Goal: Task Accomplishment & Management: Complete application form

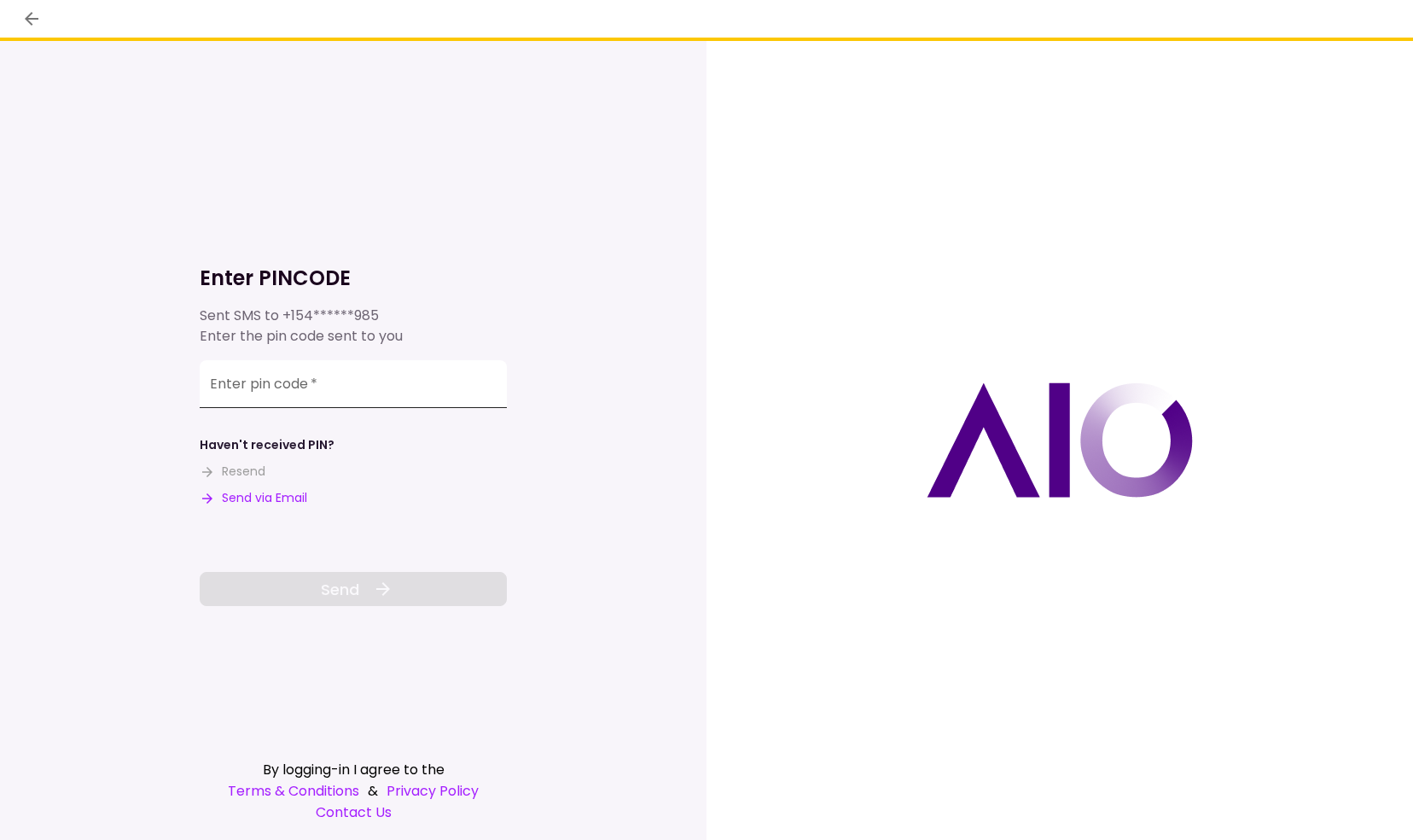
click at [354, 393] on input "Enter pin code   *" at bounding box center [354, 384] width 307 height 48
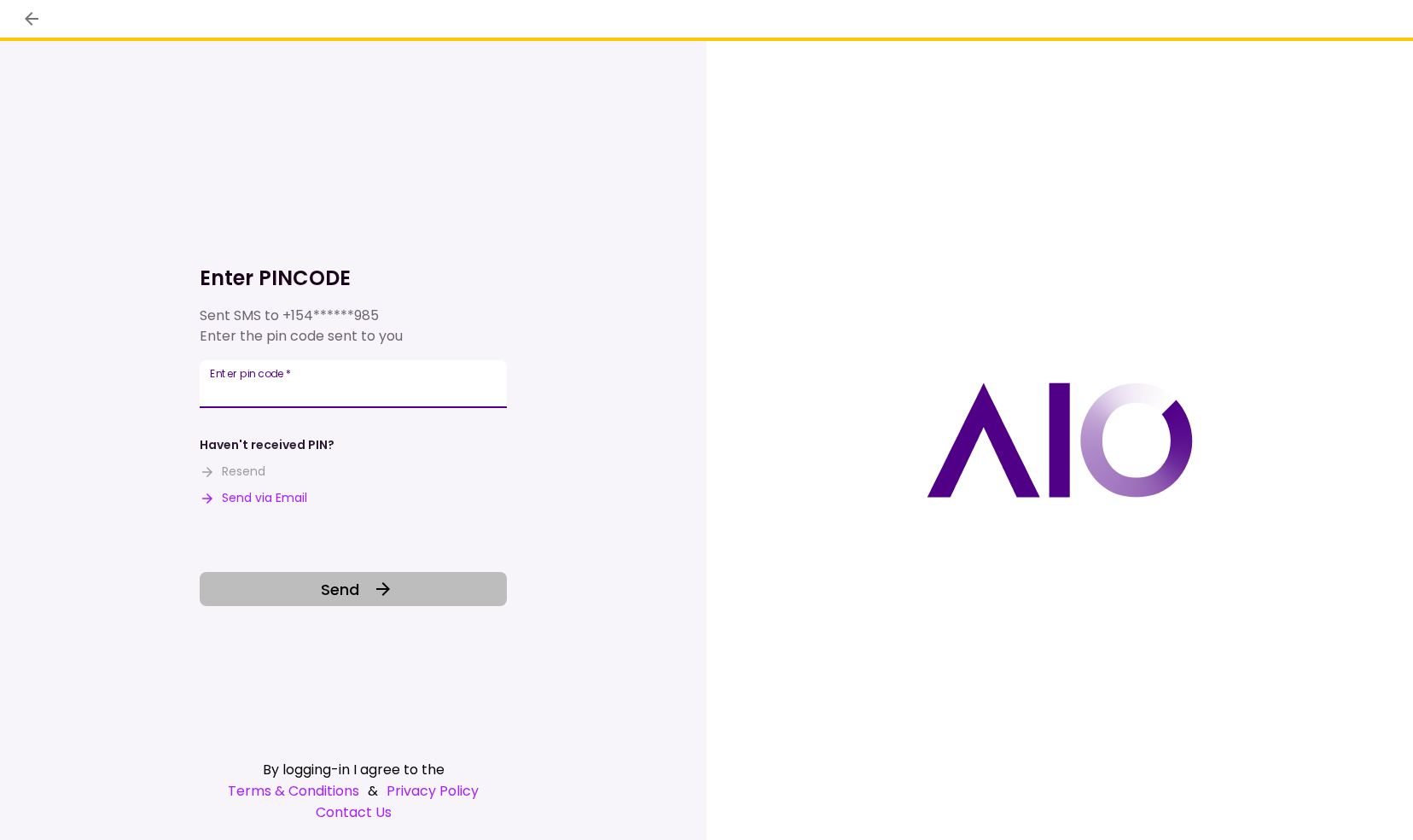
type input "******"
click at [365, 583] on button "Send" at bounding box center [354, 589] width 307 height 35
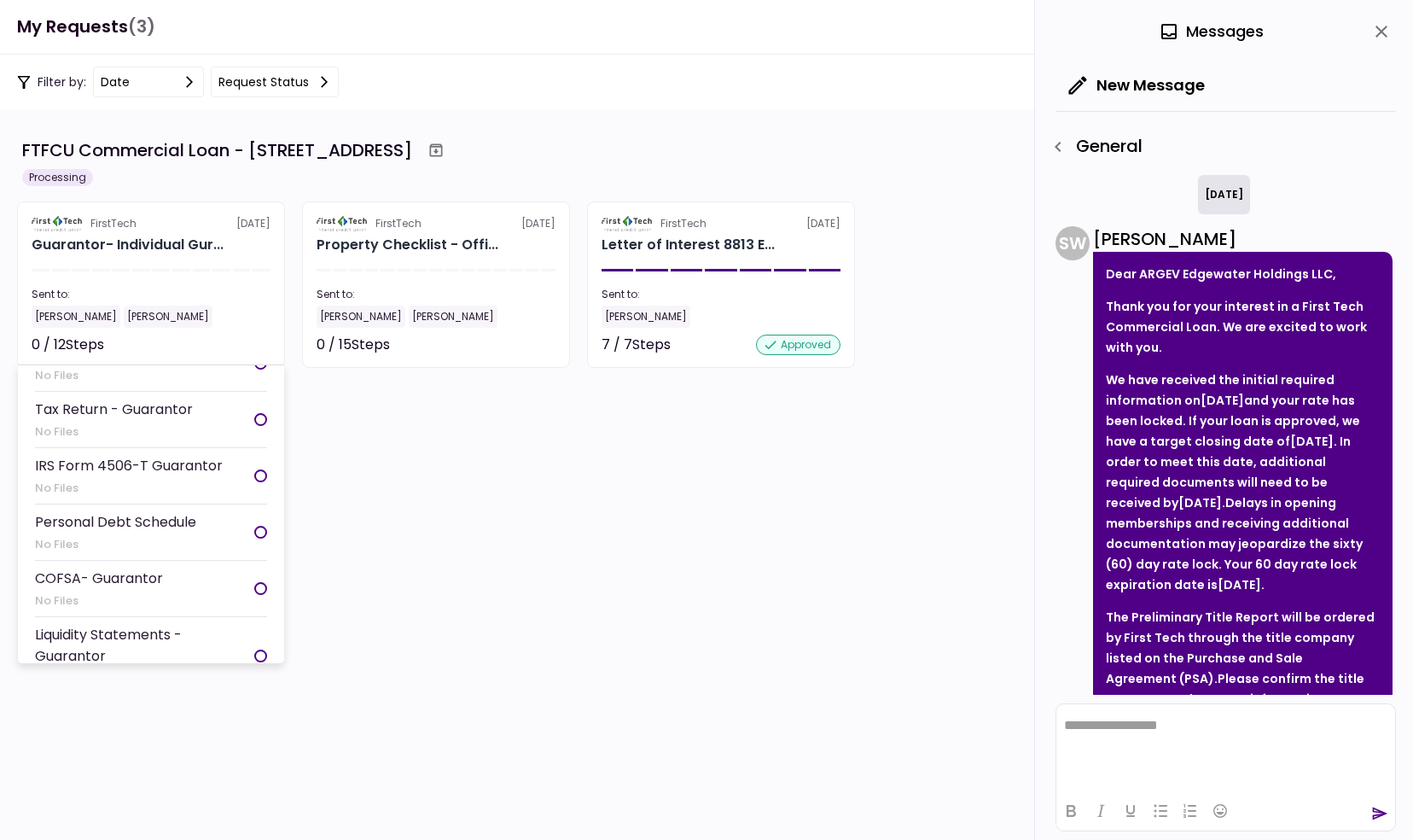
scroll to position [415, 0]
click at [160, 266] on section "FirstTech [DATE] Guarantor- Individual Gur... Sent to: [PERSON_NAME] [PERSON_NA…" at bounding box center [151, 285] width 268 height 166
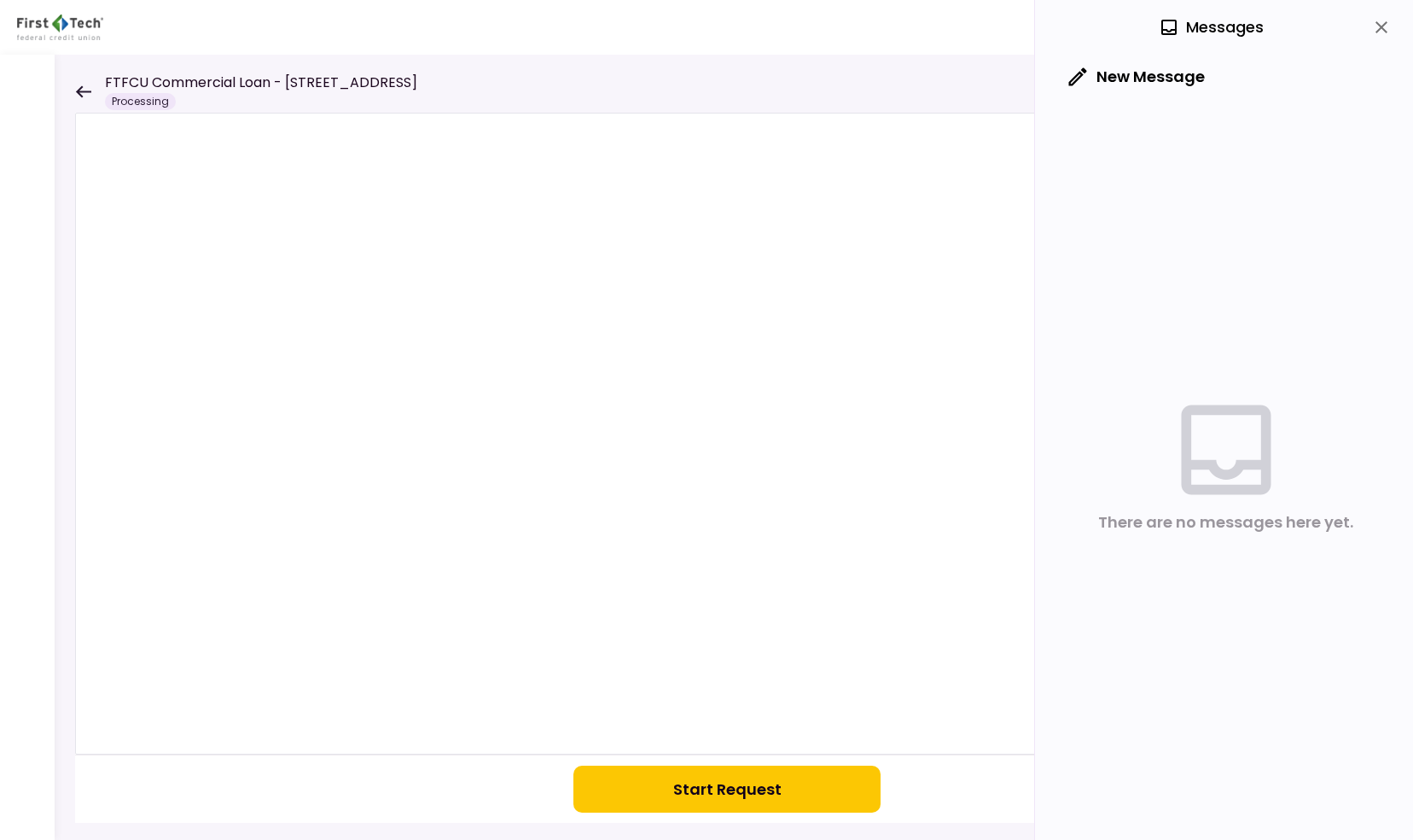
click at [78, 93] on icon at bounding box center [84, 91] width 15 height 12
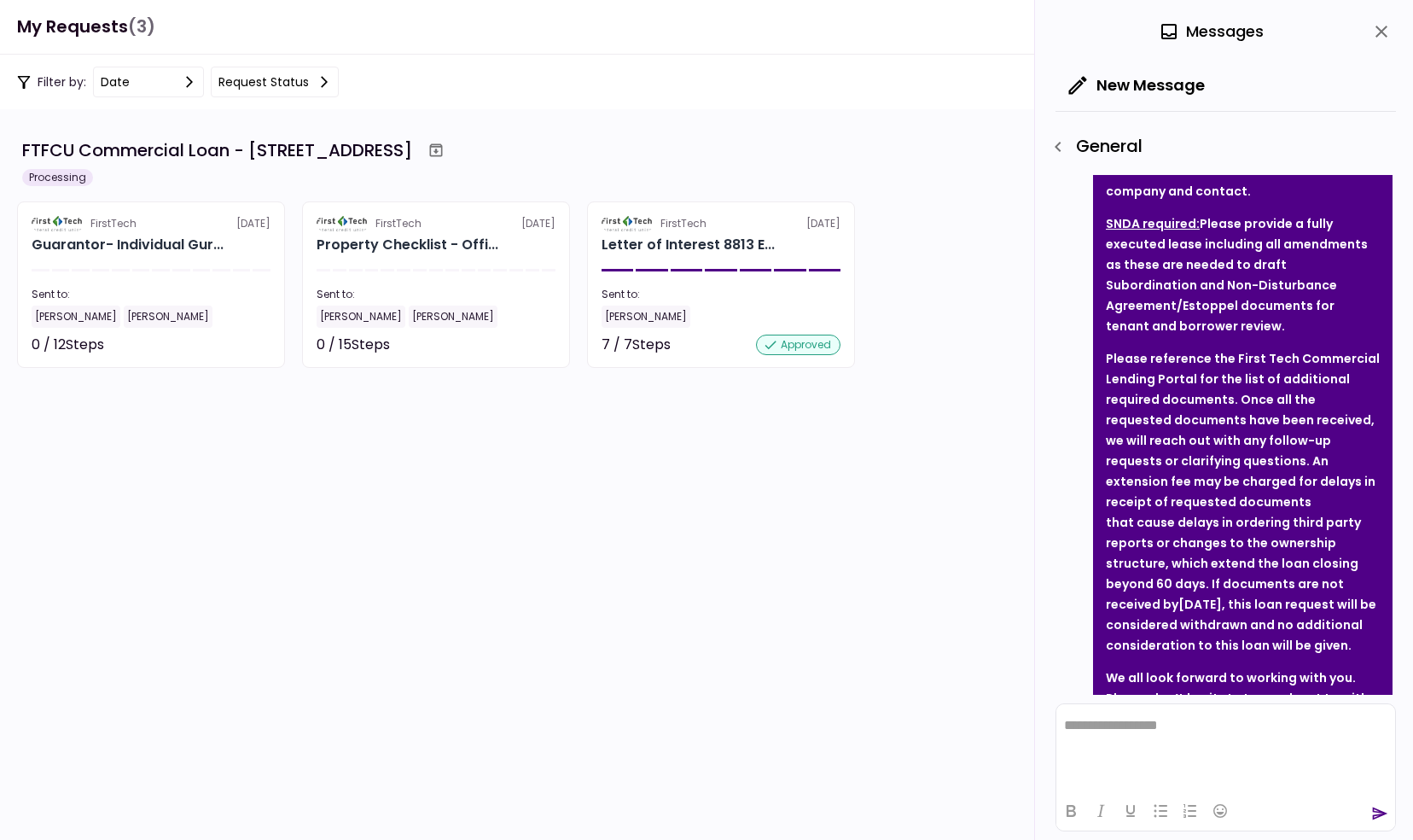
scroll to position [715, 0]
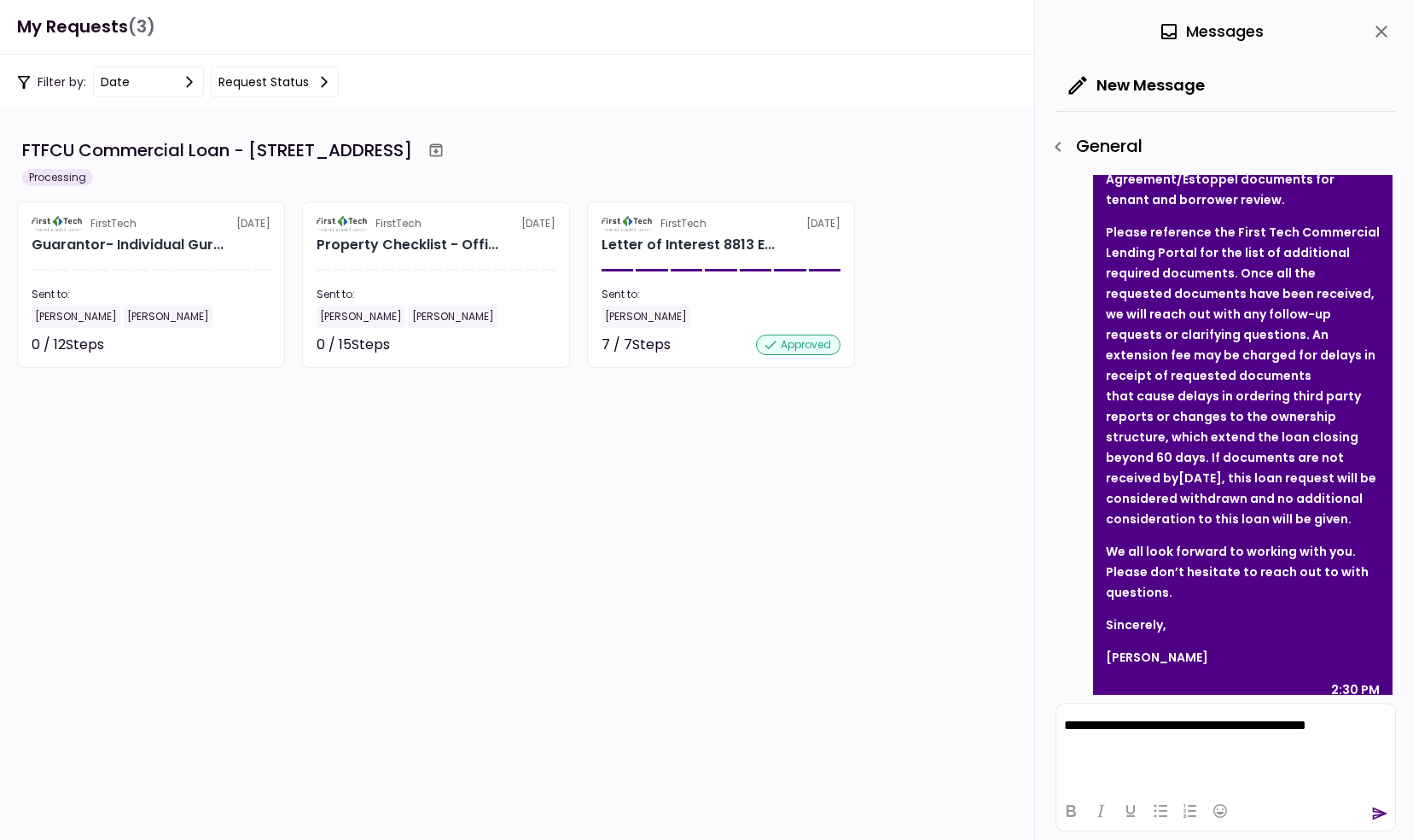
click at [1325, 726] on p "**********" at bounding box center [1226, 725] width 325 height 16
click at [1347, 717] on p "**********" at bounding box center [1226, 725] width 325 height 16
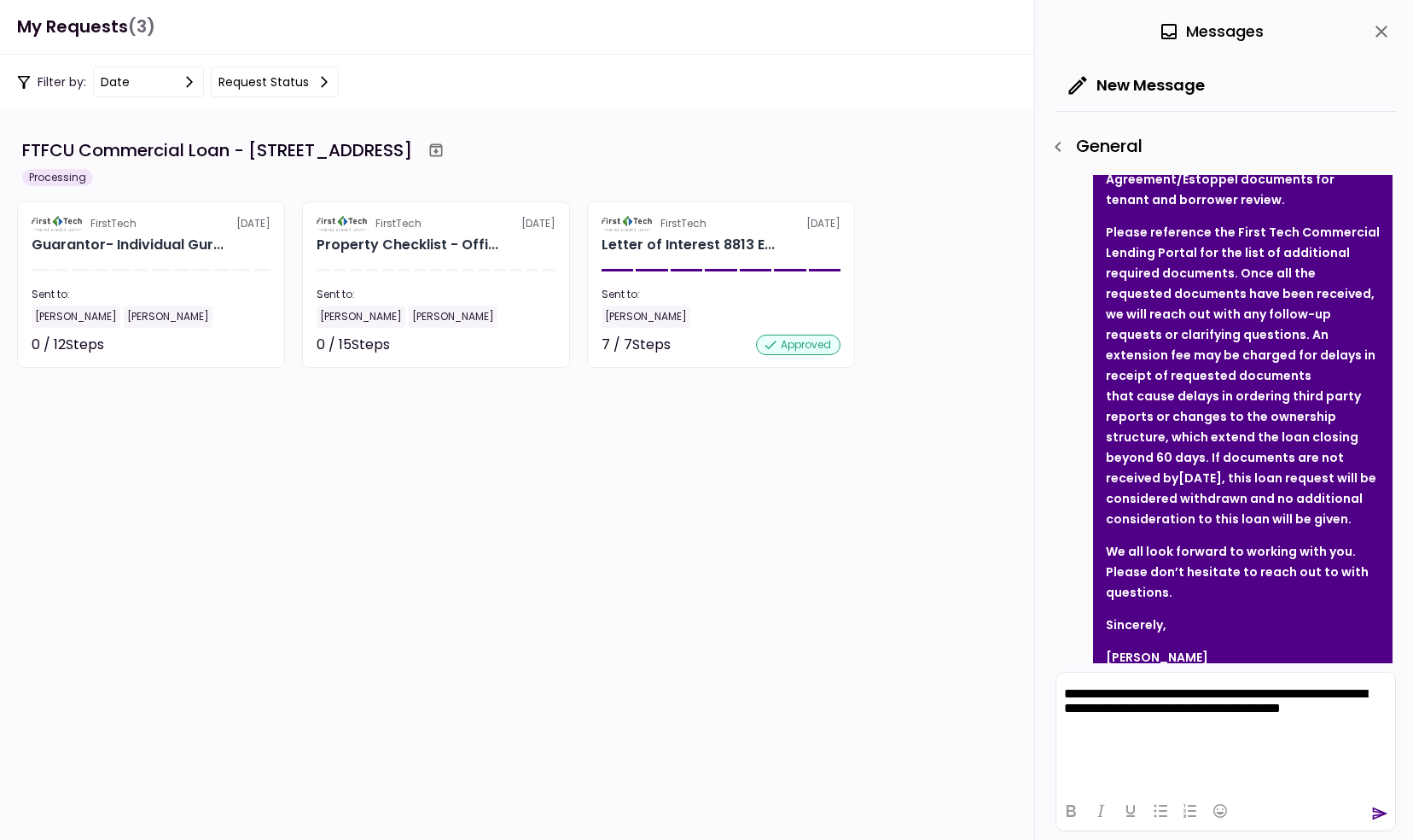
click at [1126, 688] on p "**********" at bounding box center [1226, 710] width 325 height 48
click at [1370, 814] on div at bounding box center [1226, 810] width 339 height 34
click at [1381, 813] on icon "send" at bounding box center [1380, 814] width 15 height 13
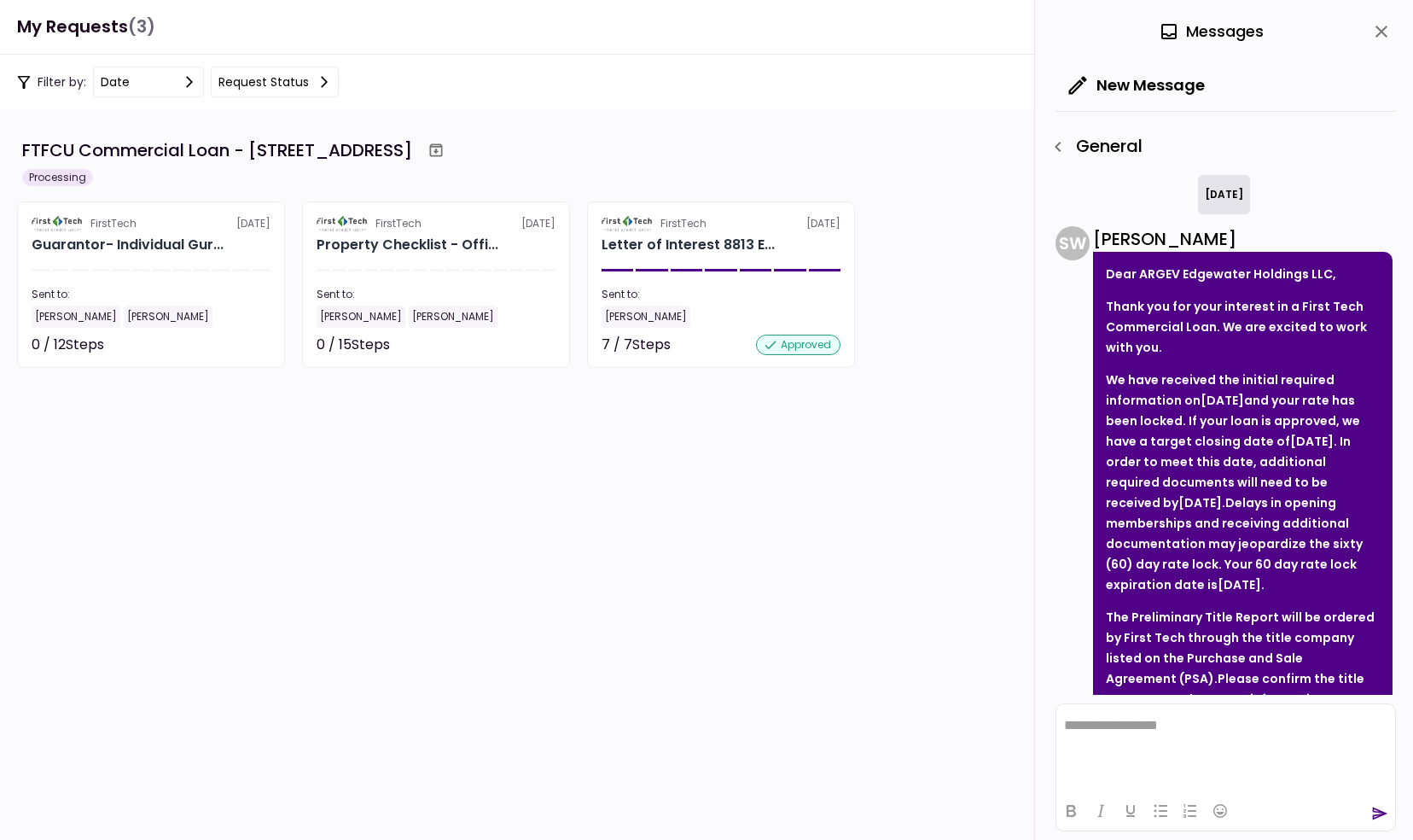
scroll to position [0, 0]
click at [1060, 152] on icon "button" at bounding box center [1058, 146] width 21 height 21
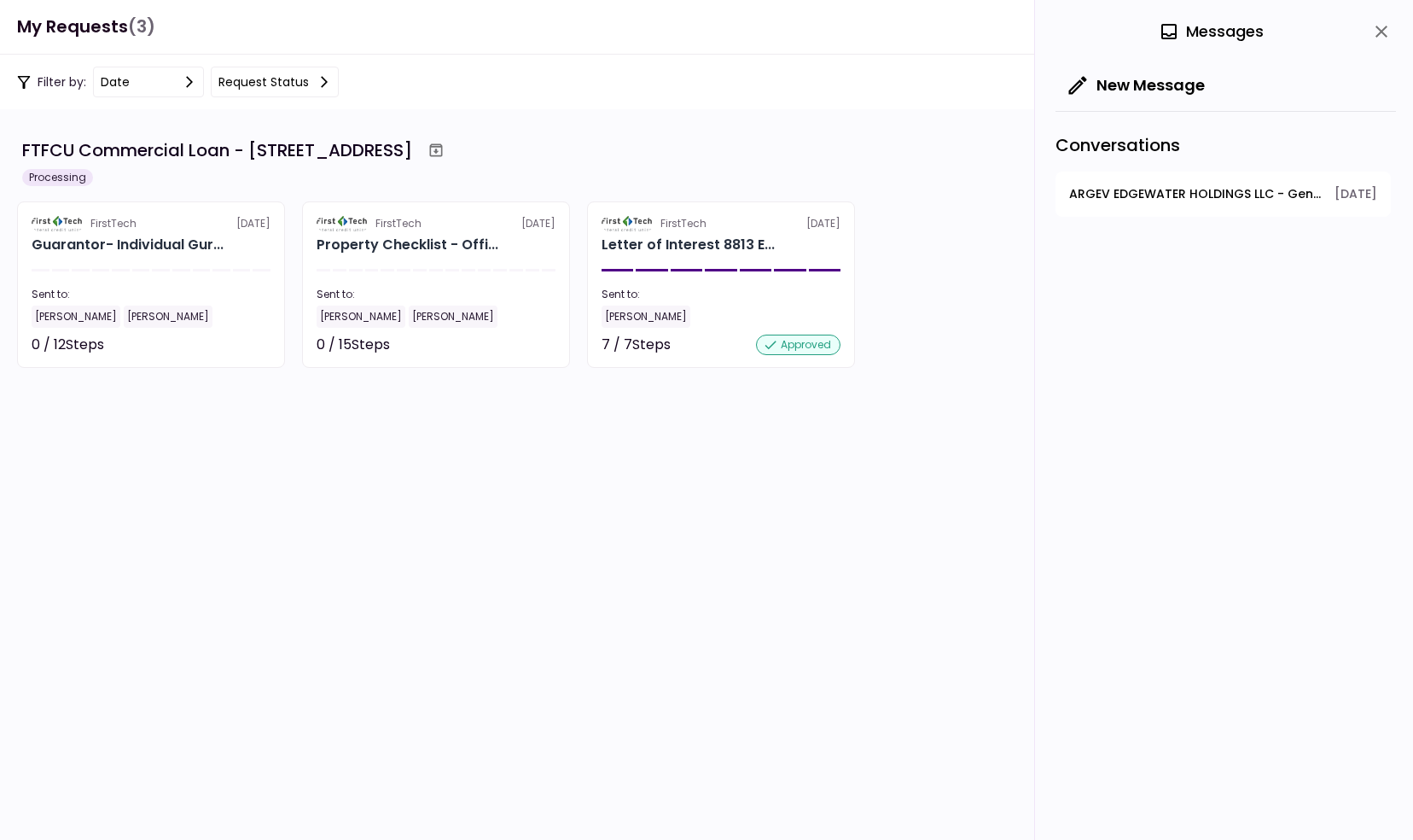
click at [1148, 198] on span "ARGEV EDGEWATER HOLDINGS LLC - General" at bounding box center [1196, 195] width 254 height 18
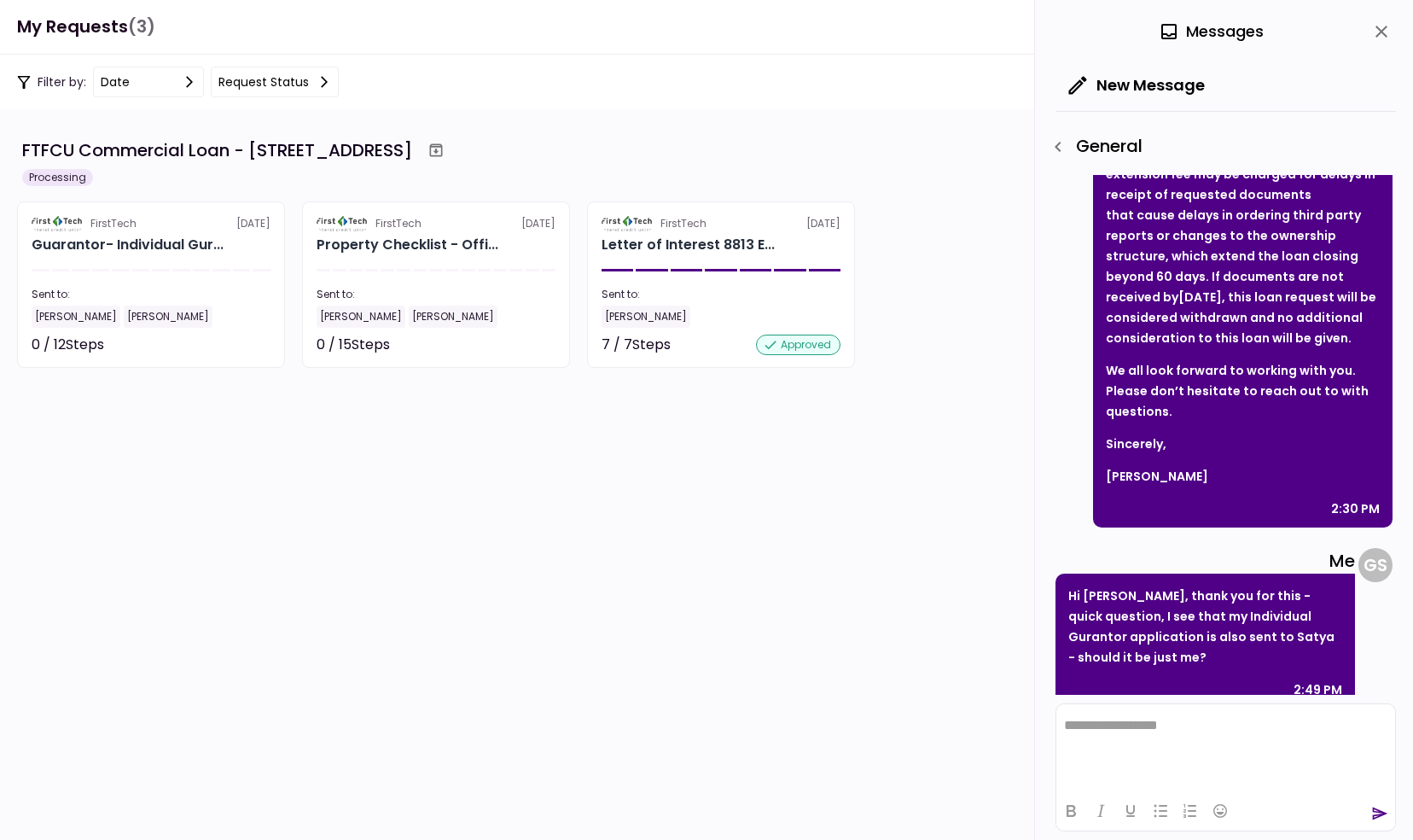
scroll to position [1090, 0]
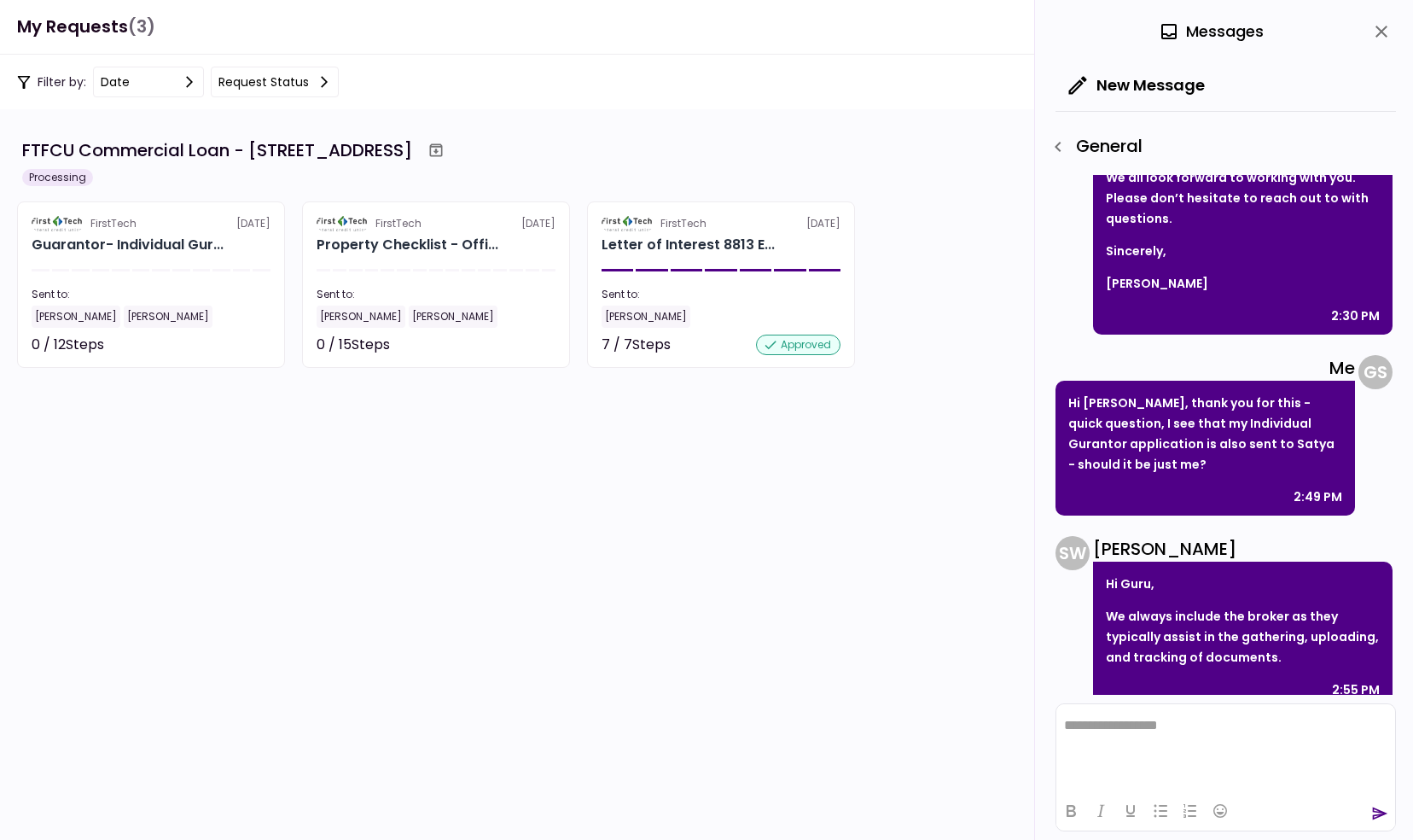
click at [766, 619] on section "FTFCU Commercial Loan - [STREET_ADDRESS] Processing FirstTech [DATE] Guarantor-…" at bounding box center [706, 474] width 1413 height 730
click at [151, 236] on div "Guarantor- Individual Gur..." at bounding box center [127, 245] width 192 height 21
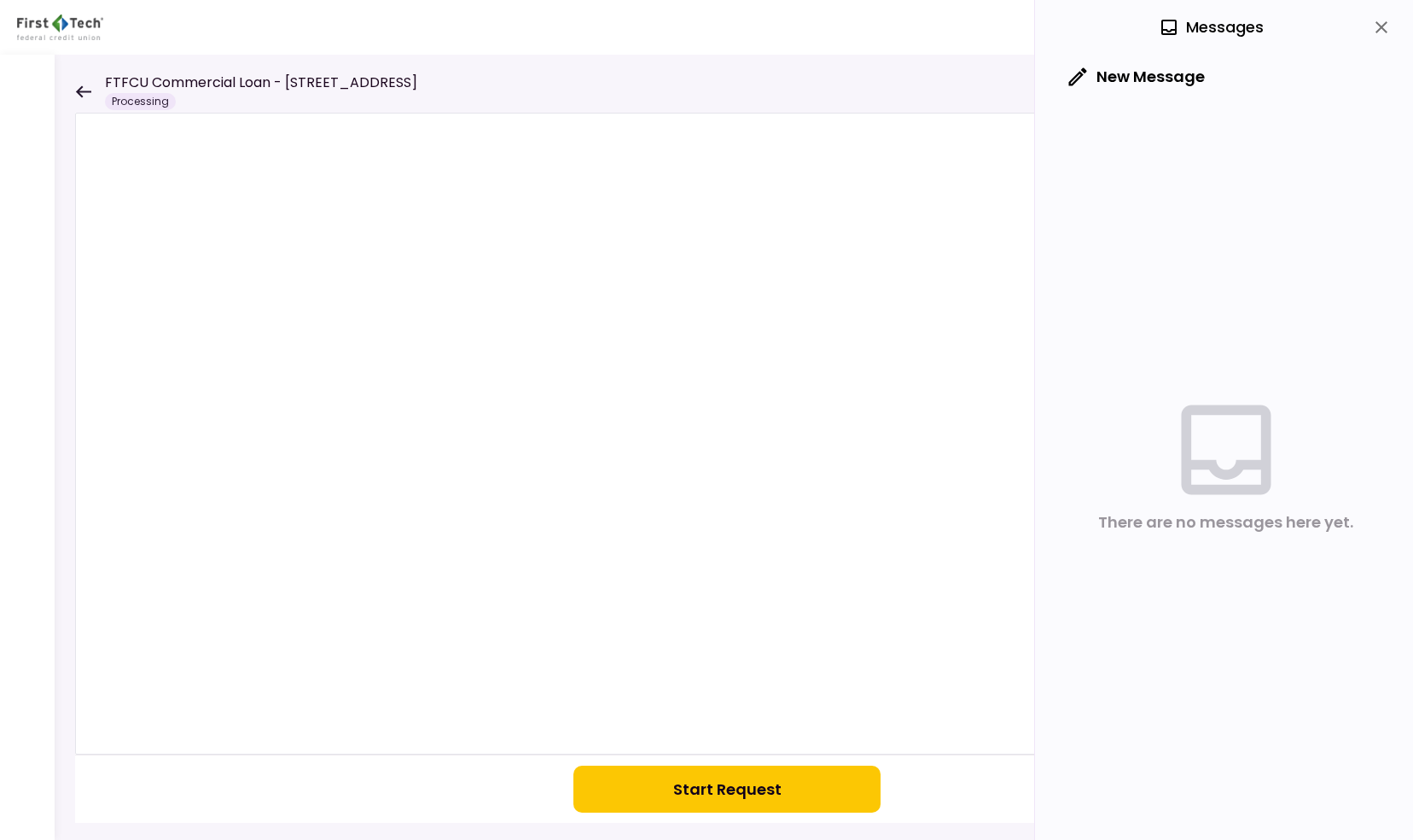
click at [676, 795] on button "Start Request" at bounding box center [727, 789] width 307 height 47
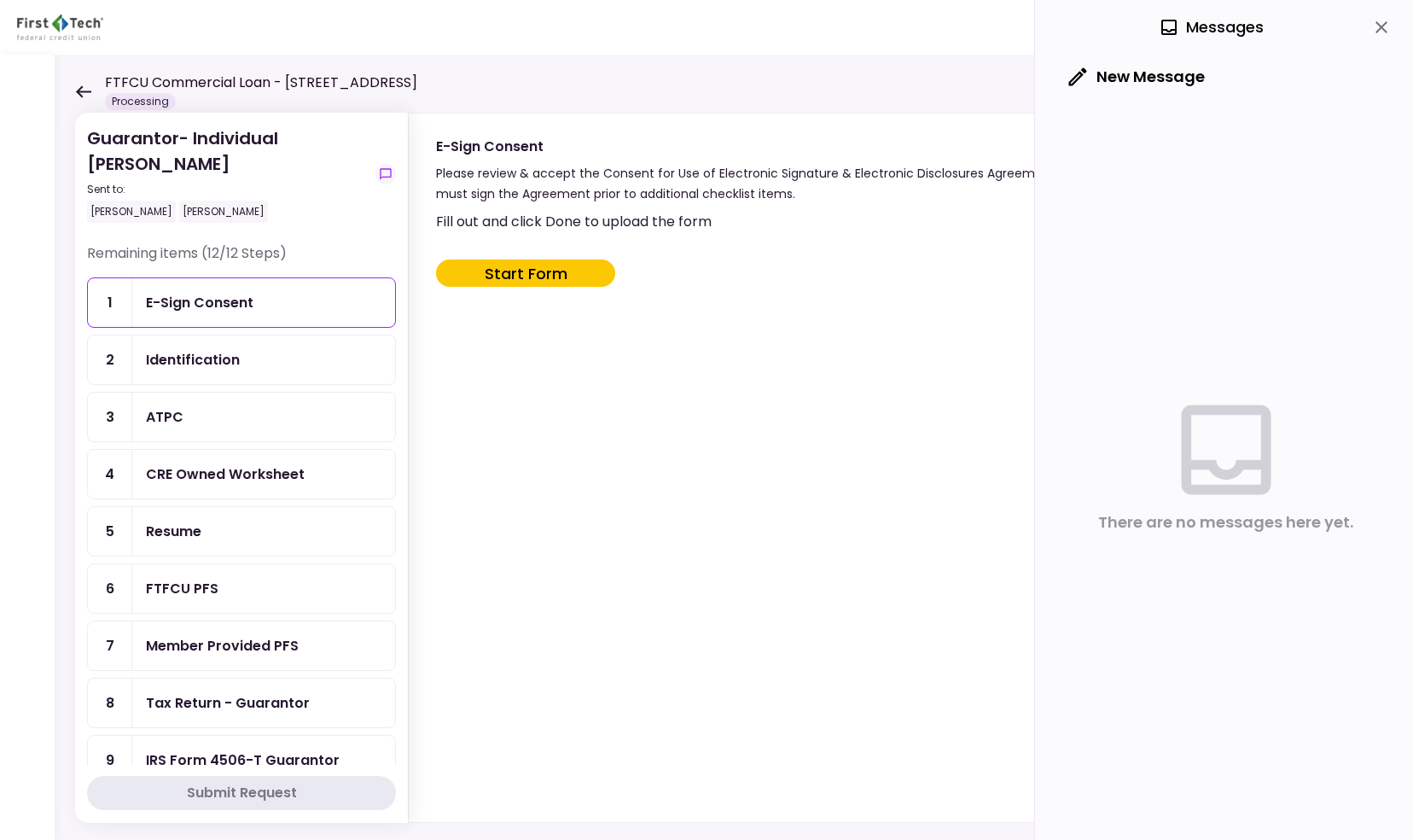
click at [551, 275] on button "Start Form" at bounding box center [526, 273] width 179 height 27
type input "***"
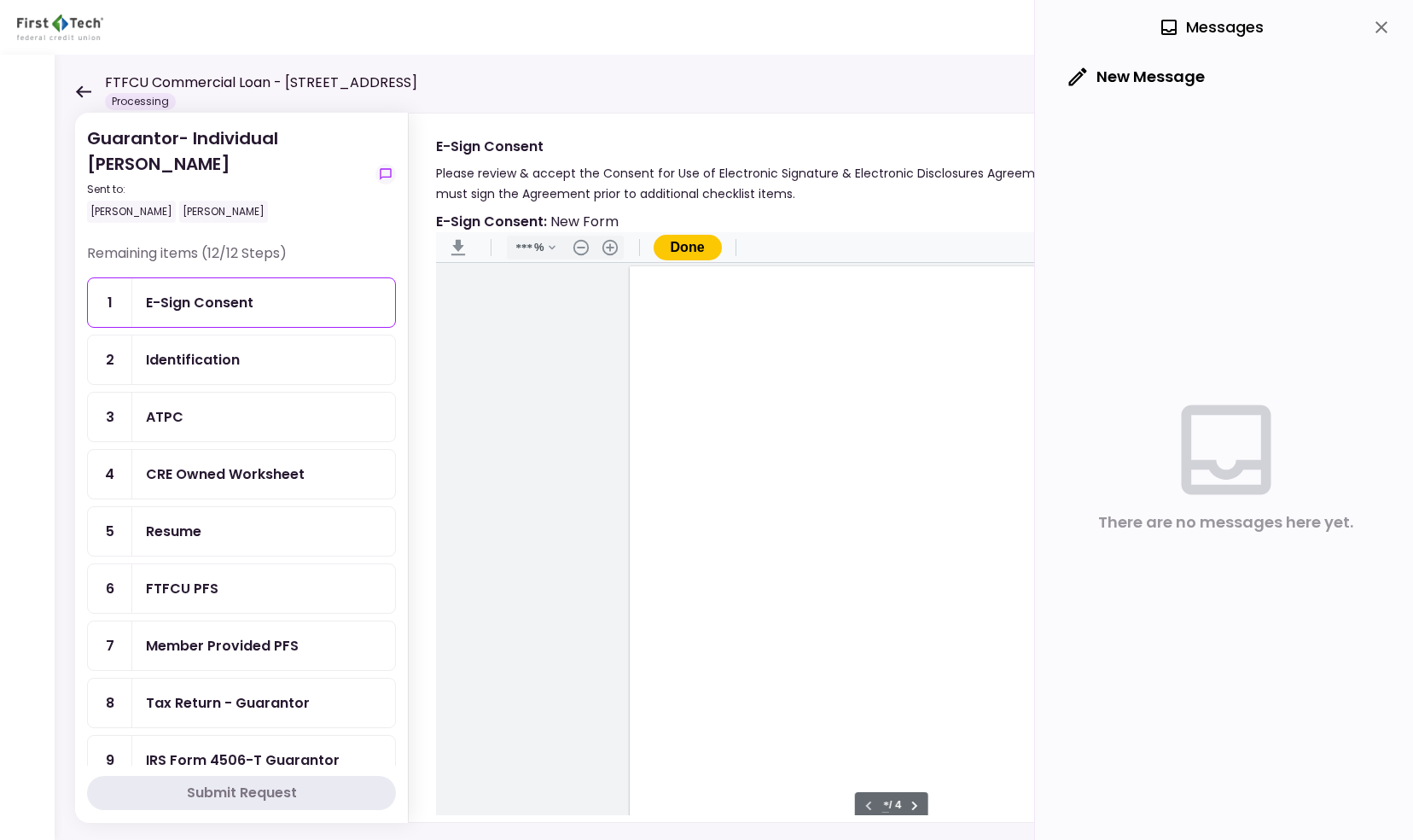
scroll to position [1, 0]
type input "*"
click at [669, 508] on div "Document Content" at bounding box center [666, 512] width 14 height 14
click at [703, 572] on div "Sign here" at bounding box center [723, 573] width 45 height 18
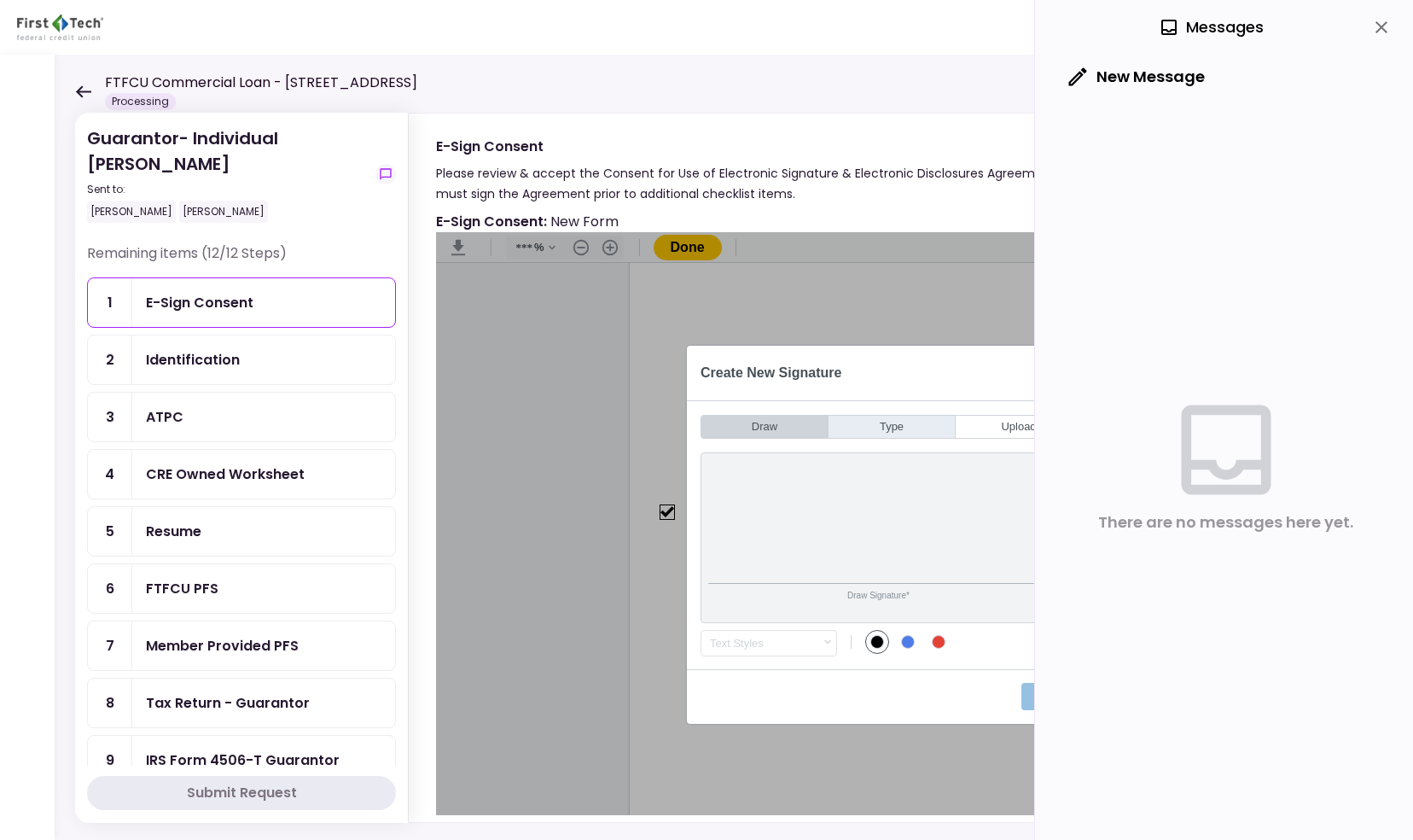
click at [893, 429] on button "Type" at bounding box center [892, 426] width 127 height 24
click at [858, 548] on input "*****" at bounding box center [892, 547] width 367 height 73
type input "**********"
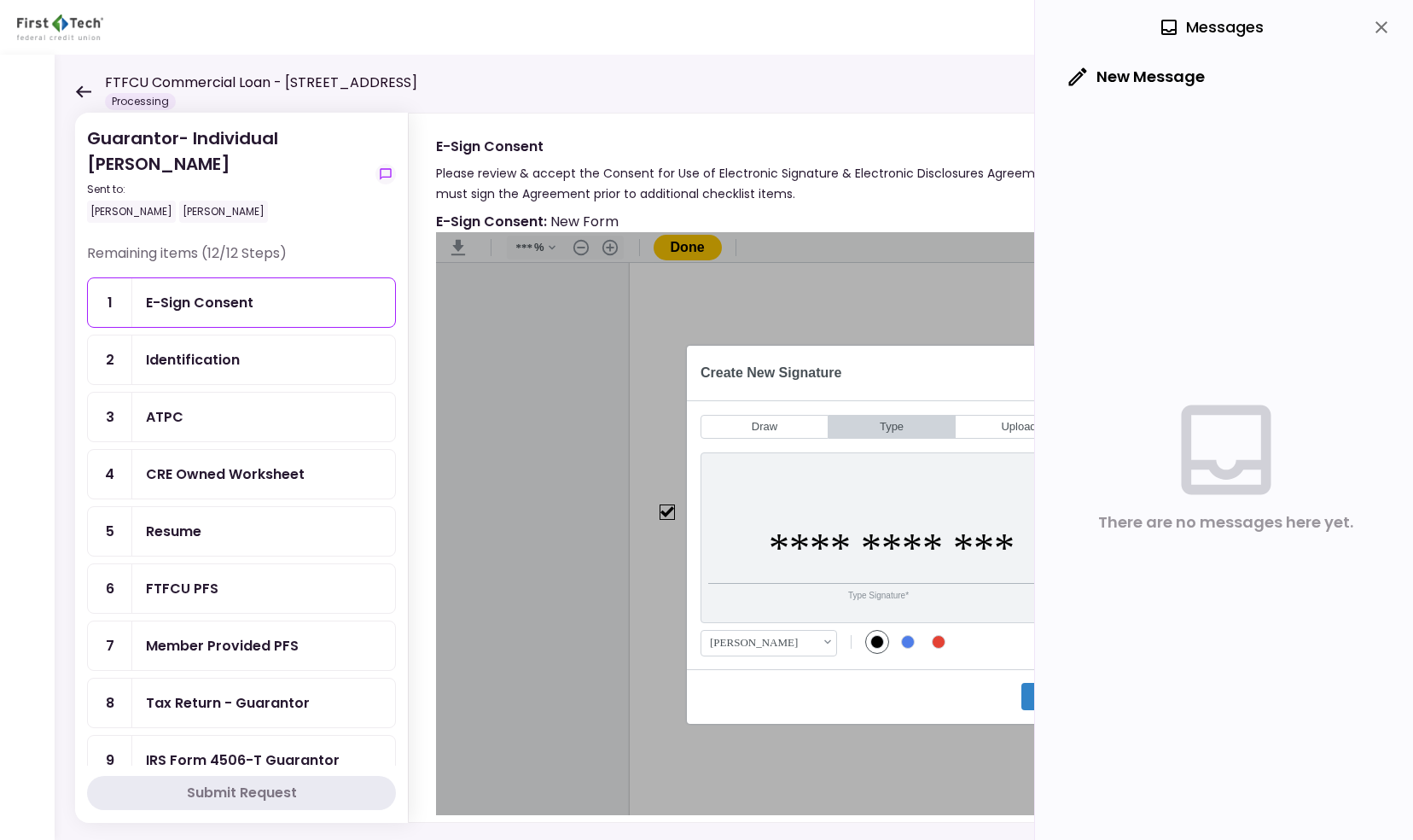
click at [1383, 28] on icon "close" at bounding box center [1381, 26] width 12 height 12
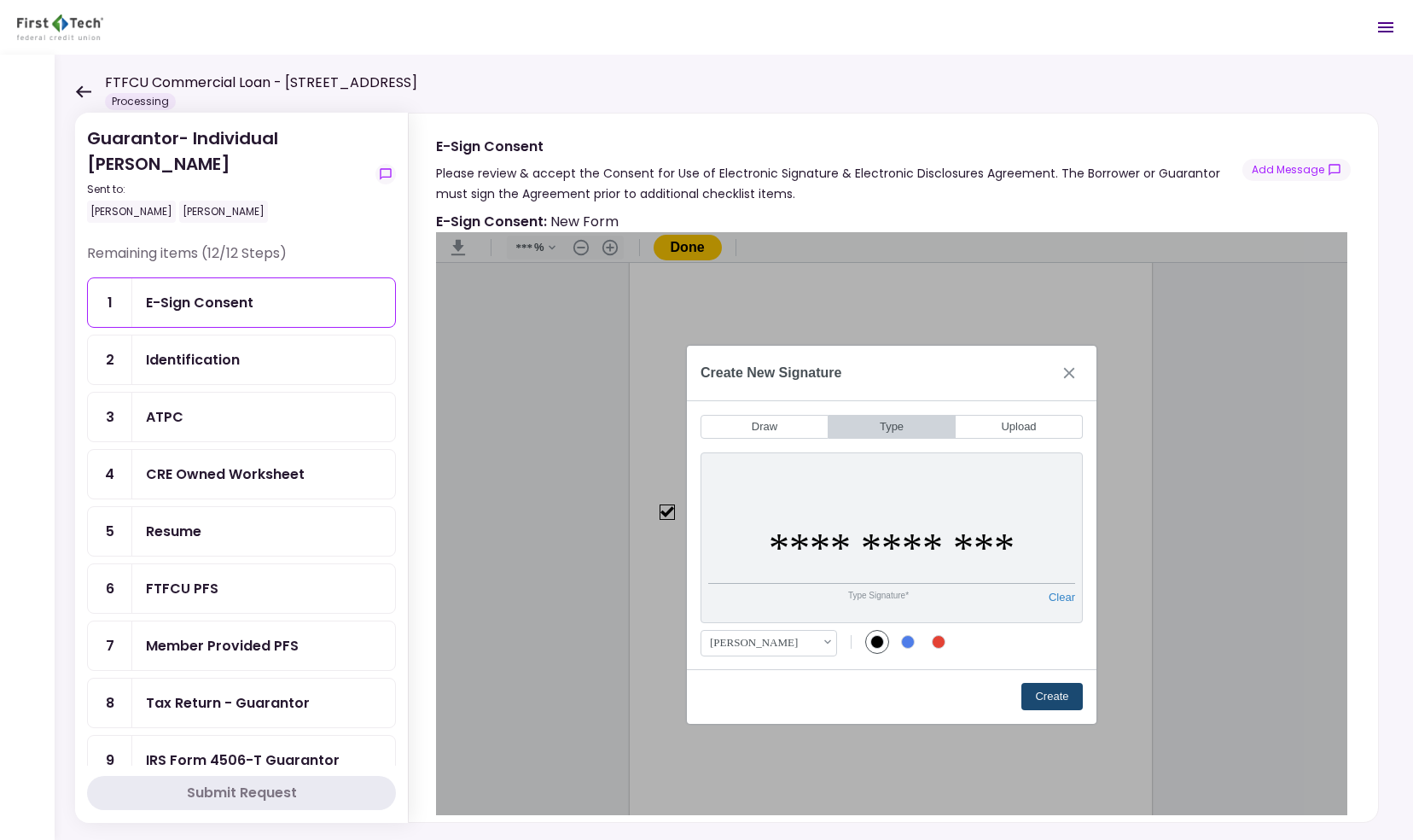
click at [1064, 699] on button "Create" at bounding box center [1052, 696] width 62 height 27
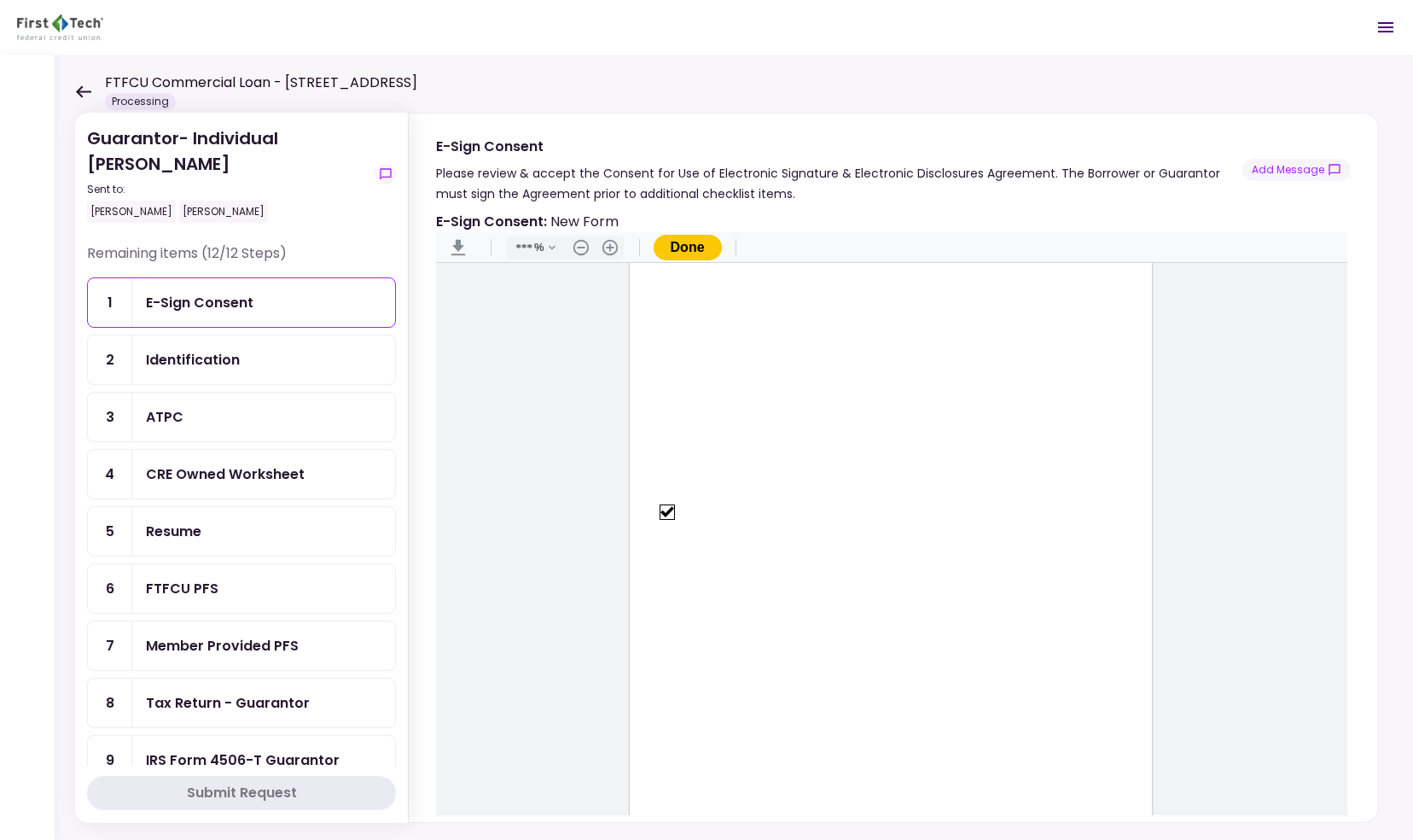
click at [674, 243] on button "Done" at bounding box center [687, 247] width 68 height 25
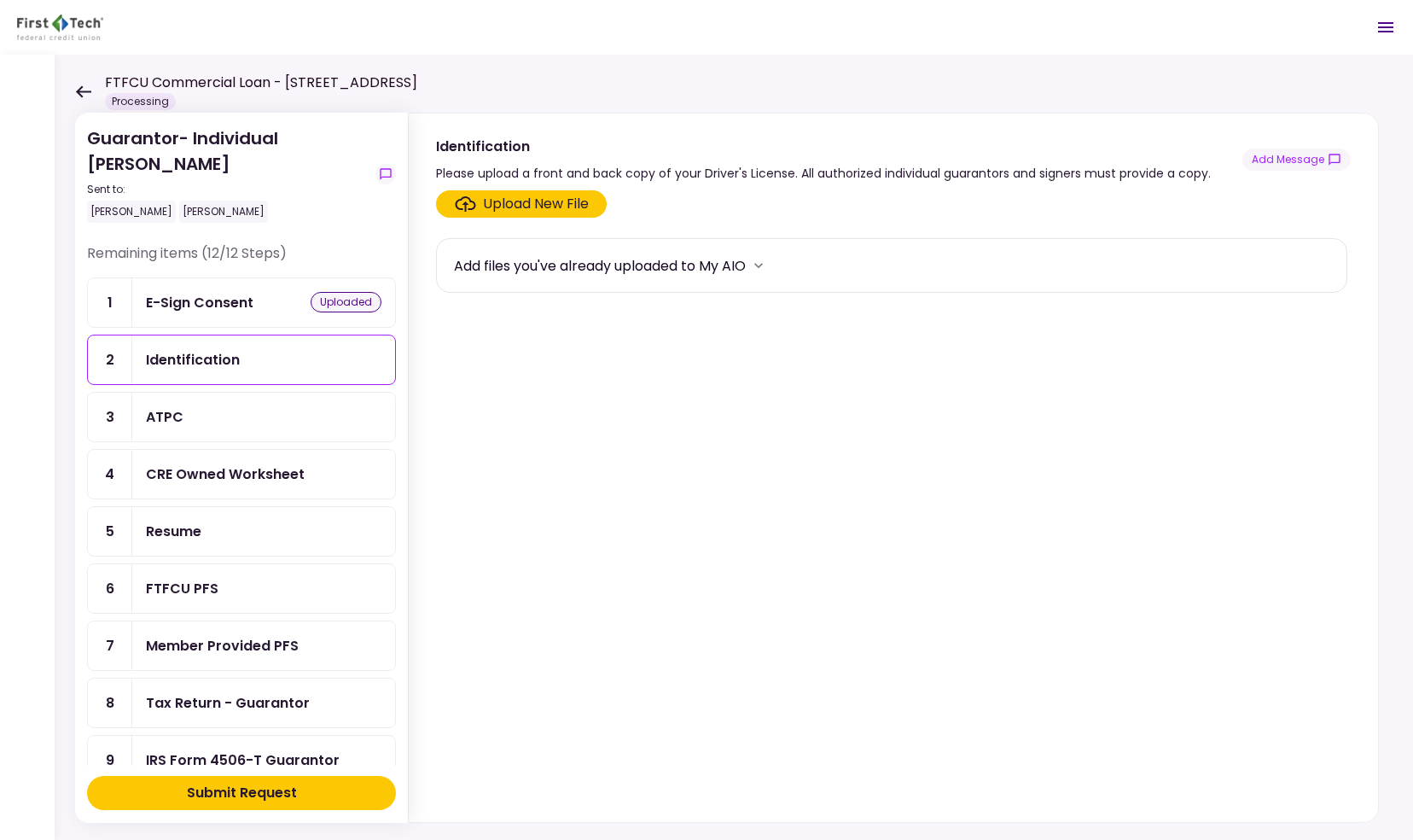
click at [550, 202] on div "Upload New File" at bounding box center [536, 204] width 105 height 21
click at [0, 0] on input "Upload New File" at bounding box center [0, 0] width 0 height 0
click at [746, 260] on div "Add files you've already uploaded to My AIO" at bounding box center [599, 265] width 292 height 21
click at [763, 264] on icon "more" at bounding box center [758, 265] width 8 height 5
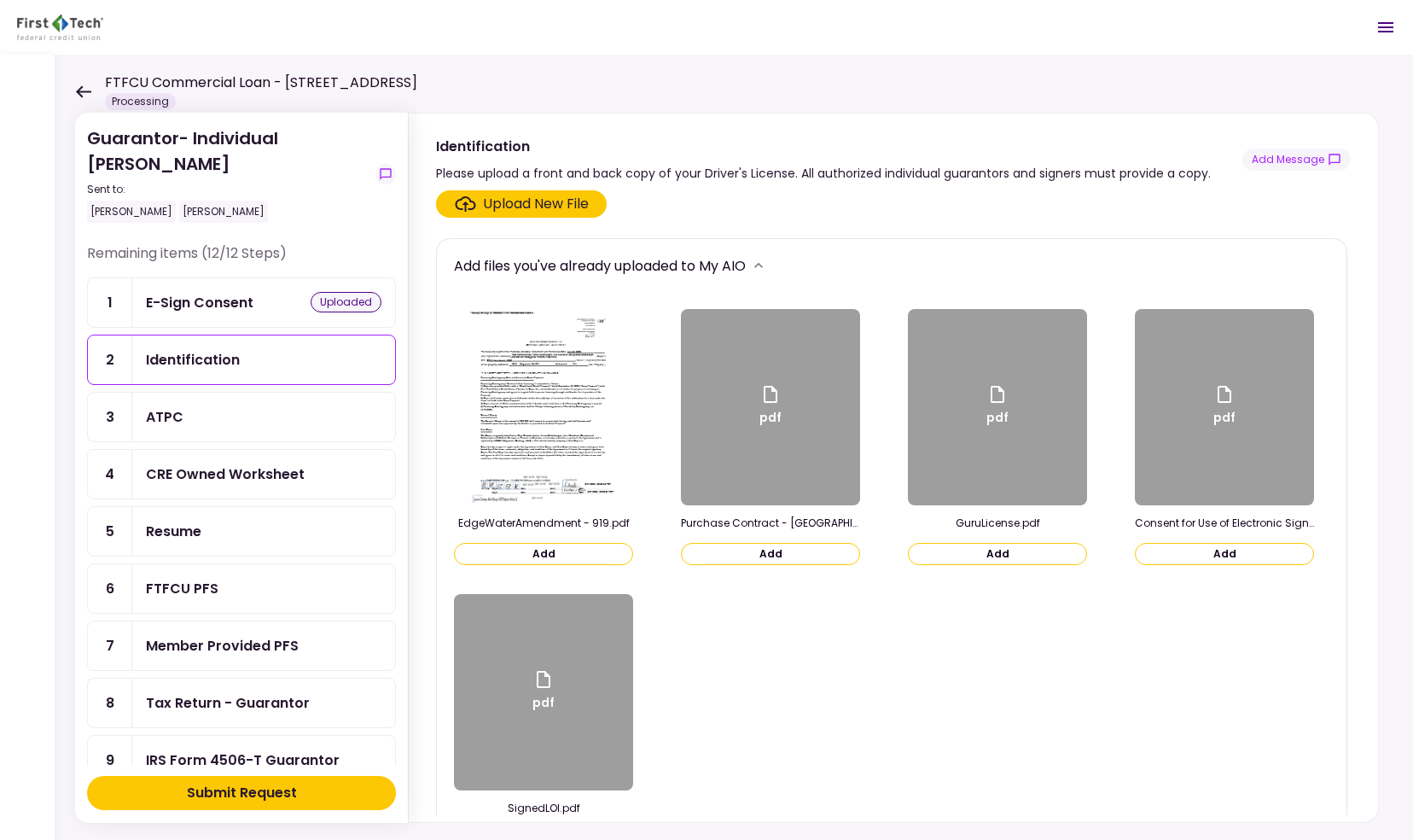
click at [959, 475] on div "pdf" at bounding box center [997, 407] width 179 height 196
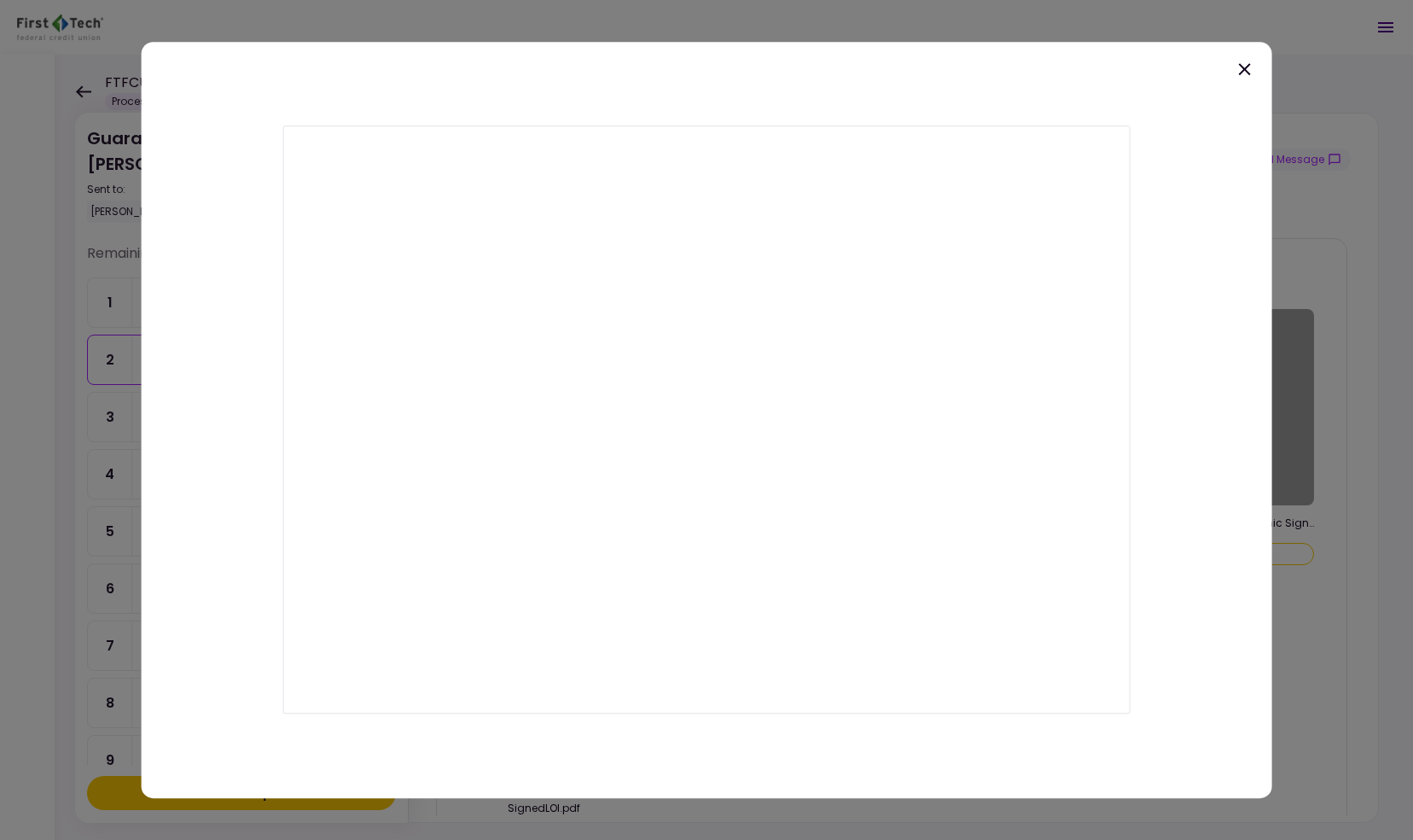
click at [1244, 69] on icon at bounding box center [1244, 68] width 12 height 12
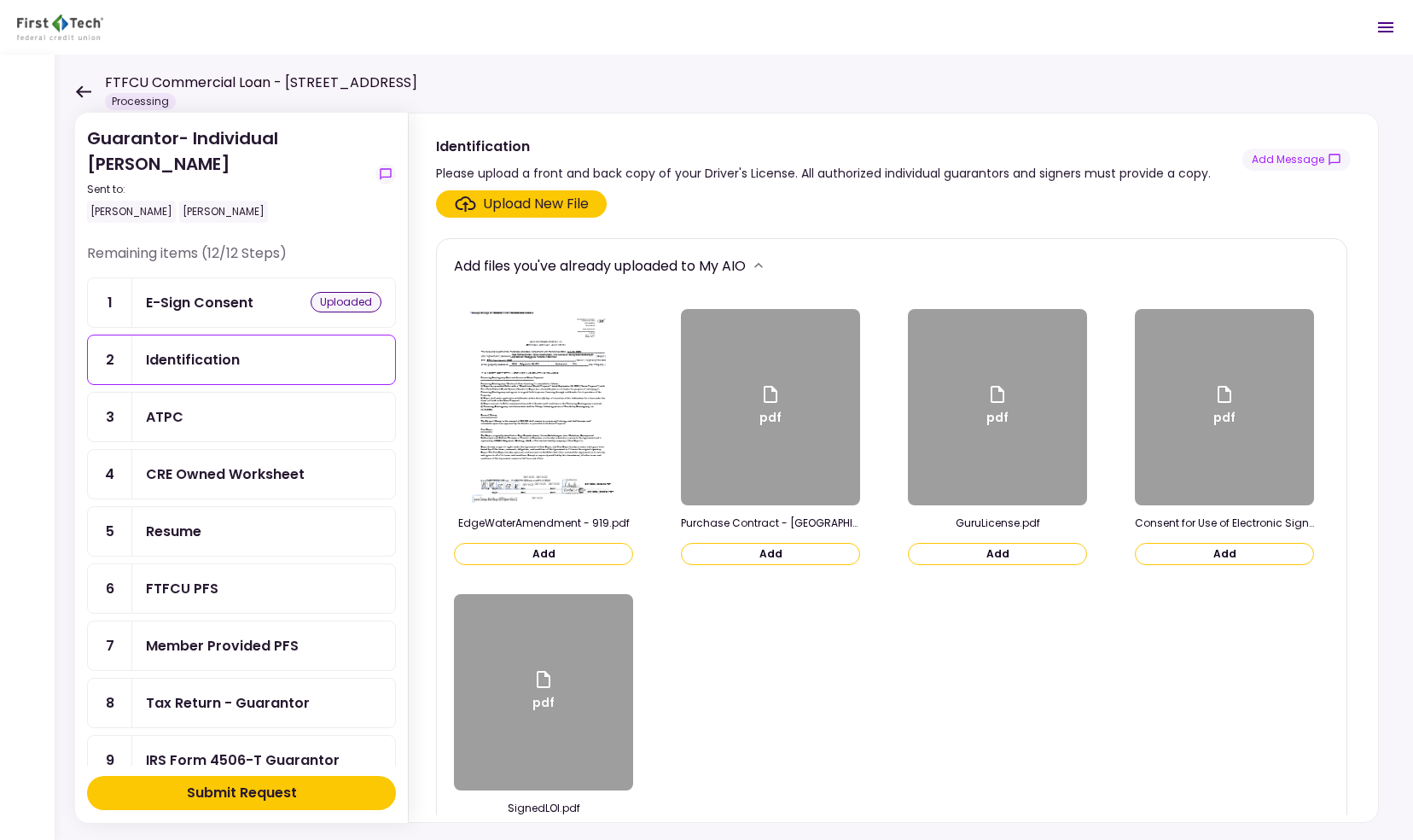
click at [966, 549] on button "Add" at bounding box center [997, 554] width 179 height 22
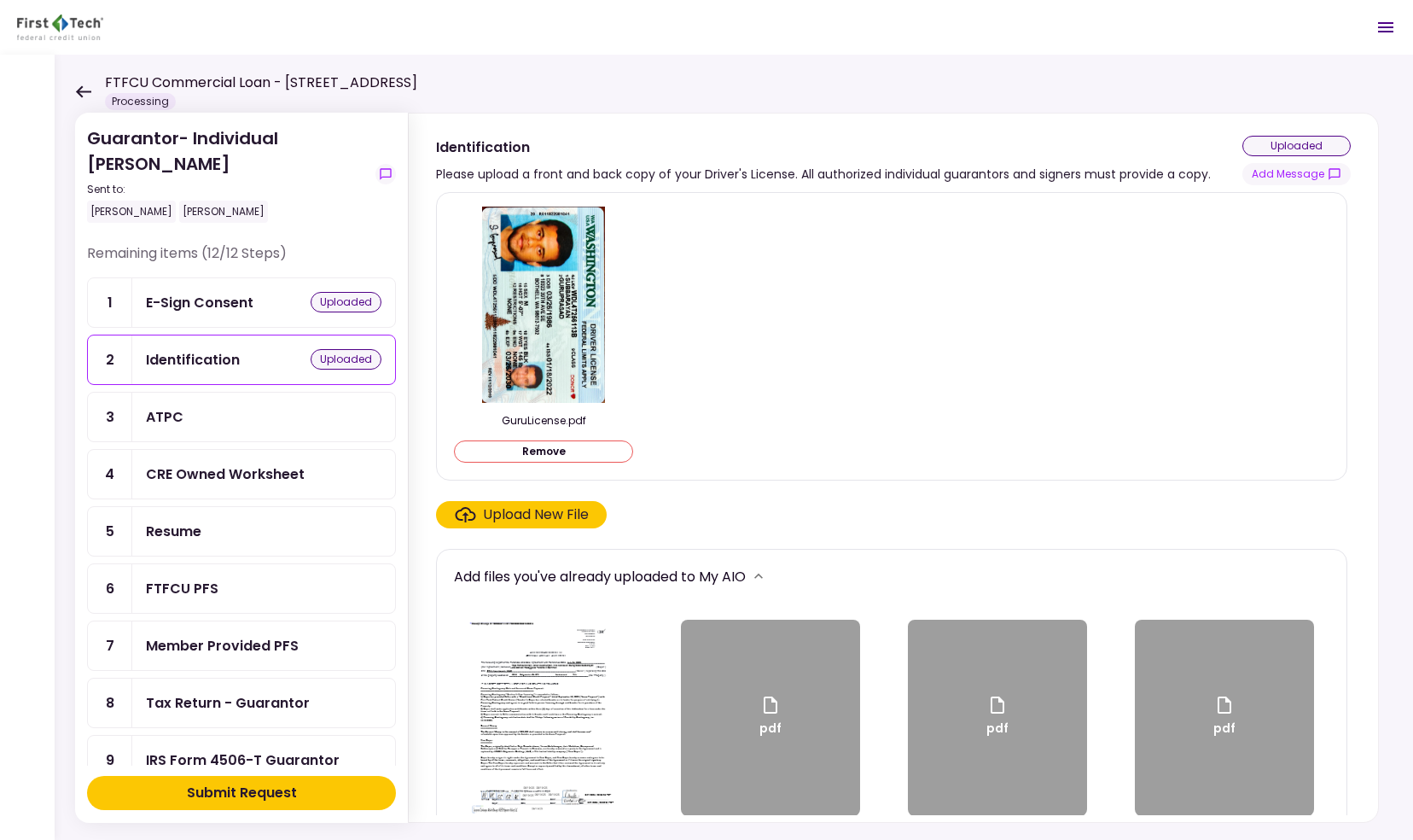
click at [1275, 138] on div "uploaded" at bounding box center [1297, 145] width 108 height 21
click at [1297, 146] on div "uploaded" at bounding box center [1297, 145] width 108 height 21
click at [243, 399] on div "ATPC" at bounding box center [263, 416] width 263 height 48
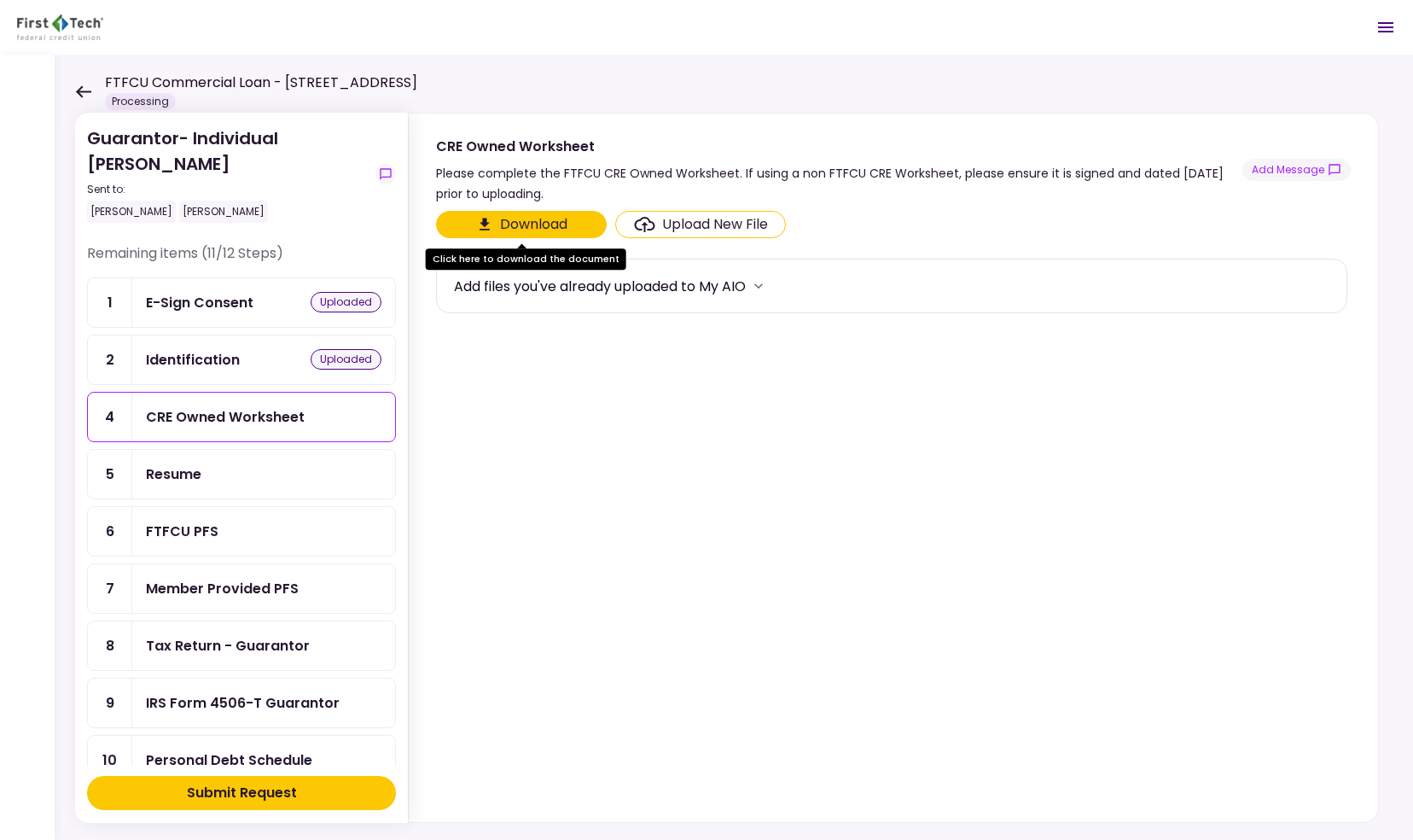
click at [544, 216] on button "Download" at bounding box center [522, 225] width 171 height 27
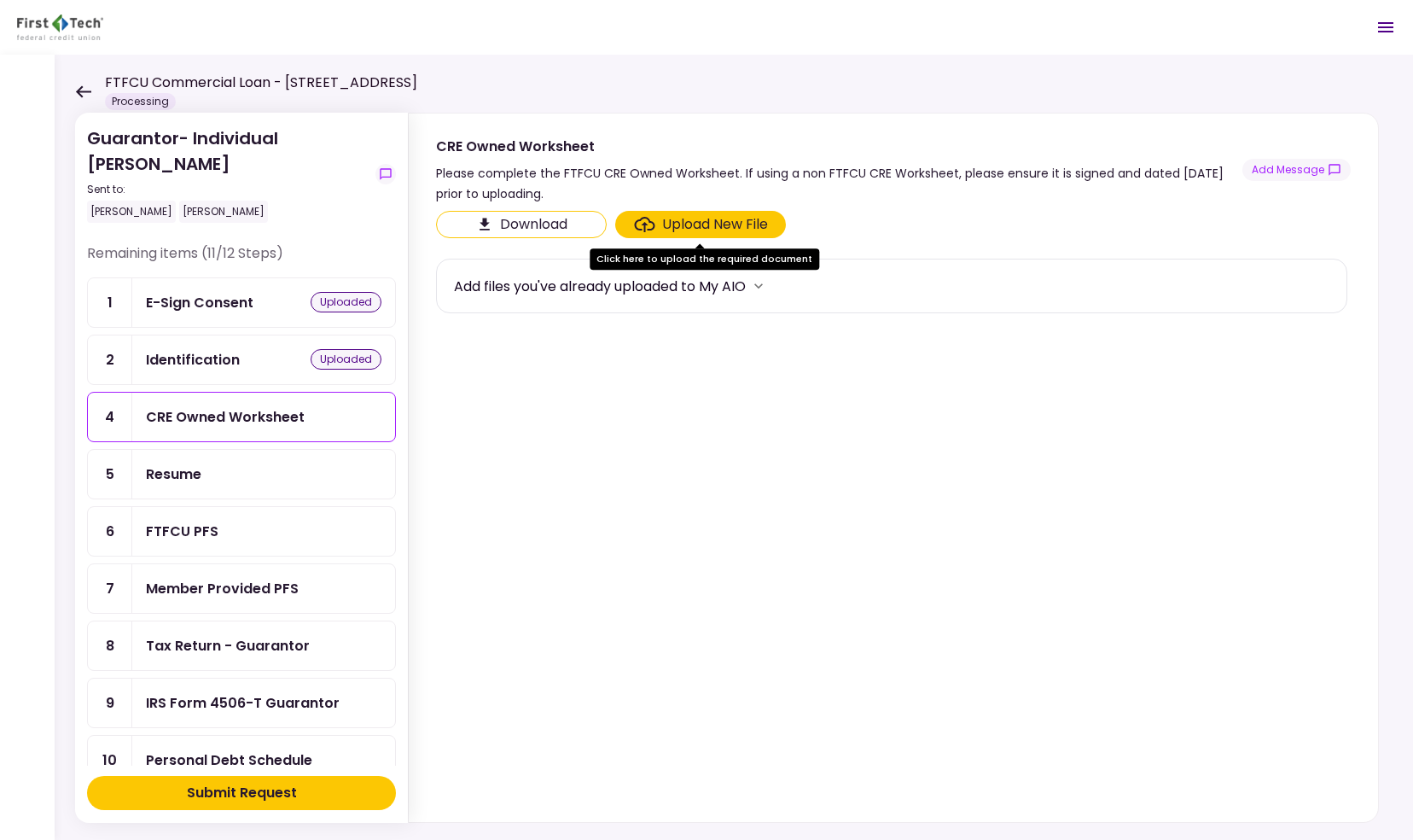
click at [662, 217] on div "Upload New File" at bounding box center [715, 225] width 105 height 21
click at [0, 0] on input "Upload New File" at bounding box center [0, 0] width 0 height 0
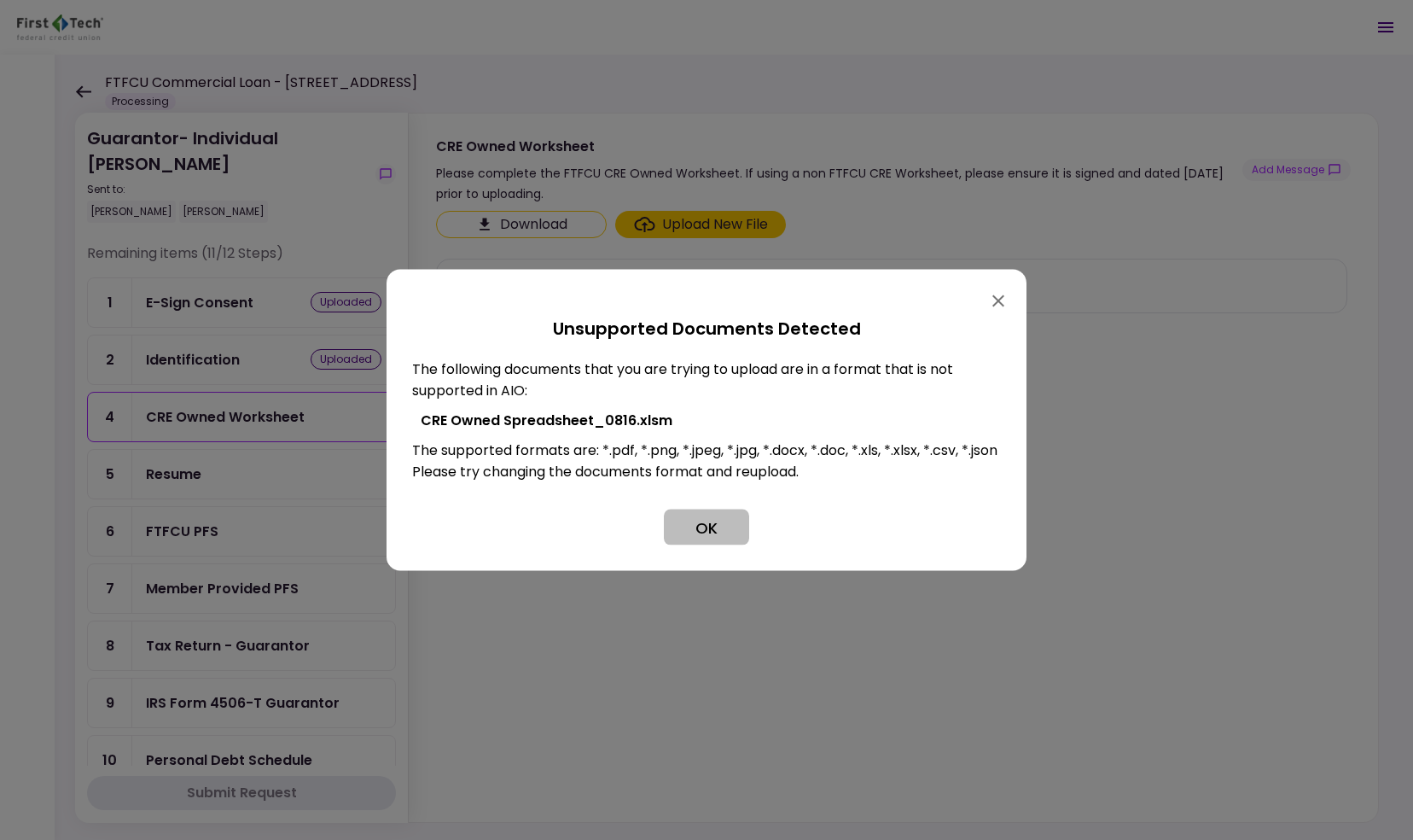
click at [712, 537] on button "OK" at bounding box center [706, 526] width 85 height 35
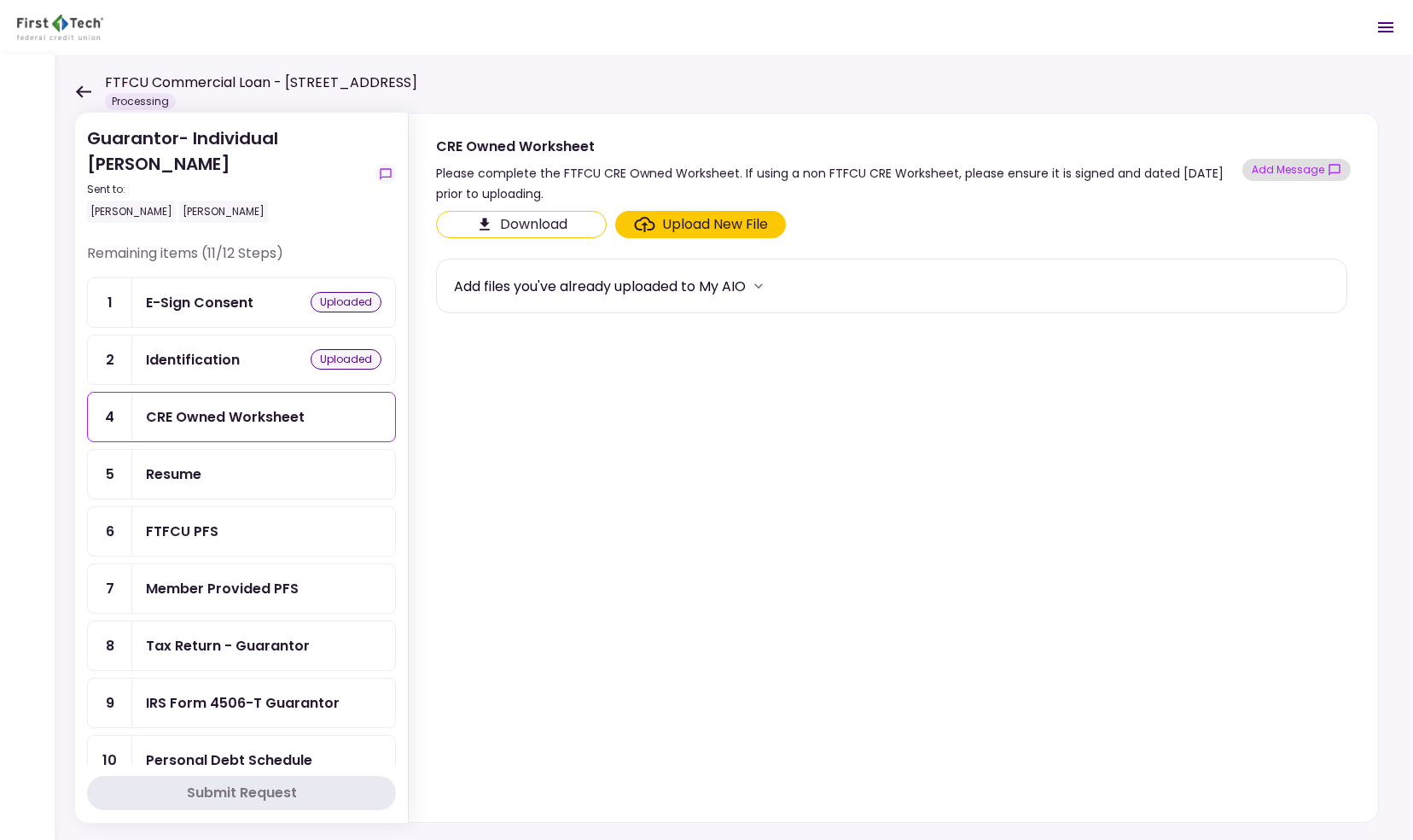
click at [1297, 164] on button "Add Message" at bounding box center [1297, 170] width 108 height 22
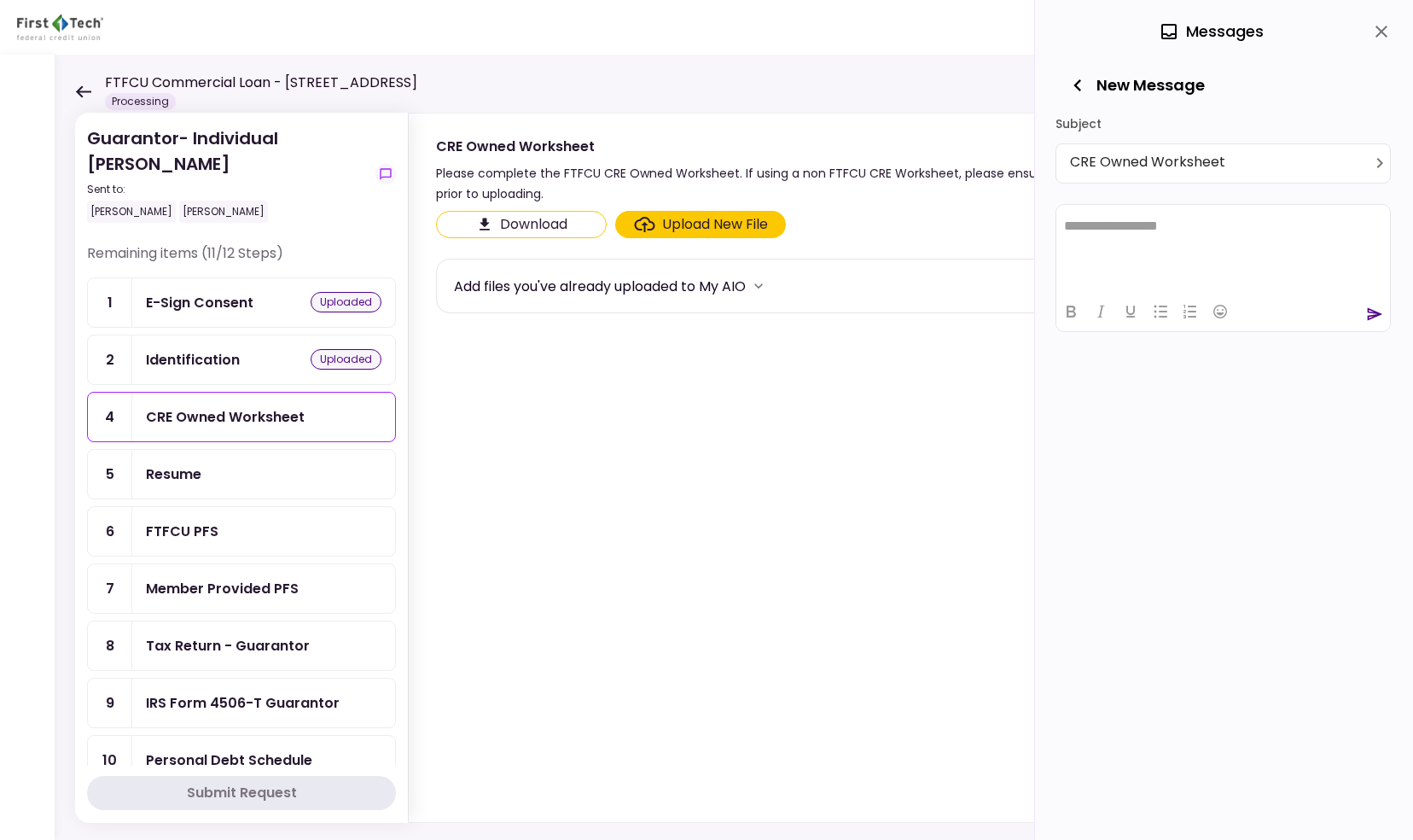
click at [1185, 244] on html "**********" at bounding box center [1223, 225] width 334 height 44
click at [1369, 309] on icon "send" at bounding box center [1375, 314] width 17 height 17
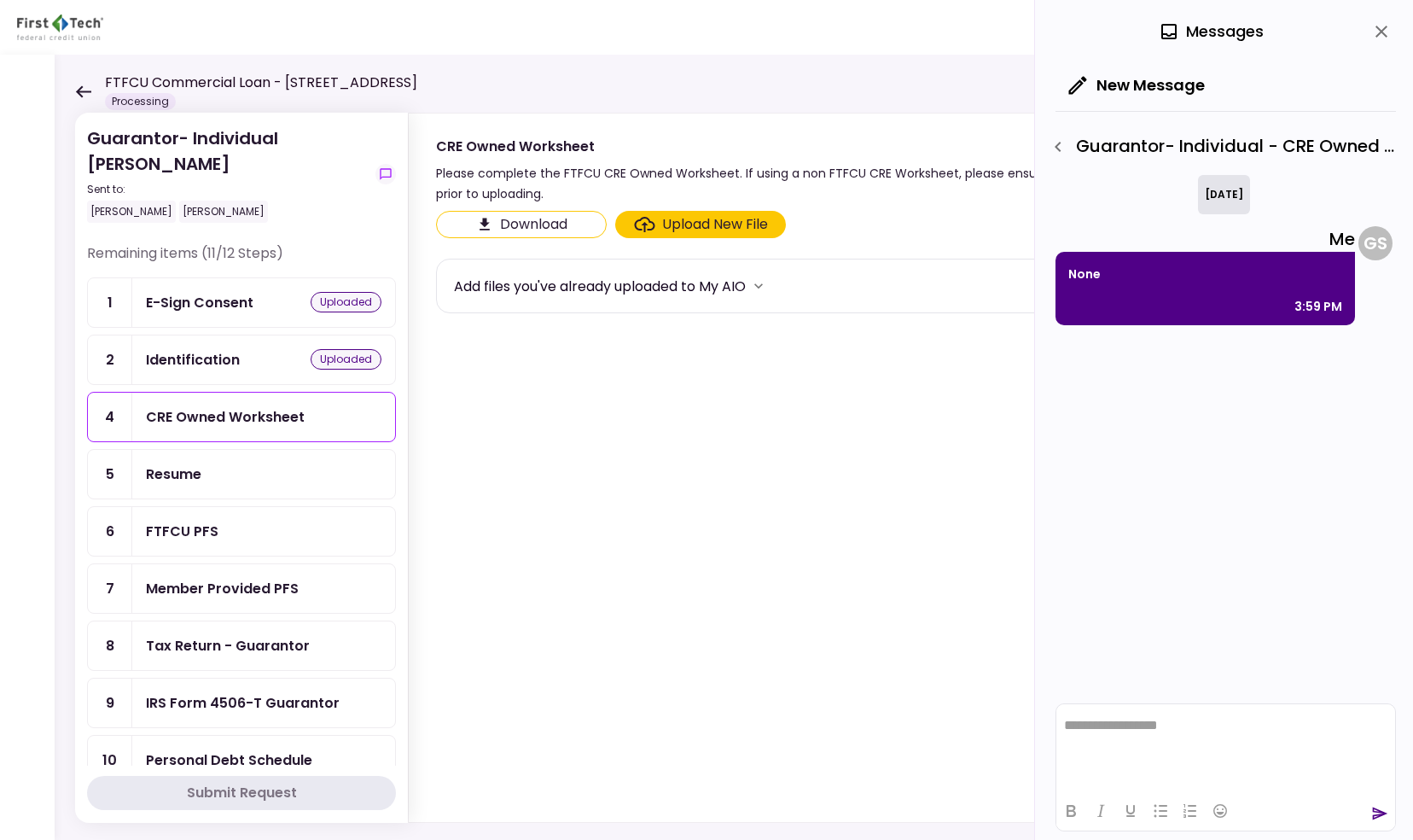
click at [709, 451] on section "Download Upload New File Add files you've already uploaded to My AIO" at bounding box center [894, 513] width 915 height 605
click at [196, 465] on ul "1 E-Sign Consent uploaded 2 Identification uploaded 4 CRE Owned Worksheet 5 Res…" at bounding box center [242, 588] width 309 height 622
click at [175, 465] on ul "1 E-Sign Consent uploaded 2 Identification uploaded 4 CRE Owned Worksheet 5 Res…" at bounding box center [242, 588] width 309 height 622
click at [1382, 35] on icon "close" at bounding box center [1381, 31] width 21 height 21
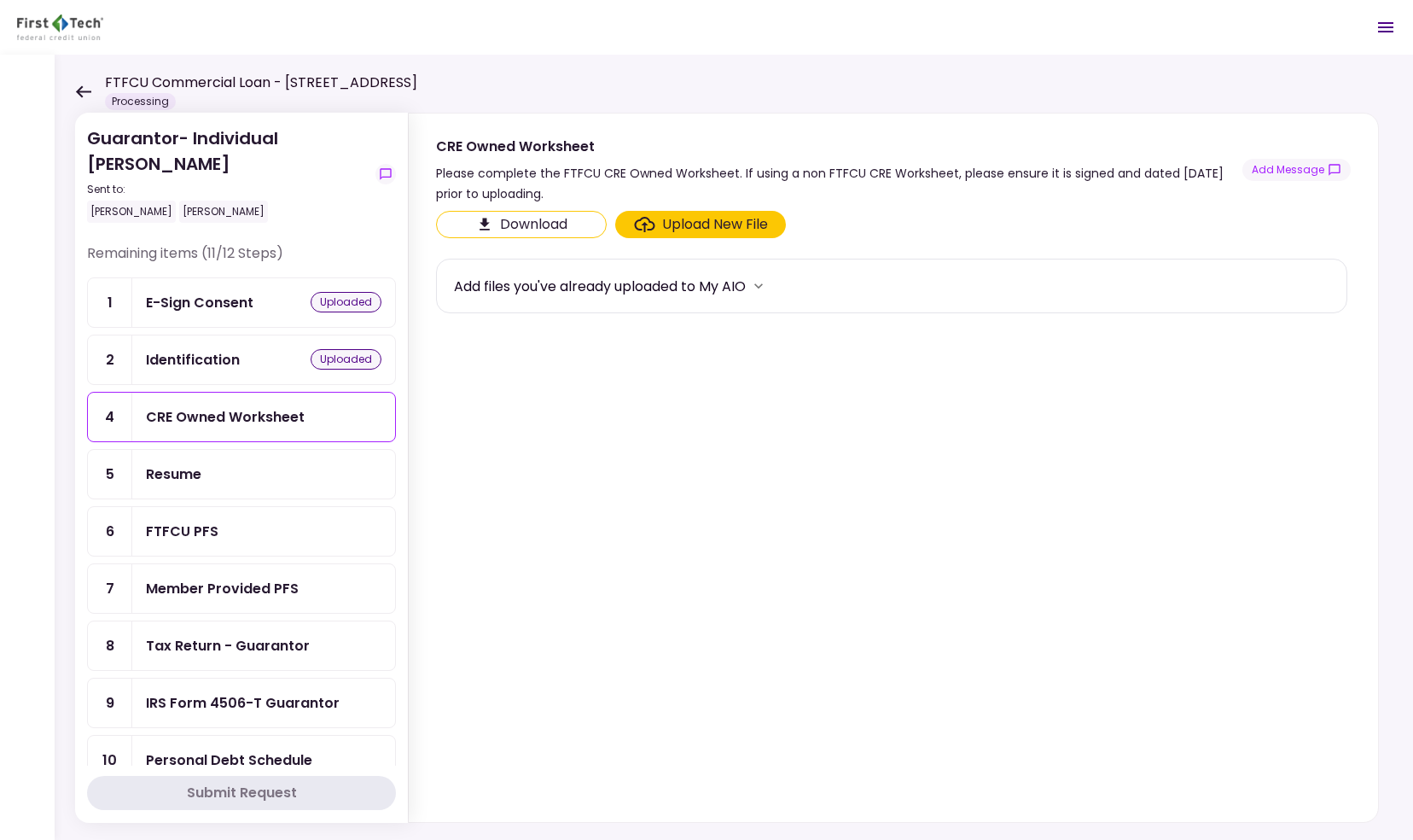
click at [870, 495] on section "Download Upload New File Add files you've already uploaded to My AIO" at bounding box center [894, 513] width 915 height 605
click at [162, 465] on ul "1 E-Sign Consent uploaded 2 Identification uploaded 4 CRE Owned Worksheet 5 Res…" at bounding box center [242, 588] width 309 height 622
click at [683, 226] on div "Upload New File" at bounding box center [715, 225] width 105 height 21
click at [0, 0] on input "Upload New File" at bounding box center [0, 0] width 0 height 0
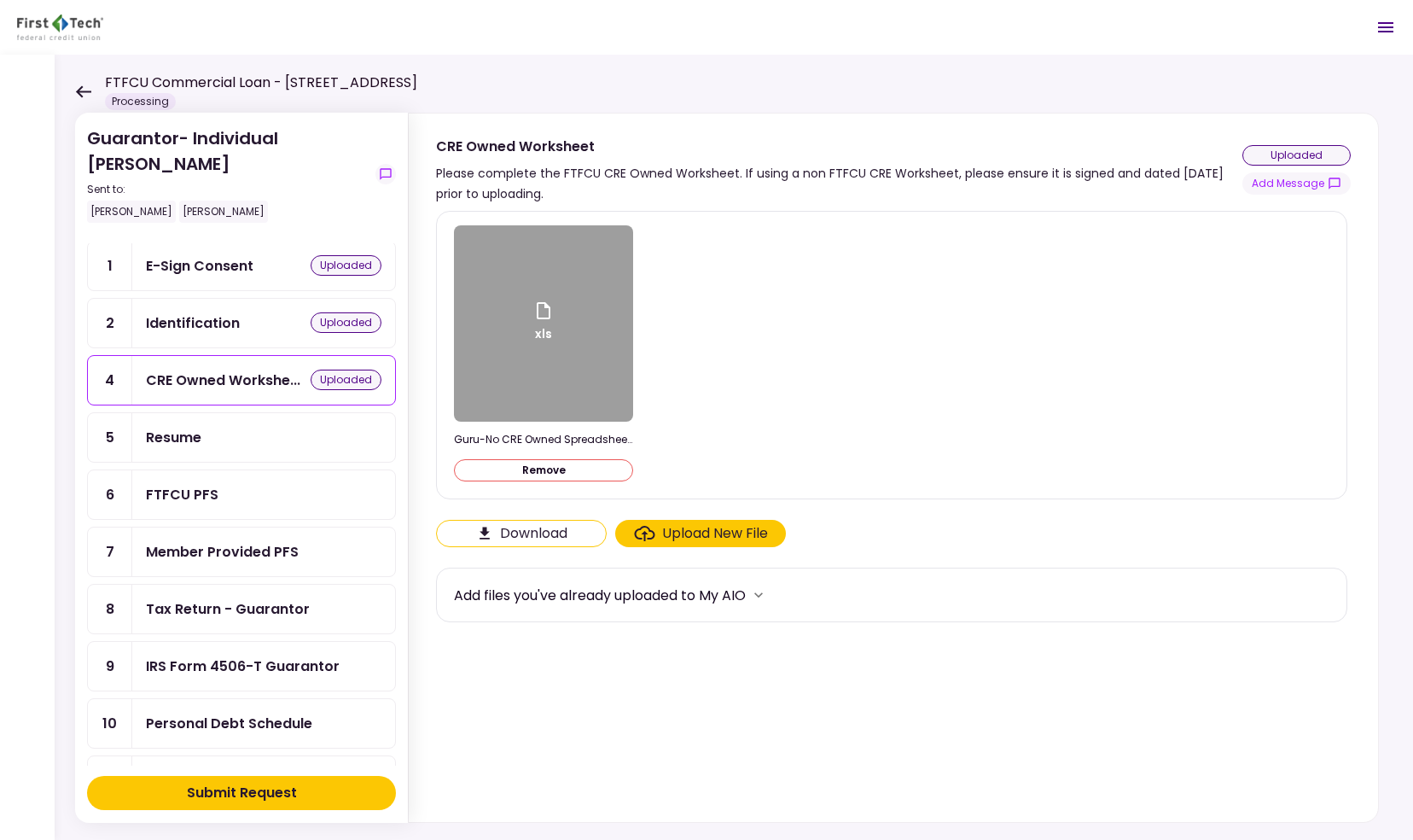
scroll to position [37, 0]
click at [225, 418] on div "Resume" at bounding box center [263, 435] width 263 height 48
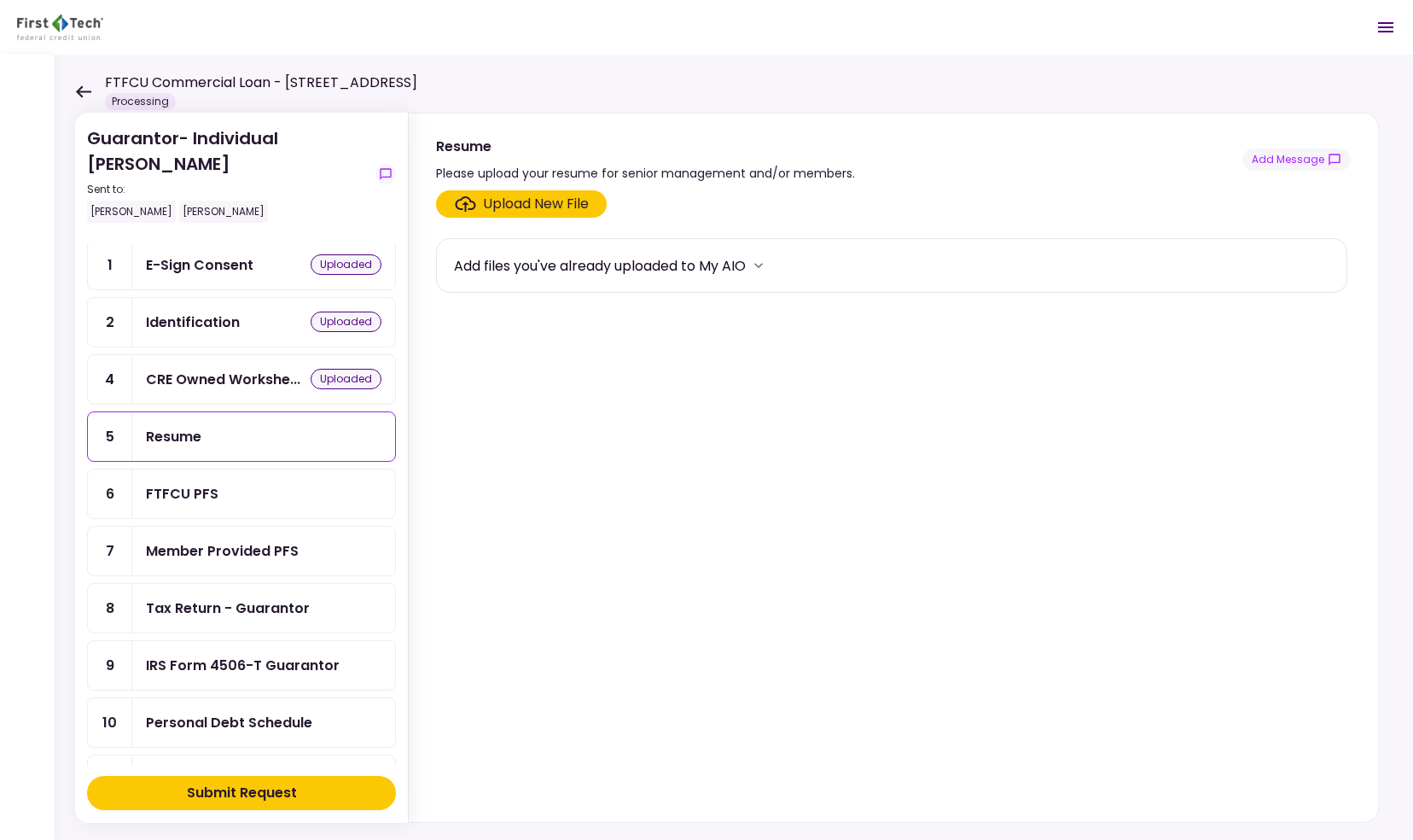
click at [962, 395] on section "Upload New File Add files you've already uploaded to My AIO" at bounding box center [894, 502] width 915 height 625
click at [205, 483] on div "FTFCU PFS" at bounding box center [182, 493] width 73 height 21
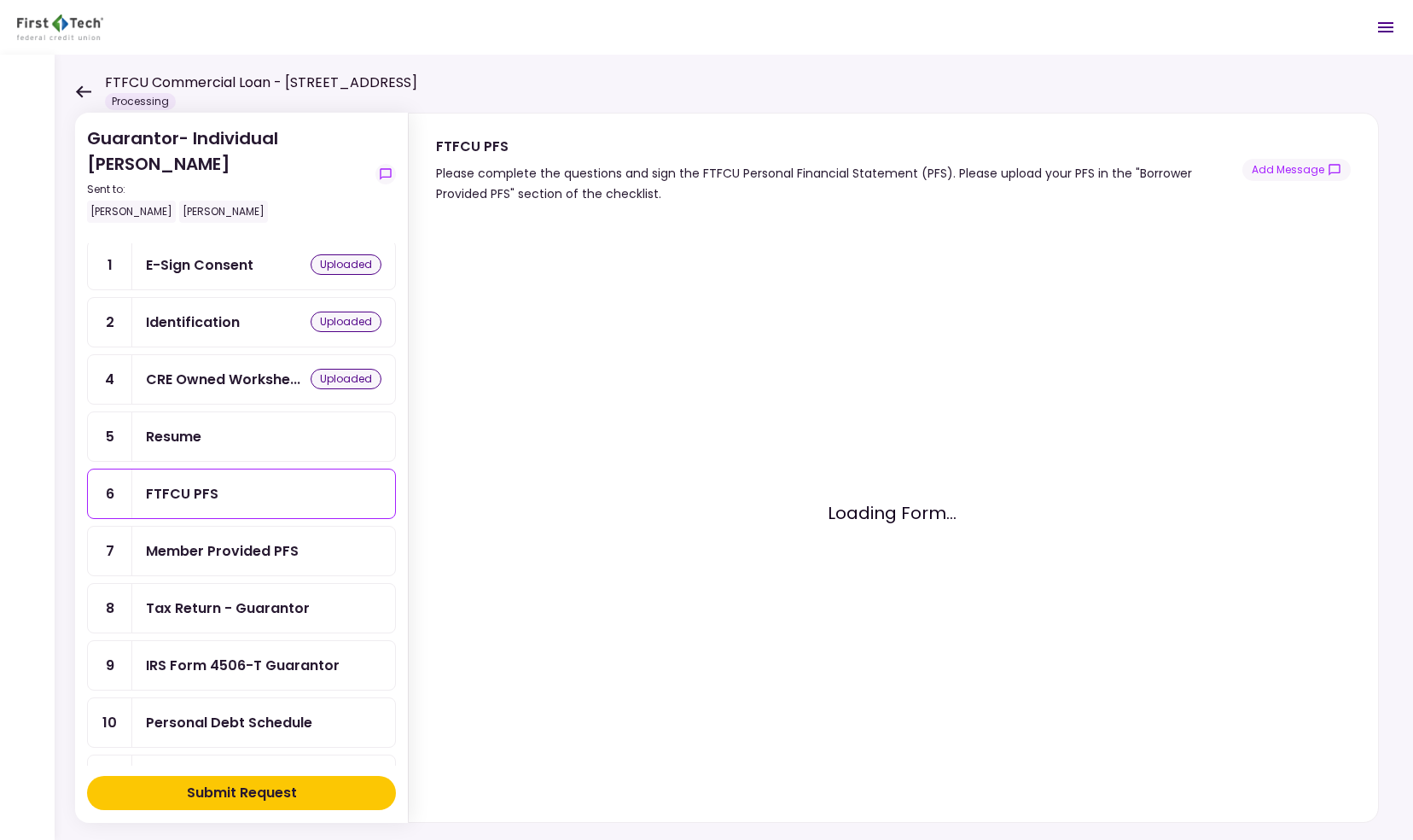
click at [236, 428] on div "Resume" at bounding box center [263, 435] width 236 height 21
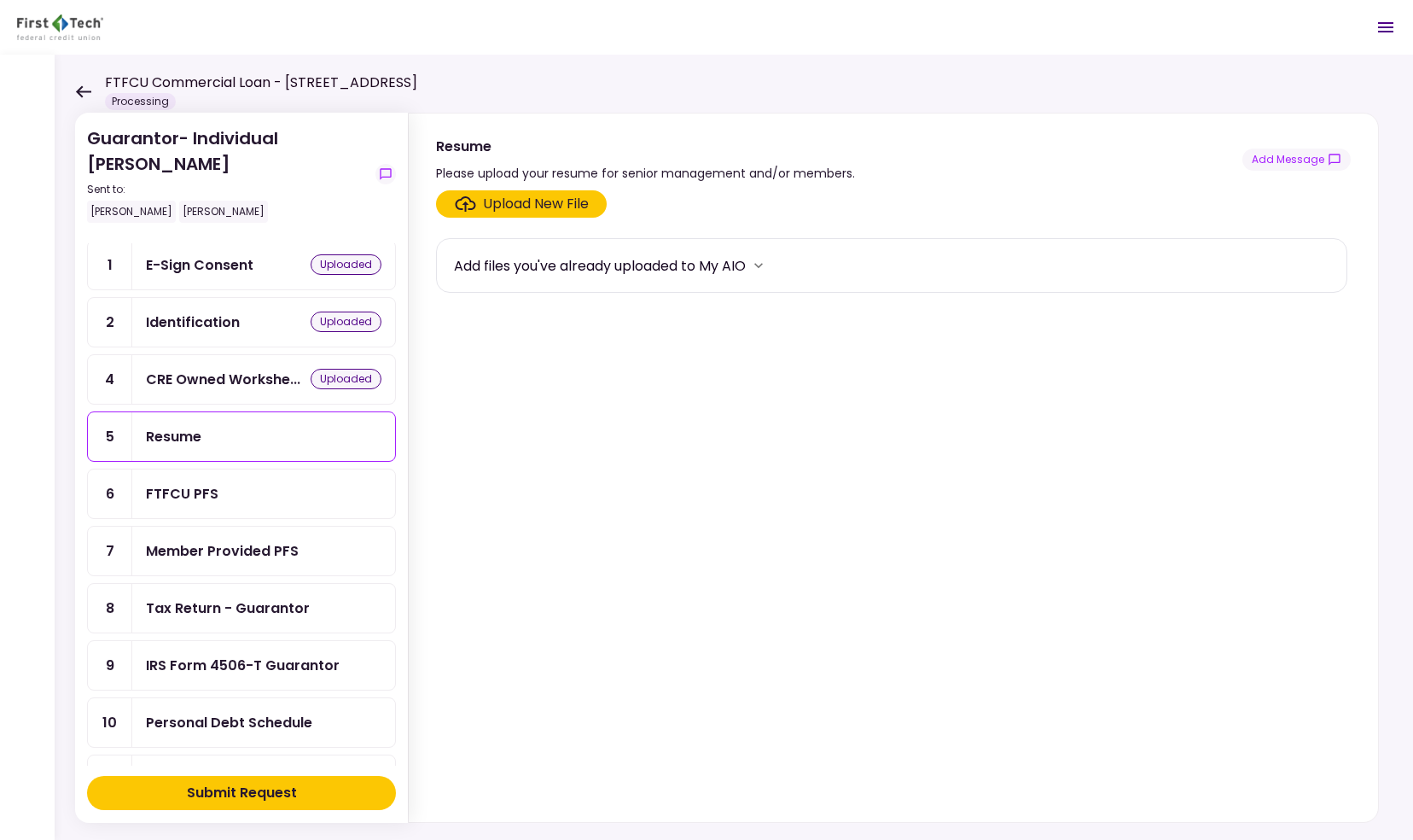
click at [517, 206] on div "Upload New File" at bounding box center [536, 204] width 105 height 21
click at [0, 0] on input "Upload New File" at bounding box center [0, 0] width 0 height 0
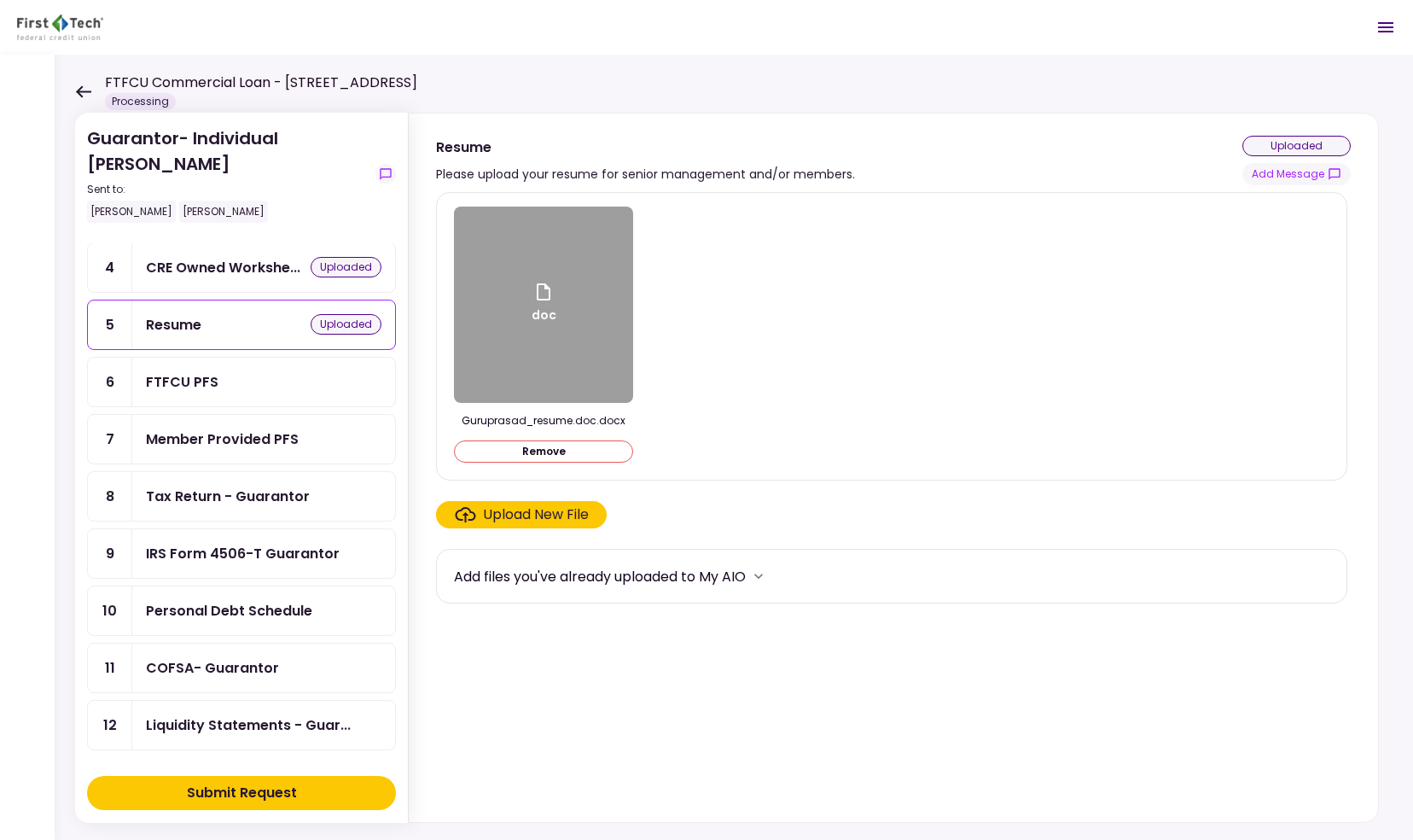
scroll to position [150, 0]
click at [271, 378] on div "FTFCU PFS" at bounding box center [263, 380] width 236 height 21
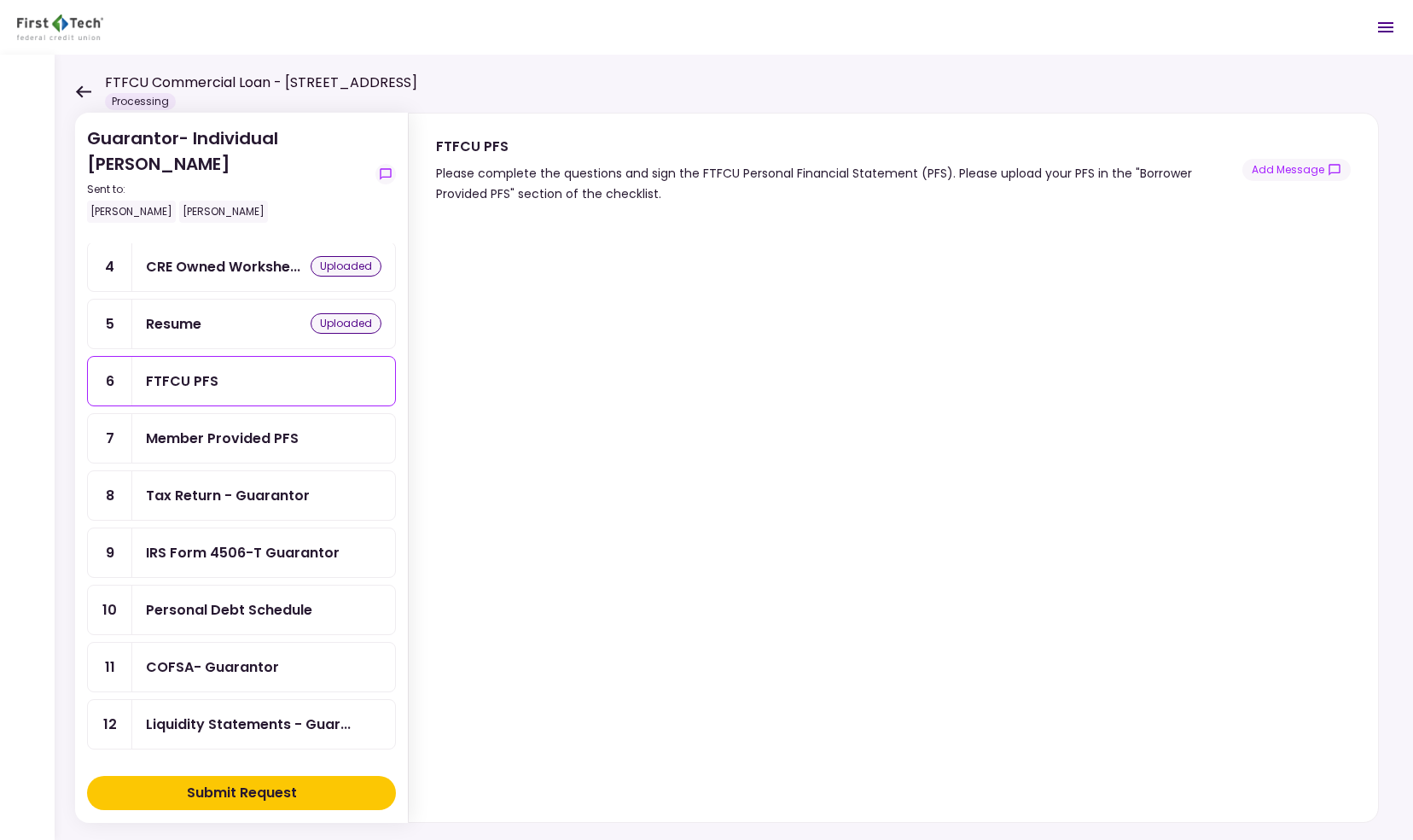
scroll to position [20, 0]
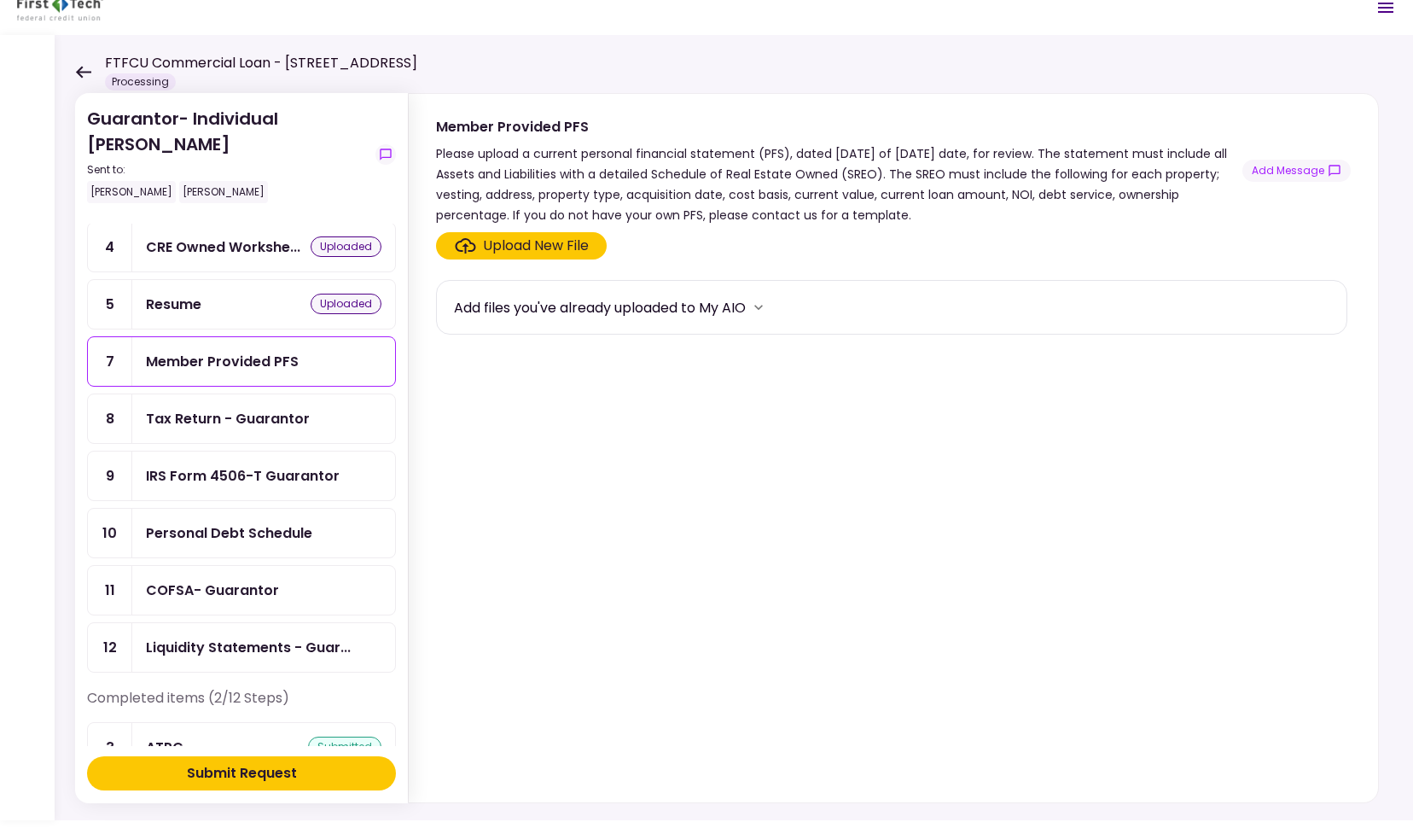
click at [635, 312] on div "Add files you've already uploaded to My AIO" at bounding box center [599, 307] width 292 height 21
click at [760, 304] on icon "more" at bounding box center [758, 307] width 17 height 17
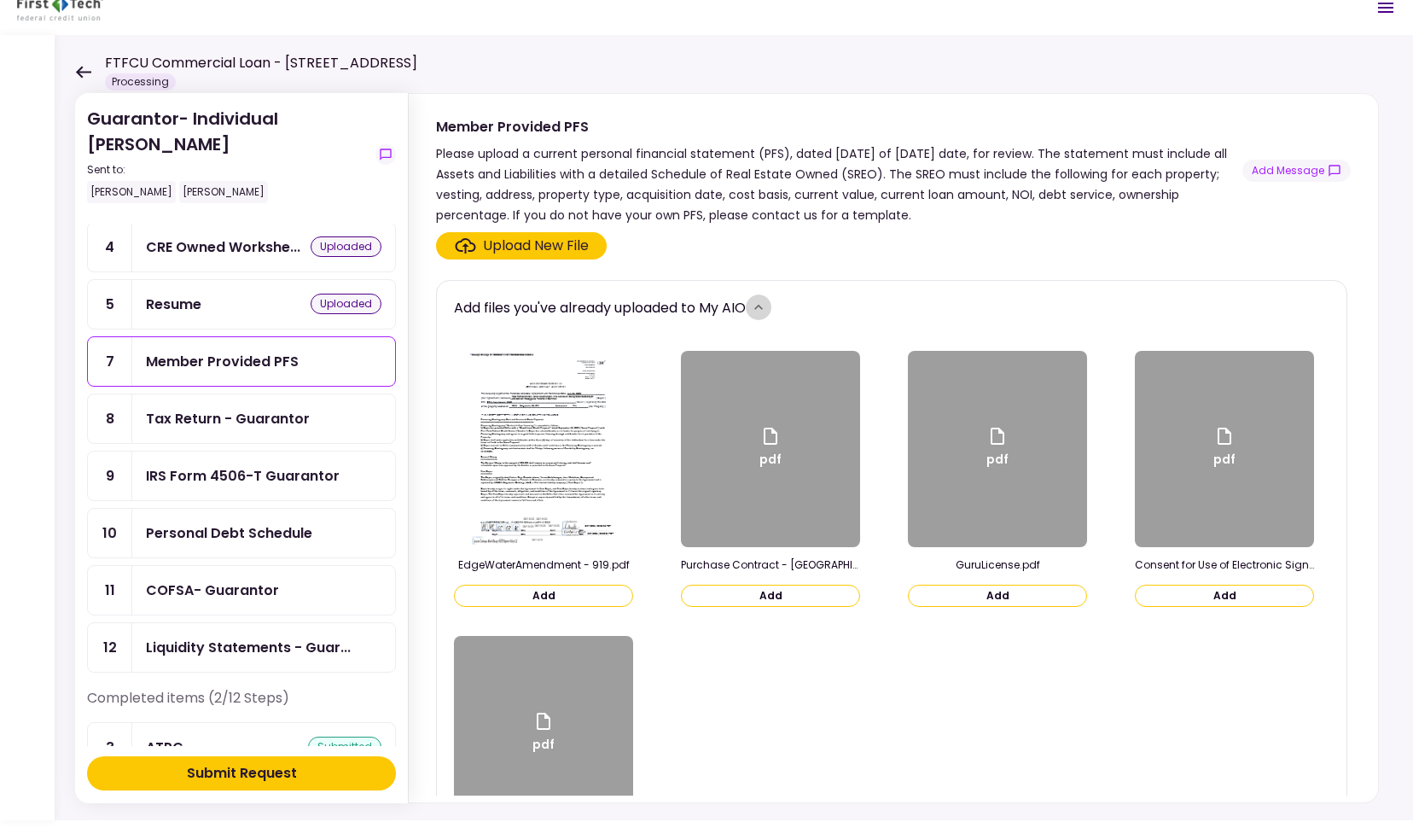
click at [760, 304] on icon "more" at bounding box center [758, 307] width 17 height 17
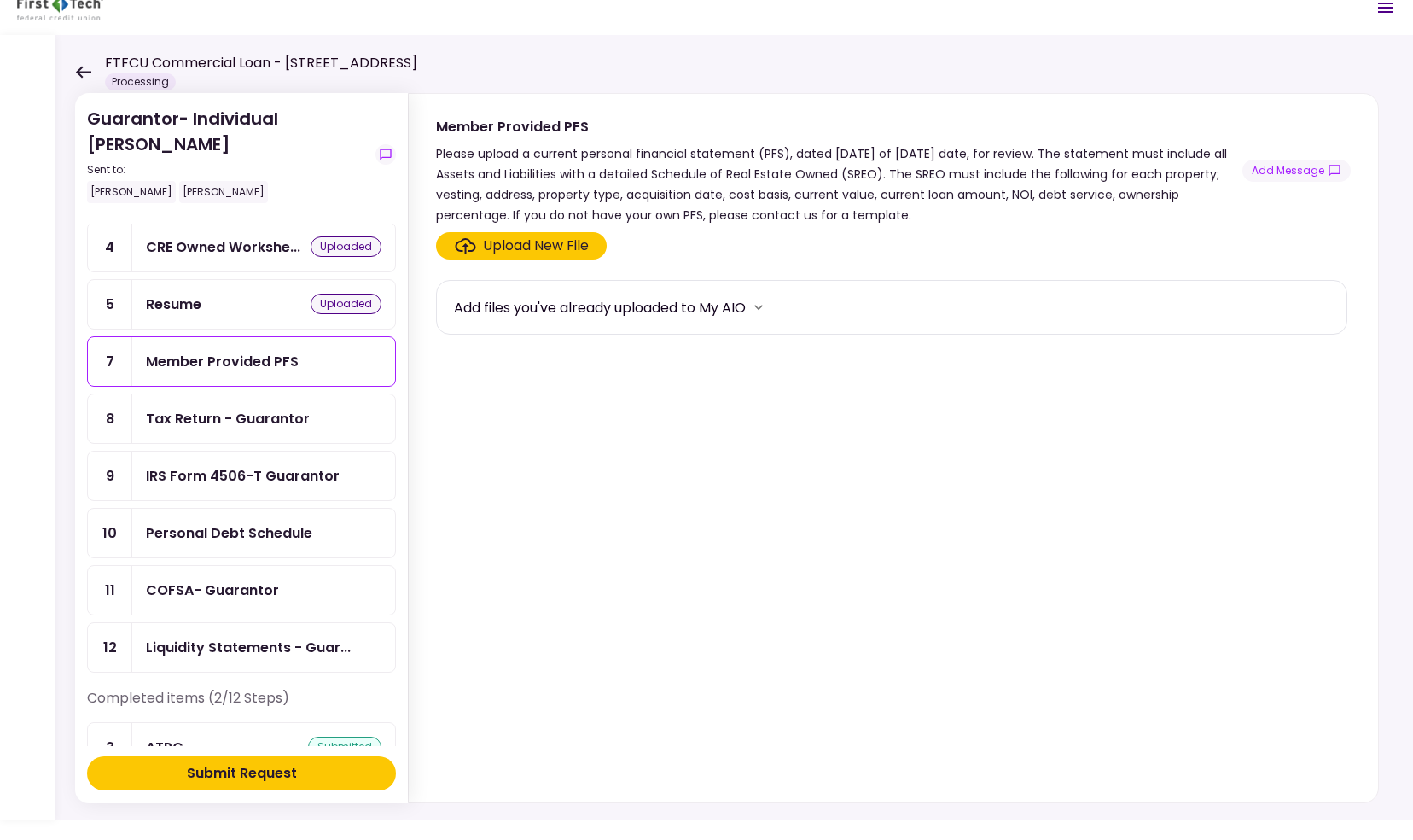
click at [572, 246] on div "Upload New File" at bounding box center [536, 245] width 105 height 21
click at [0, 0] on input "Upload New File" at bounding box center [0, 0] width 0 height 0
click at [584, 235] on div "Upload New File" at bounding box center [536, 245] width 105 height 21
click at [0, 0] on input "Upload New File" at bounding box center [0, 0] width 0 height 0
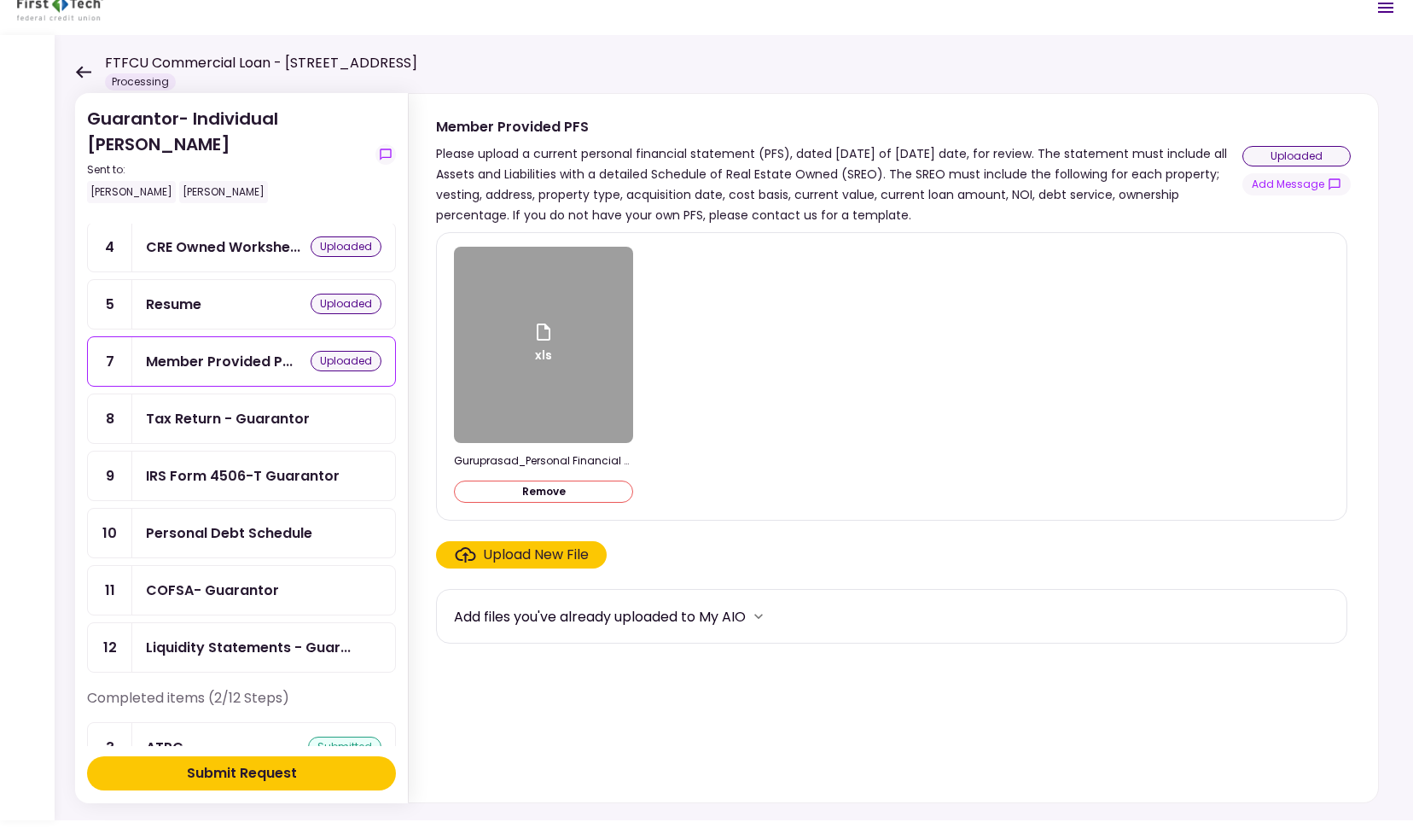
click at [245, 411] on div "Tax Return - Guarantor" at bounding box center [227, 418] width 164 height 21
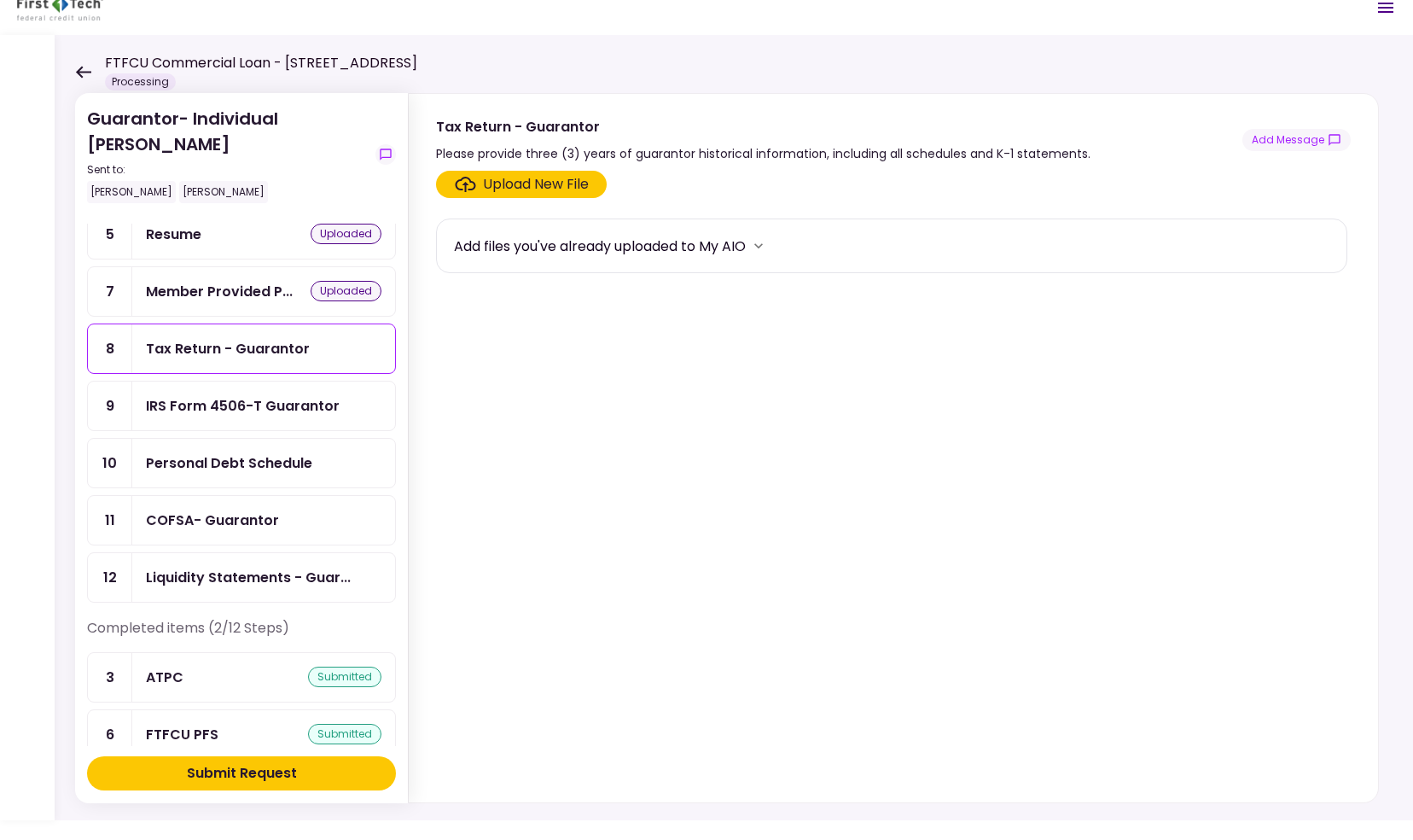
scroll to position [229, 0]
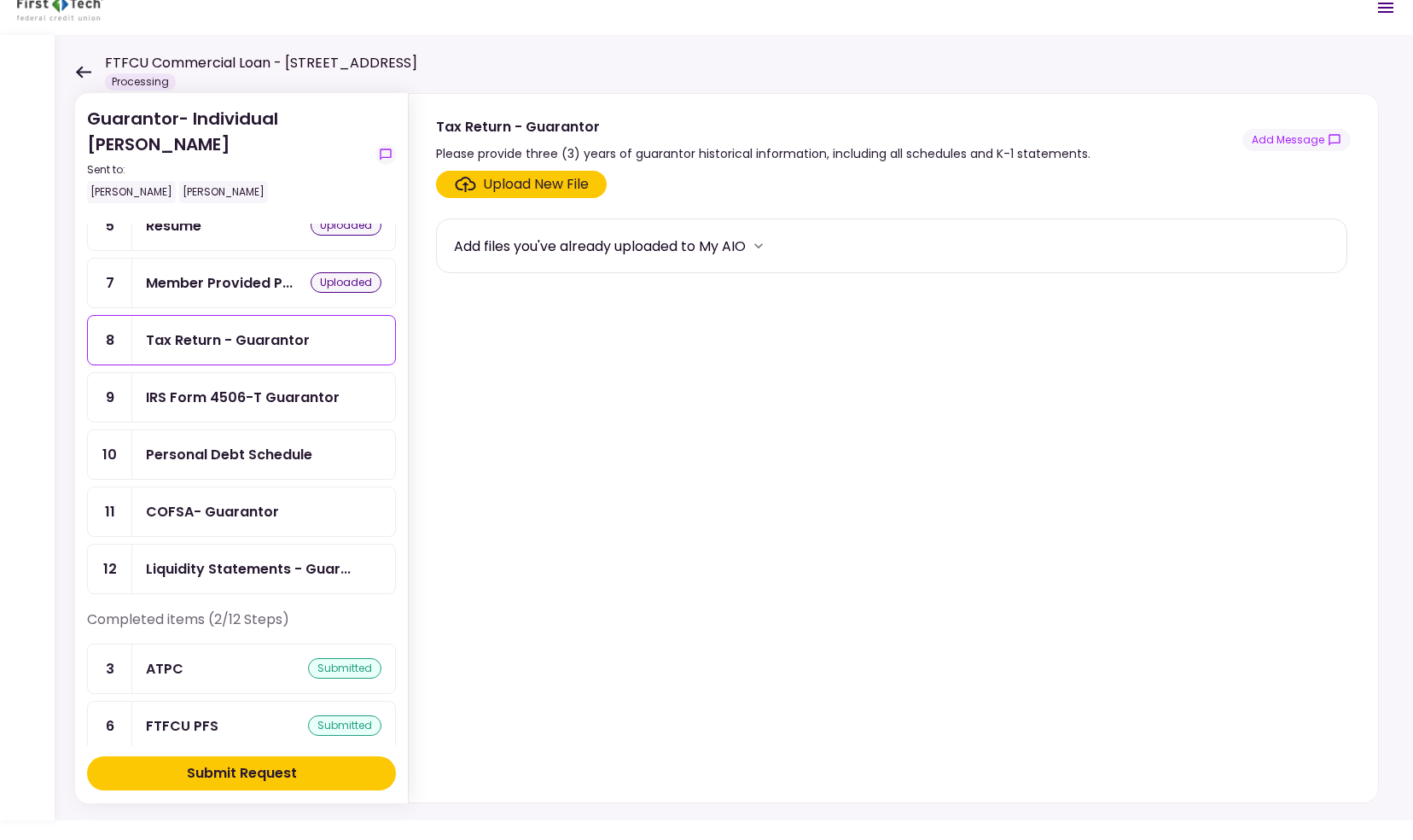
click at [527, 183] on div "Upload New File" at bounding box center [536, 184] width 105 height 21
click at [0, 0] on input "Upload New File" at bounding box center [0, 0] width 0 height 0
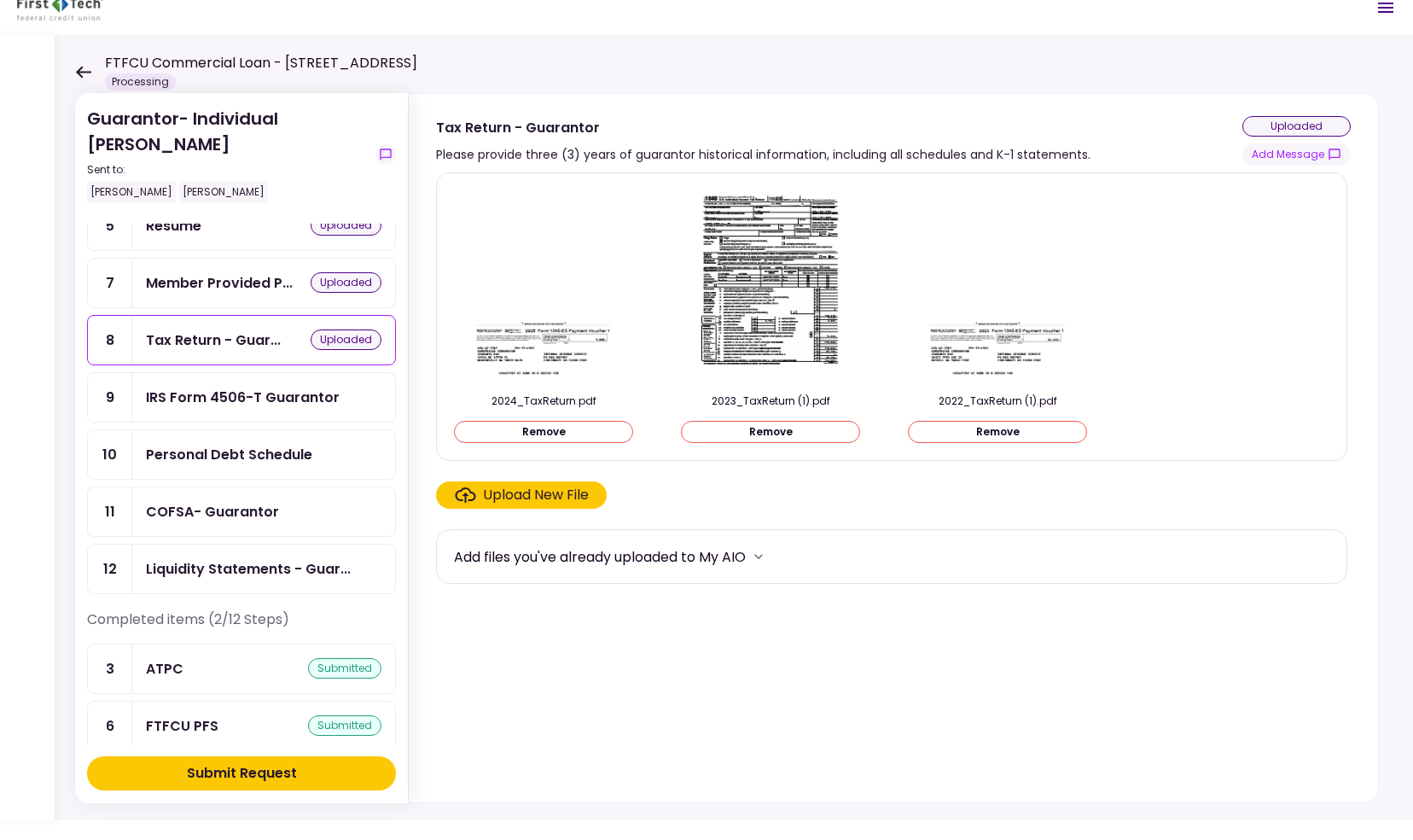
click at [270, 386] on div "IRS Form 4506-T Guarantor" at bounding box center [242, 396] width 194 height 21
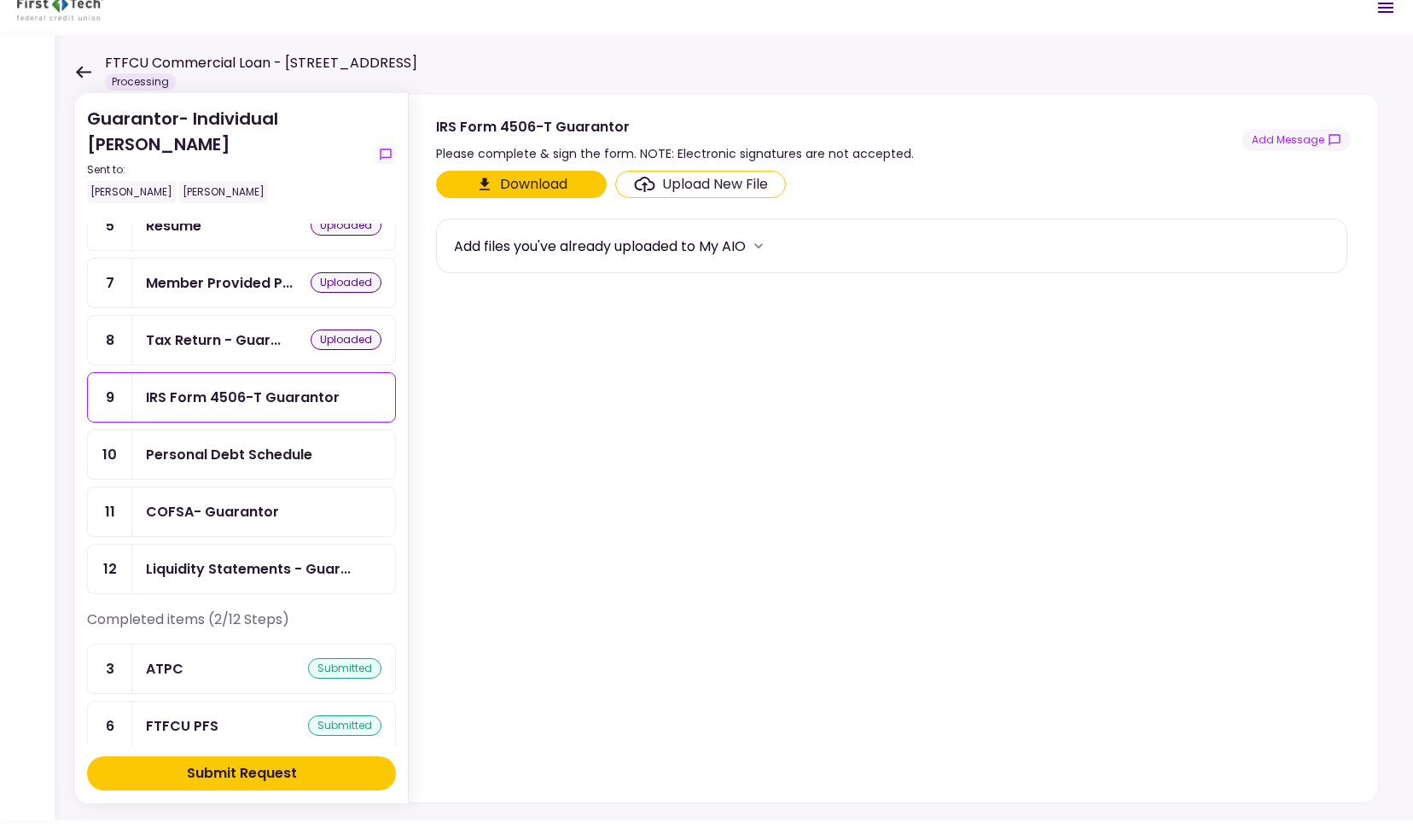
click at [514, 181] on button "Download" at bounding box center [522, 185] width 171 height 27
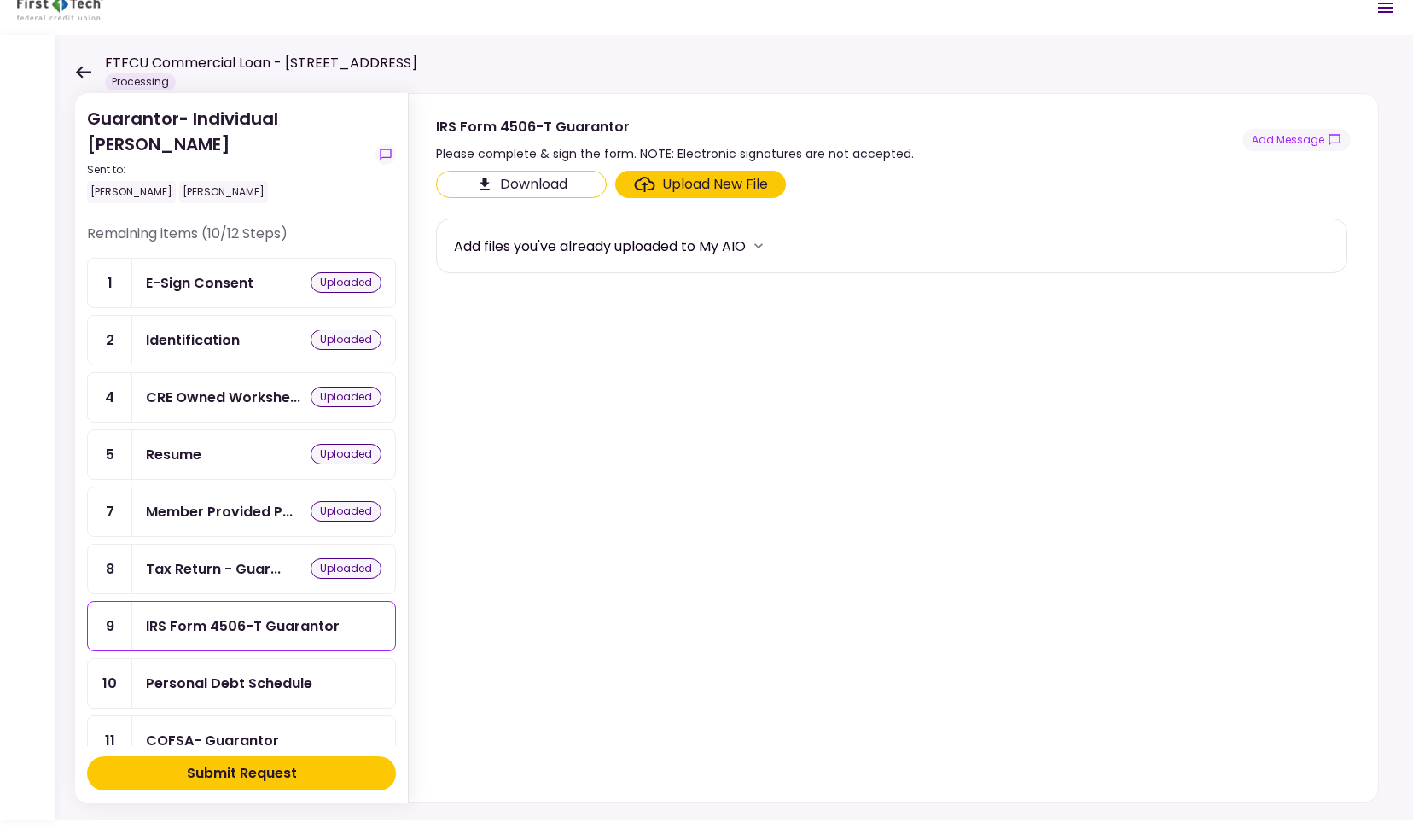
scroll to position [229, 0]
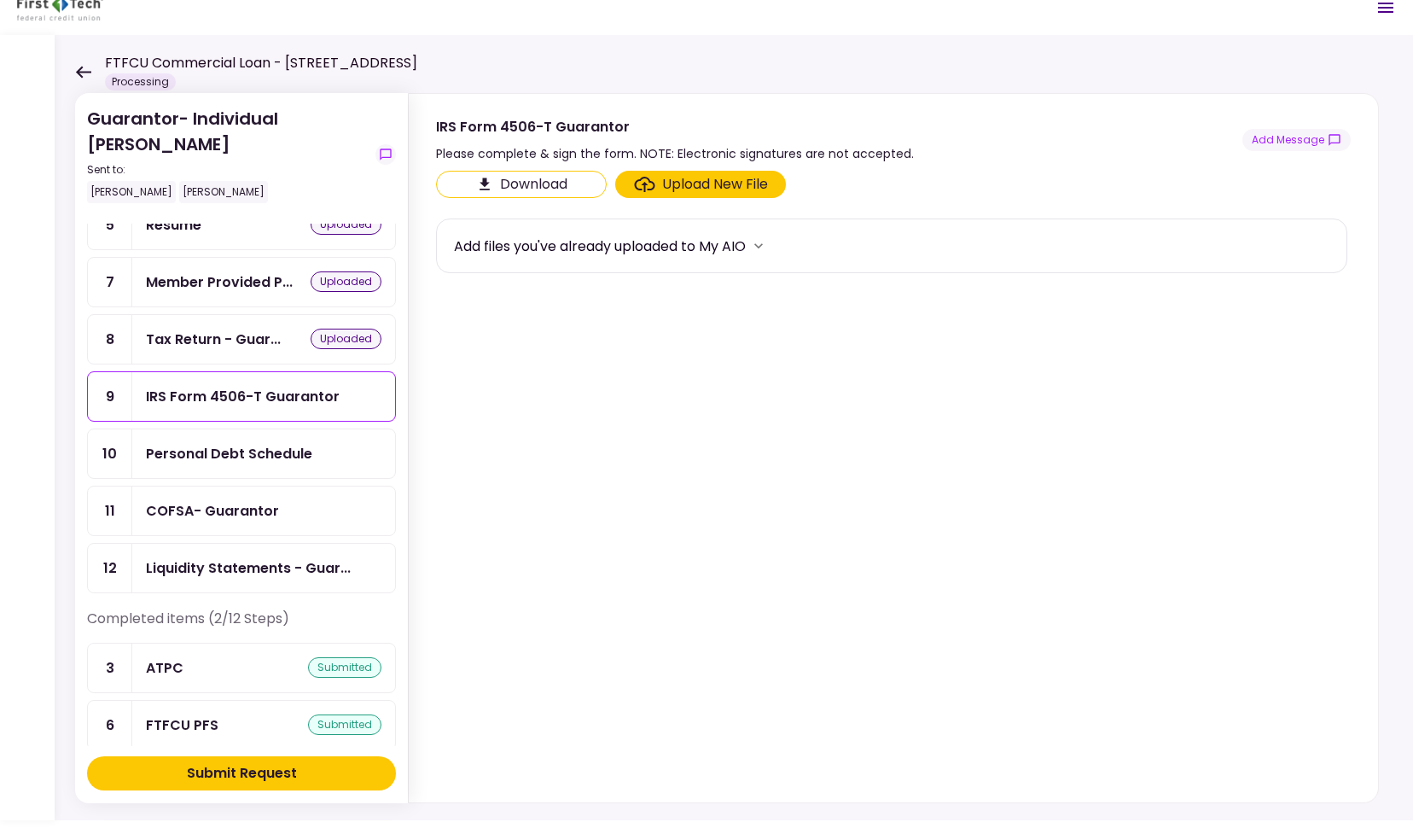
click at [284, 444] on div "Personal Debt Schedule" at bounding box center [228, 453] width 166 height 21
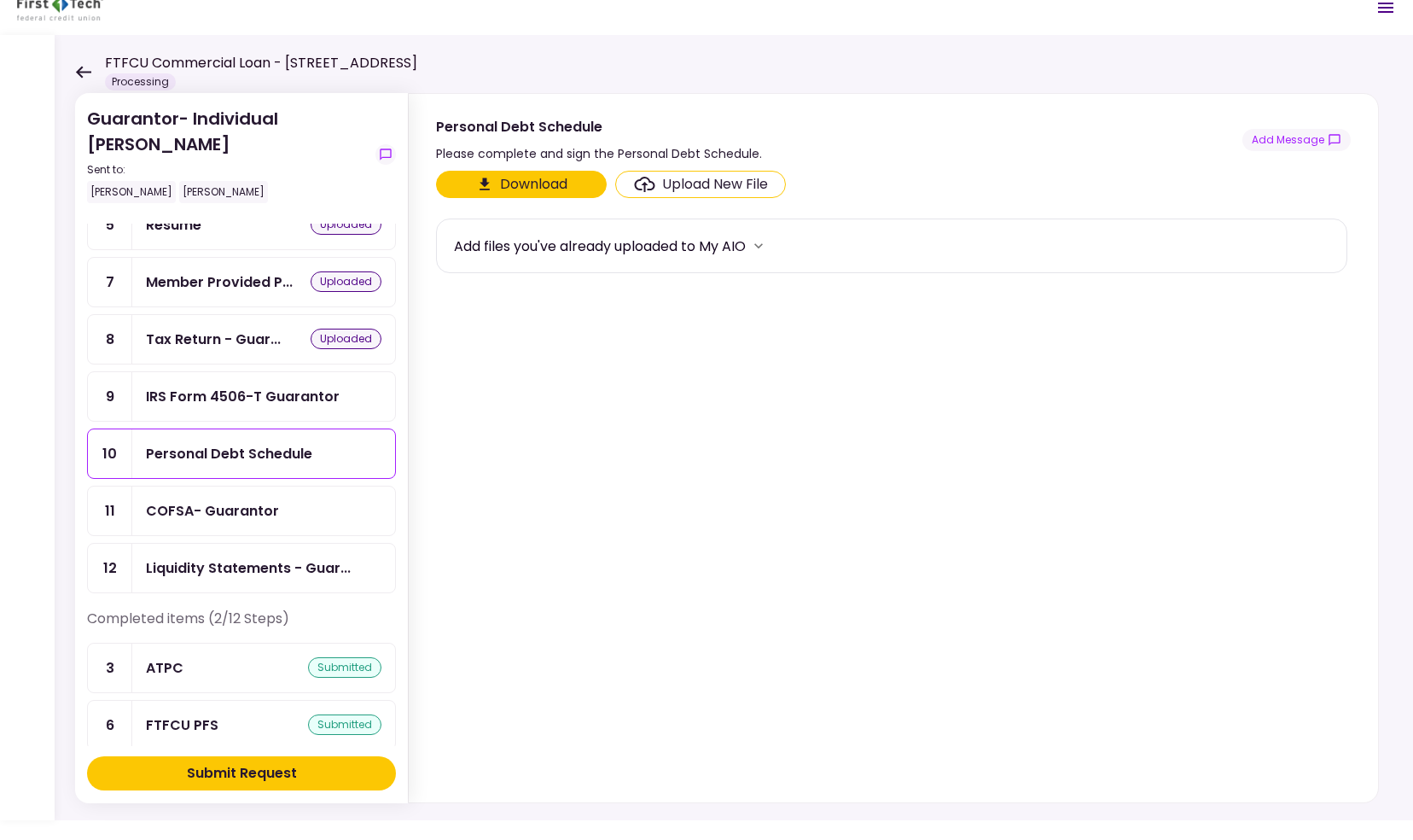
click at [555, 187] on button "Download" at bounding box center [522, 185] width 171 height 27
click at [85, 68] on icon at bounding box center [84, 72] width 16 height 13
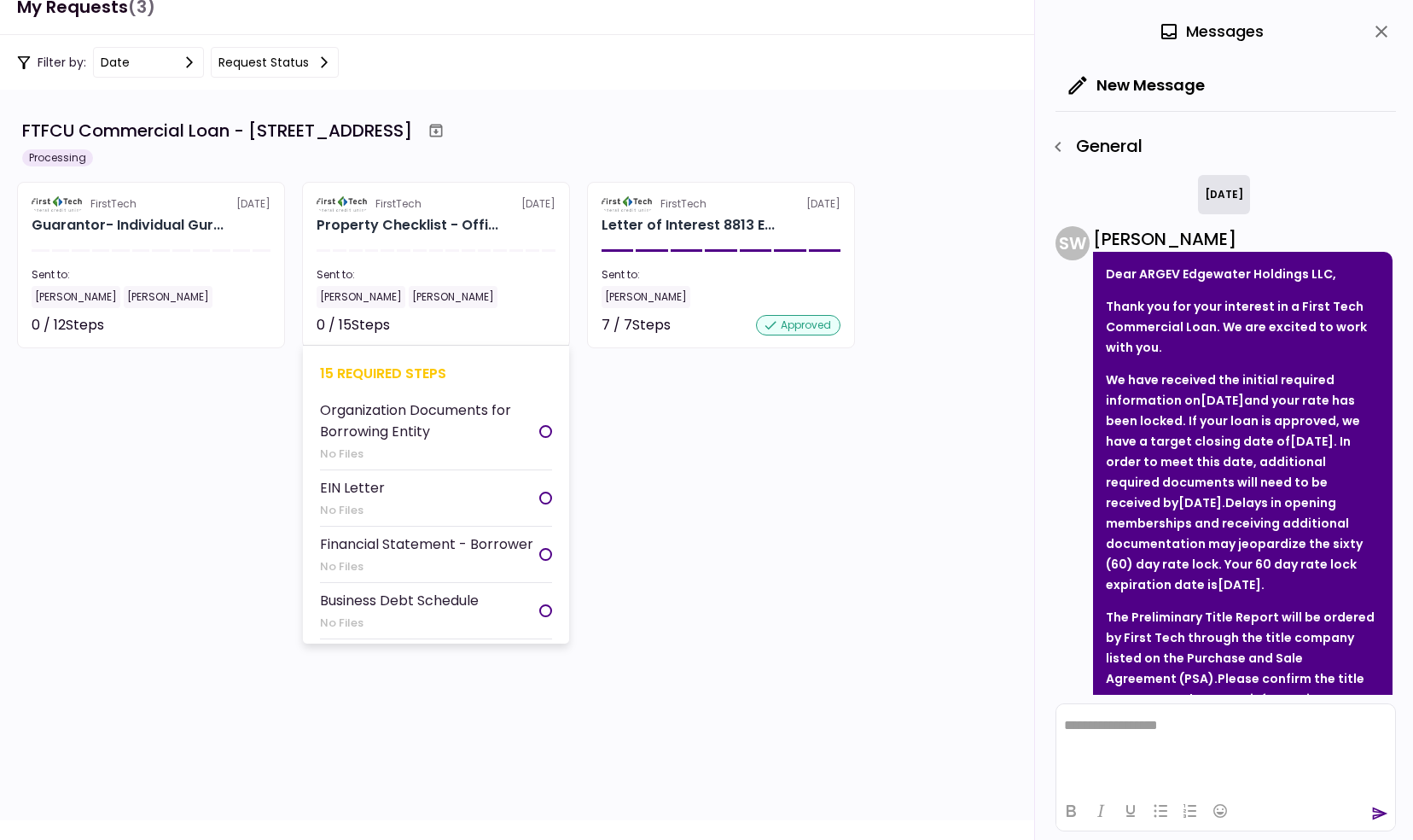
scroll to position [1090, 0]
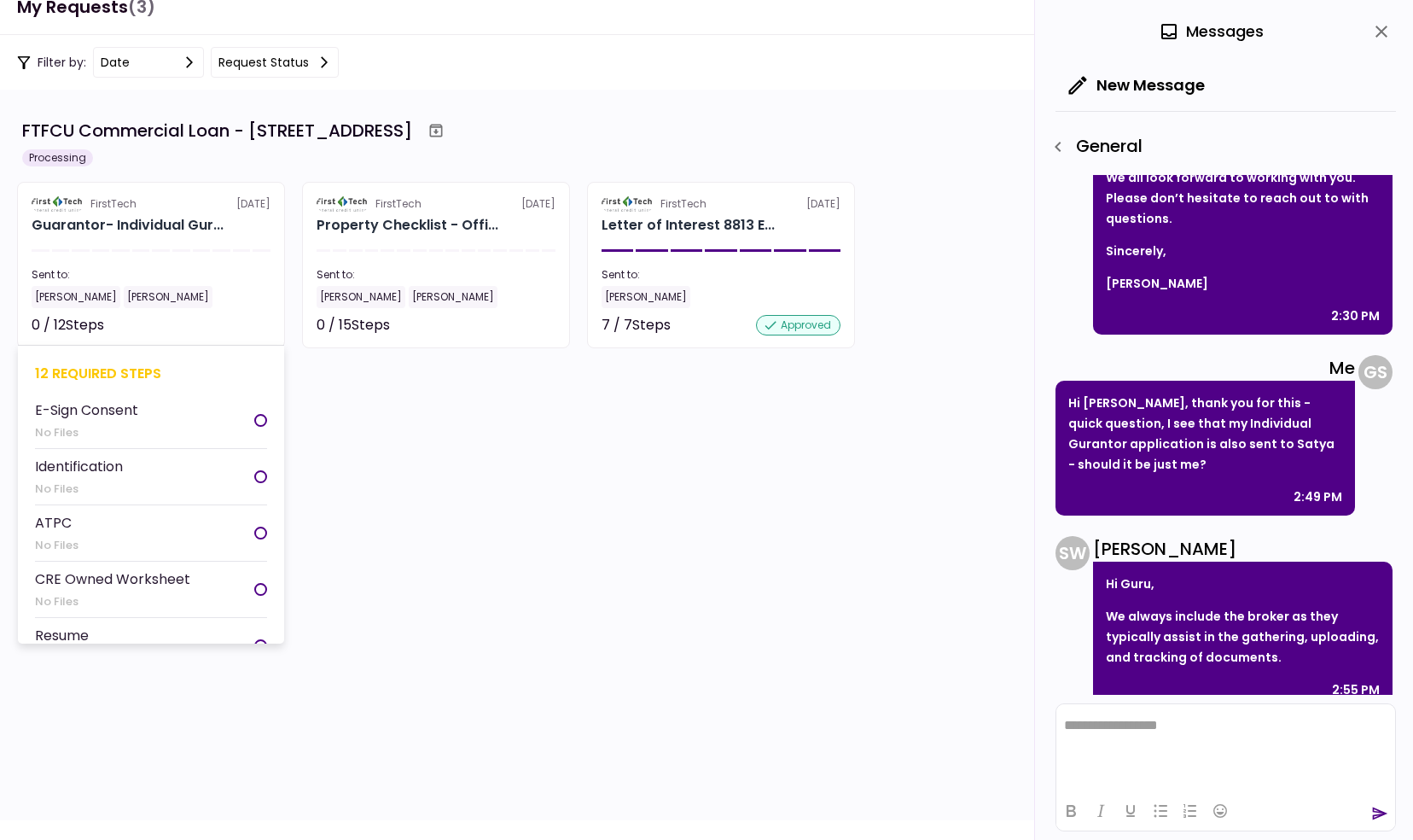
click at [165, 239] on section "FirstTech [DATE] Guarantor- Individual Gur... Sent to: [PERSON_NAME] [PERSON_NA…" at bounding box center [151, 265] width 268 height 166
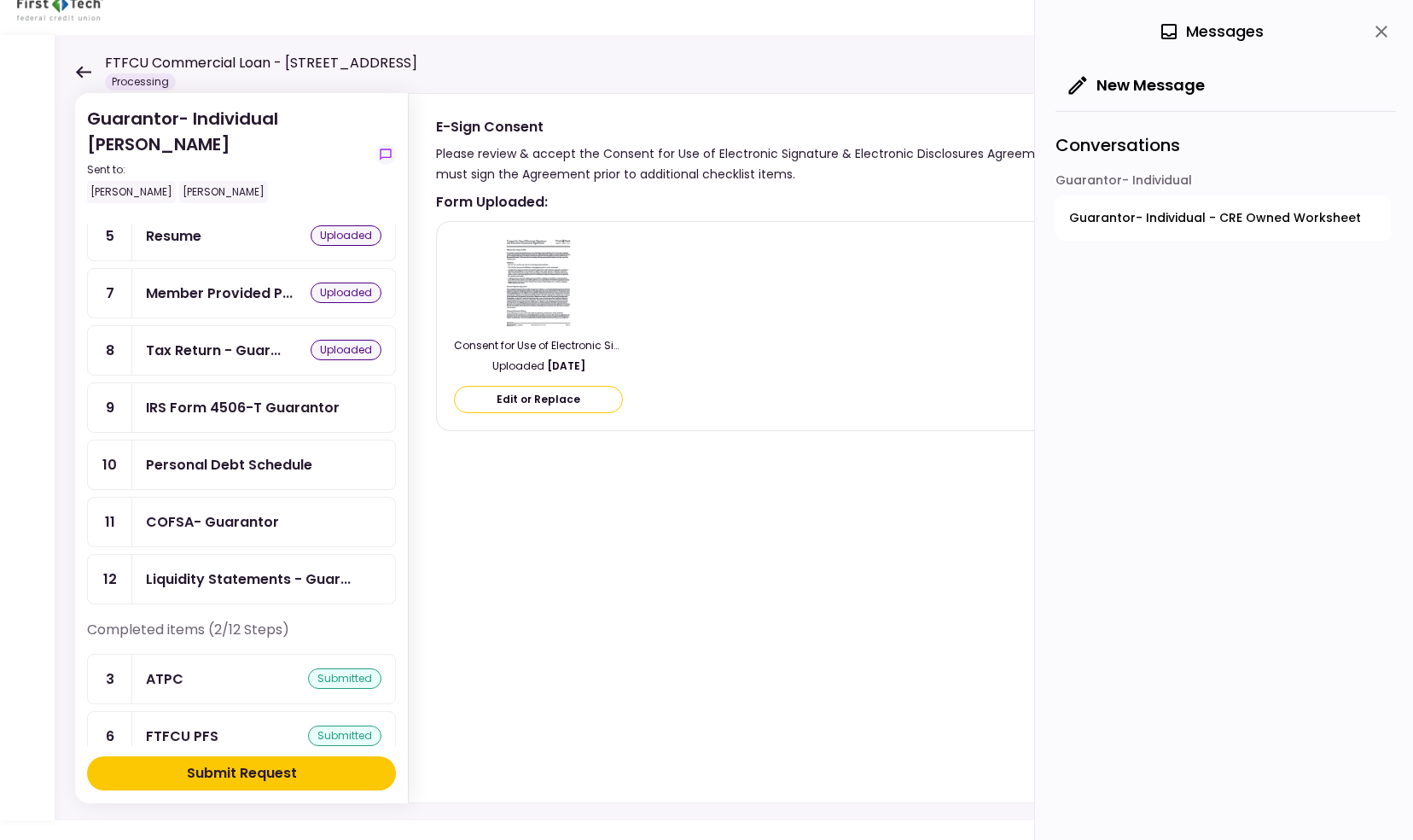
scroll to position [216, 0]
click at [286, 575] on div "Liquidity Statements - Guarantor" at bounding box center [250, 592] width 177 height 34
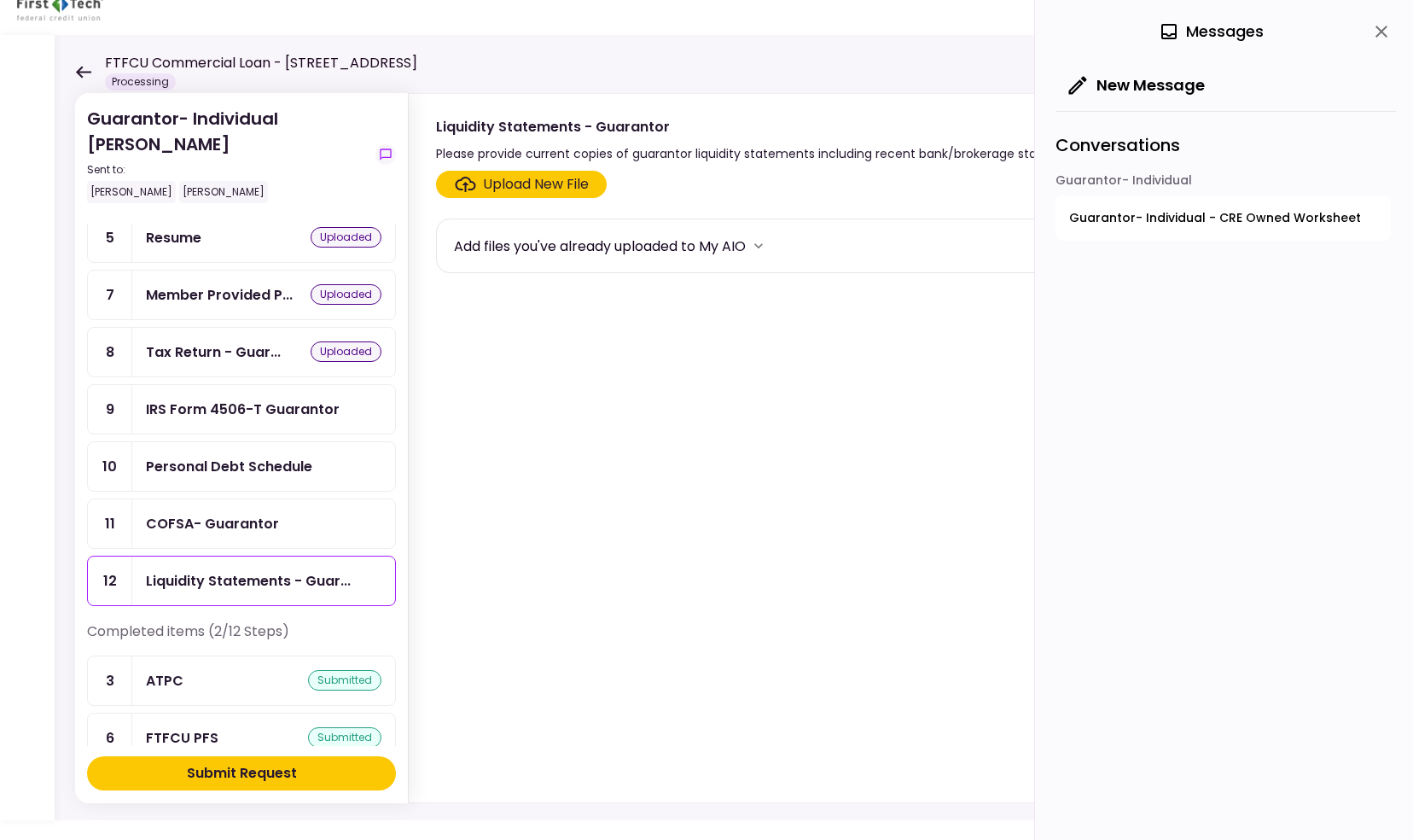
click at [271, 513] on div "COFSA- Guarantor" at bounding box center [212, 523] width 133 height 21
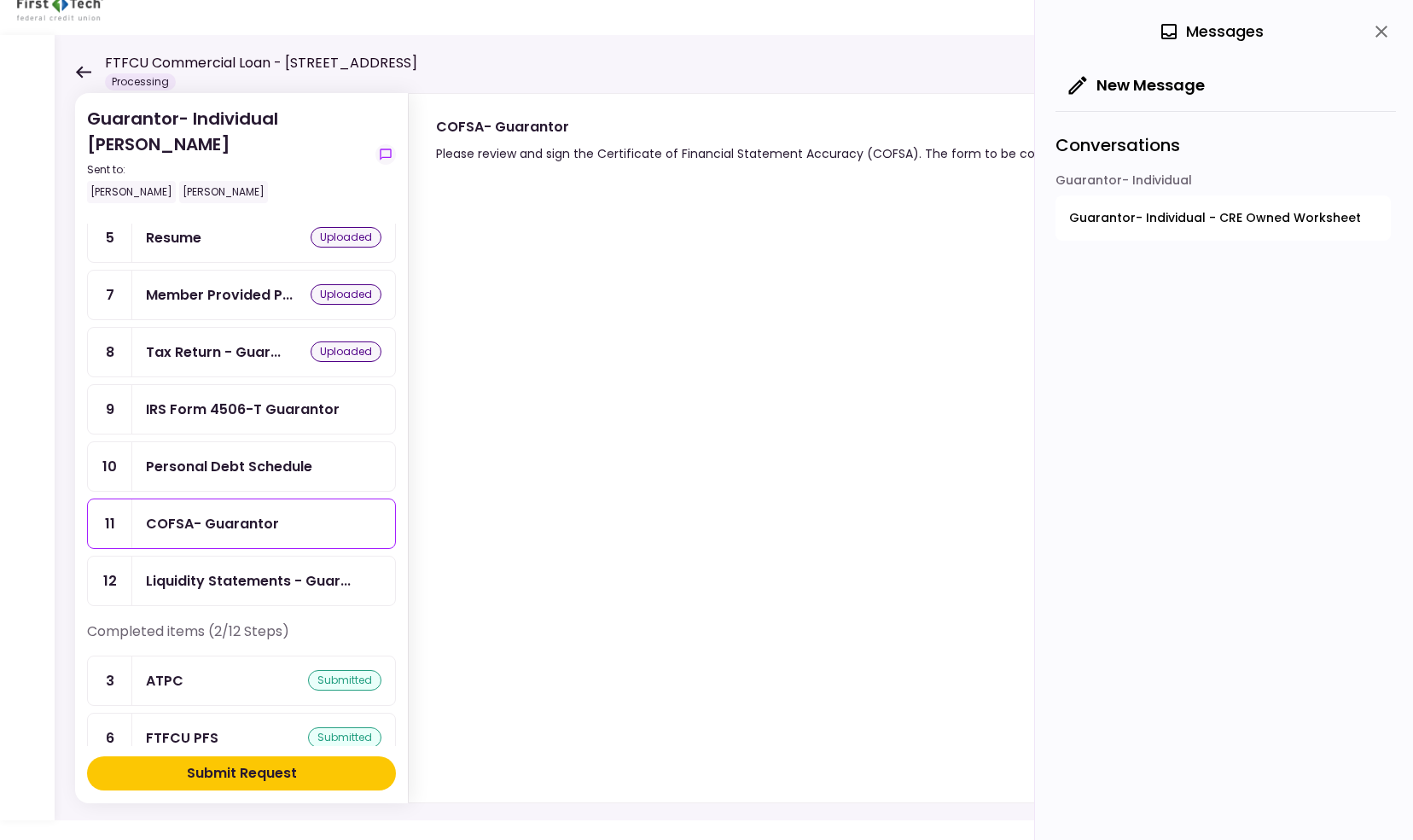
click at [174, 455] on div "Personal Debt Schedule" at bounding box center [228, 465] width 166 height 21
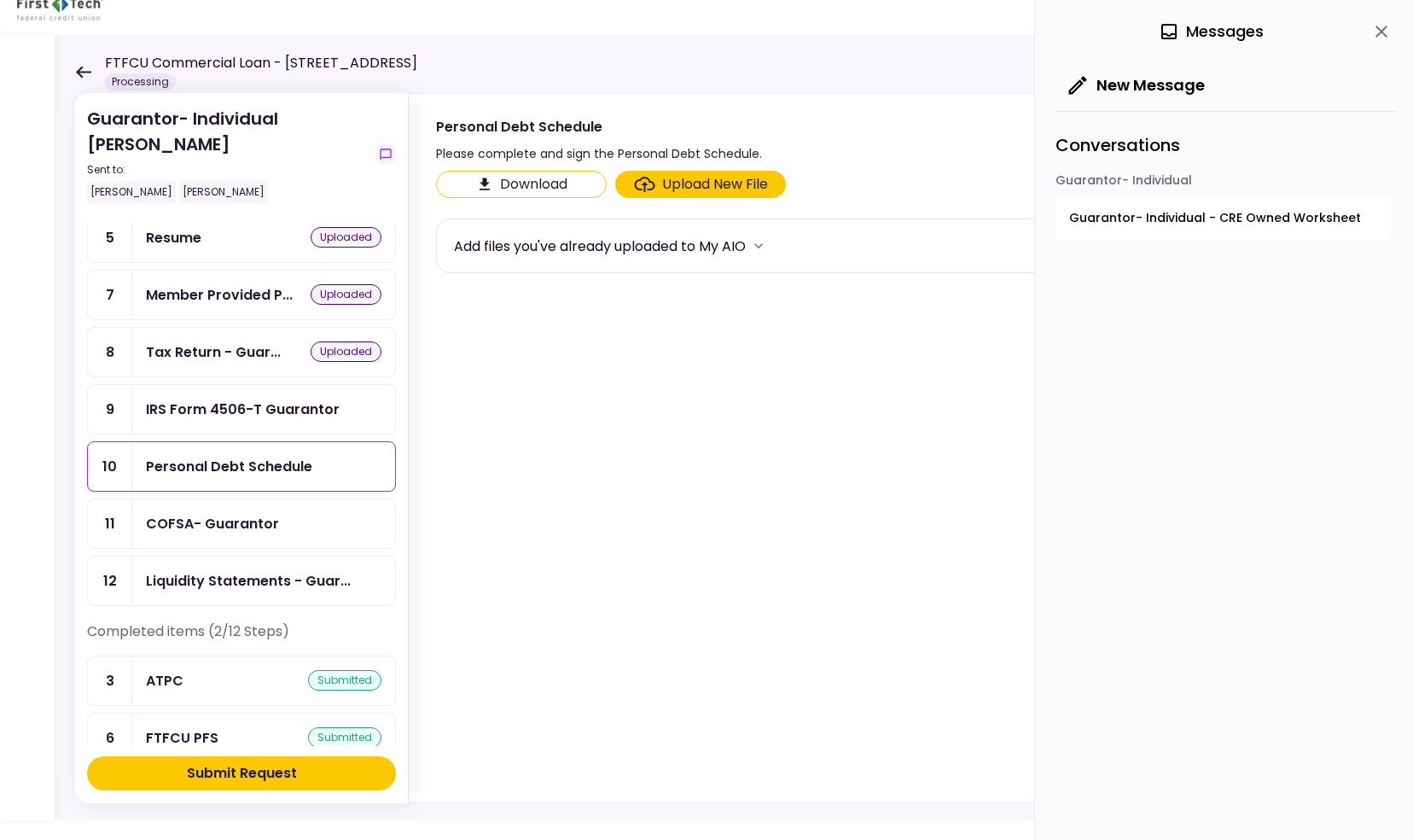
click at [203, 398] on div "IRS Form 4506-T Guarantor" at bounding box center [242, 408] width 194 height 21
click at [172, 344] on div "Tax Return - Guar..." at bounding box center [213, 351] width 135 height 21
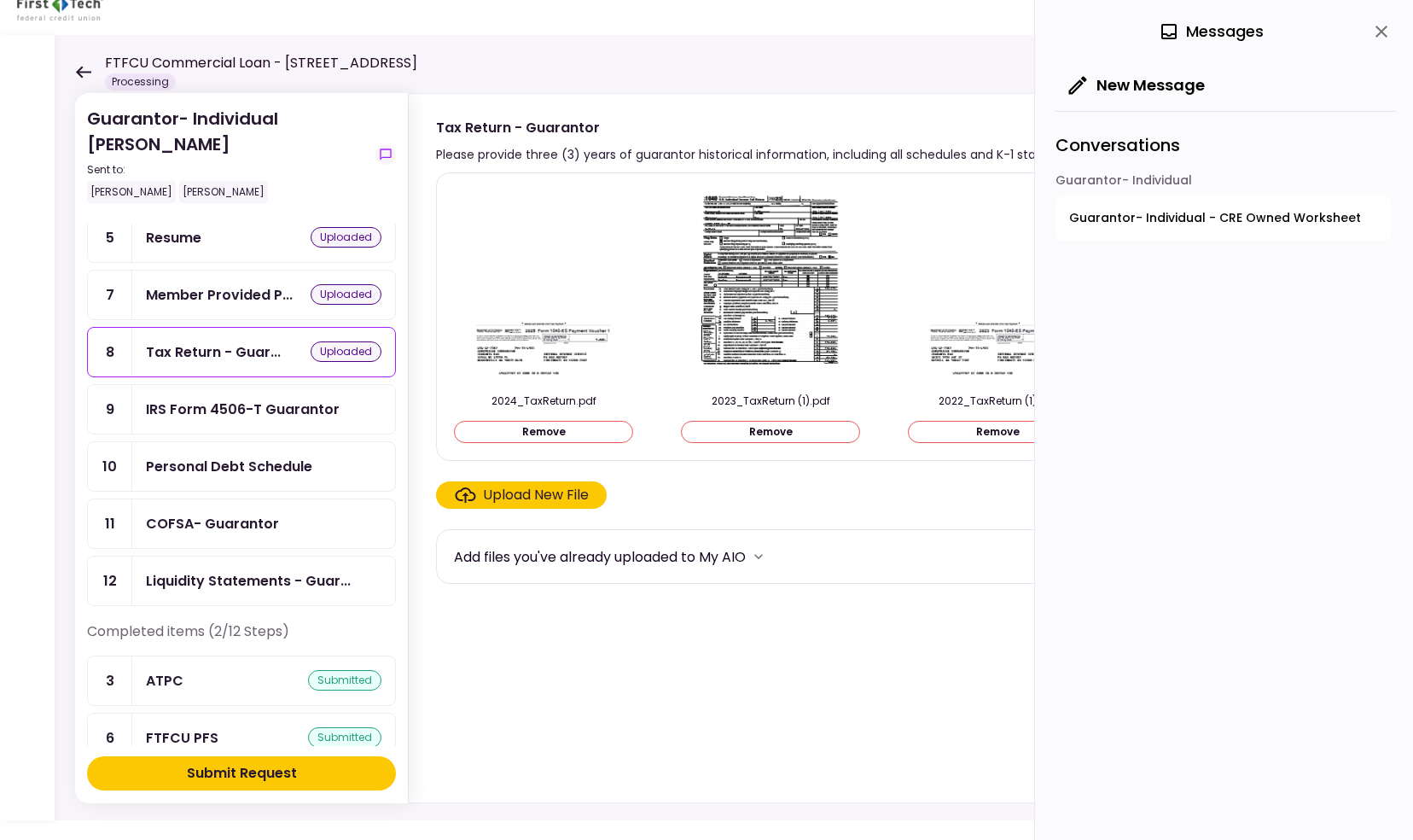
click at [212, 406] on div "IRS Form 4506-T Guarantor" at bounding box center [242, 408] width 194 height 21
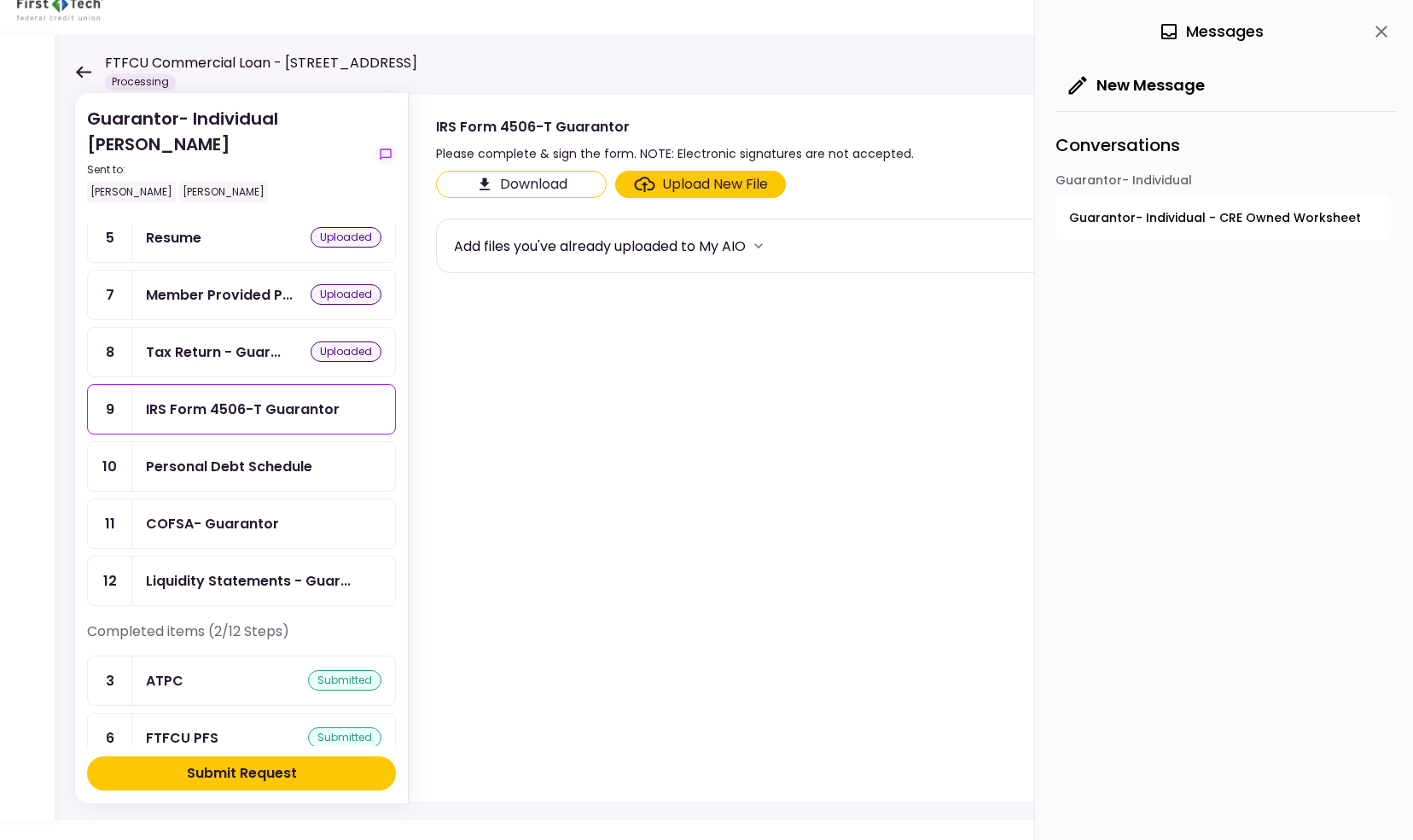
click at [671, 175] on div "Upload New File" at bounding box center [715, 184] width 105 height 21
click at [0, 0] on input "Upload New File" at bounding box center [0, 0] width 0 height 0
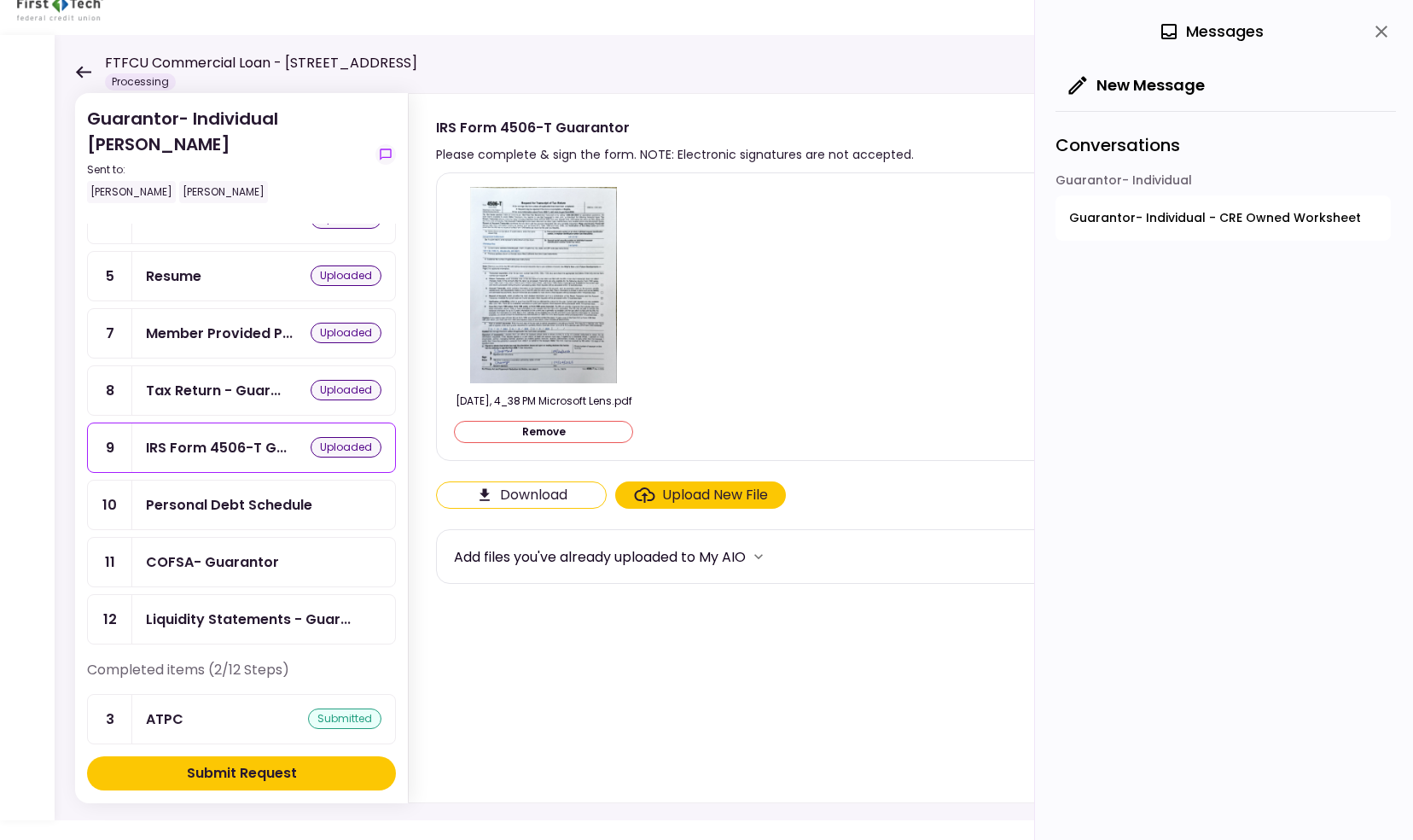
scroll to position [193, 0]
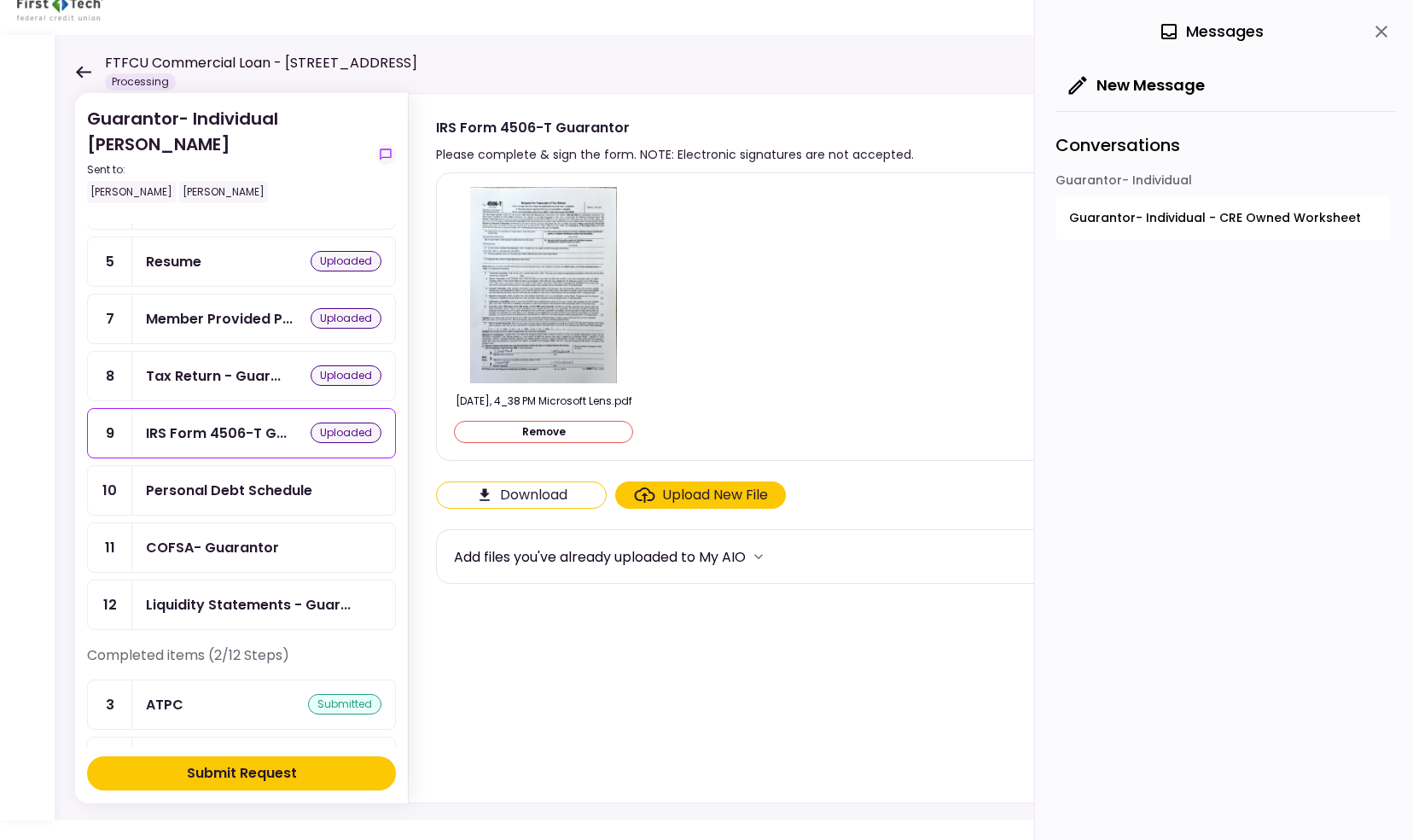
click at [231, 481] on div "Personal Debt Schedule" at bounding box center [228, 489] width 166 height 21
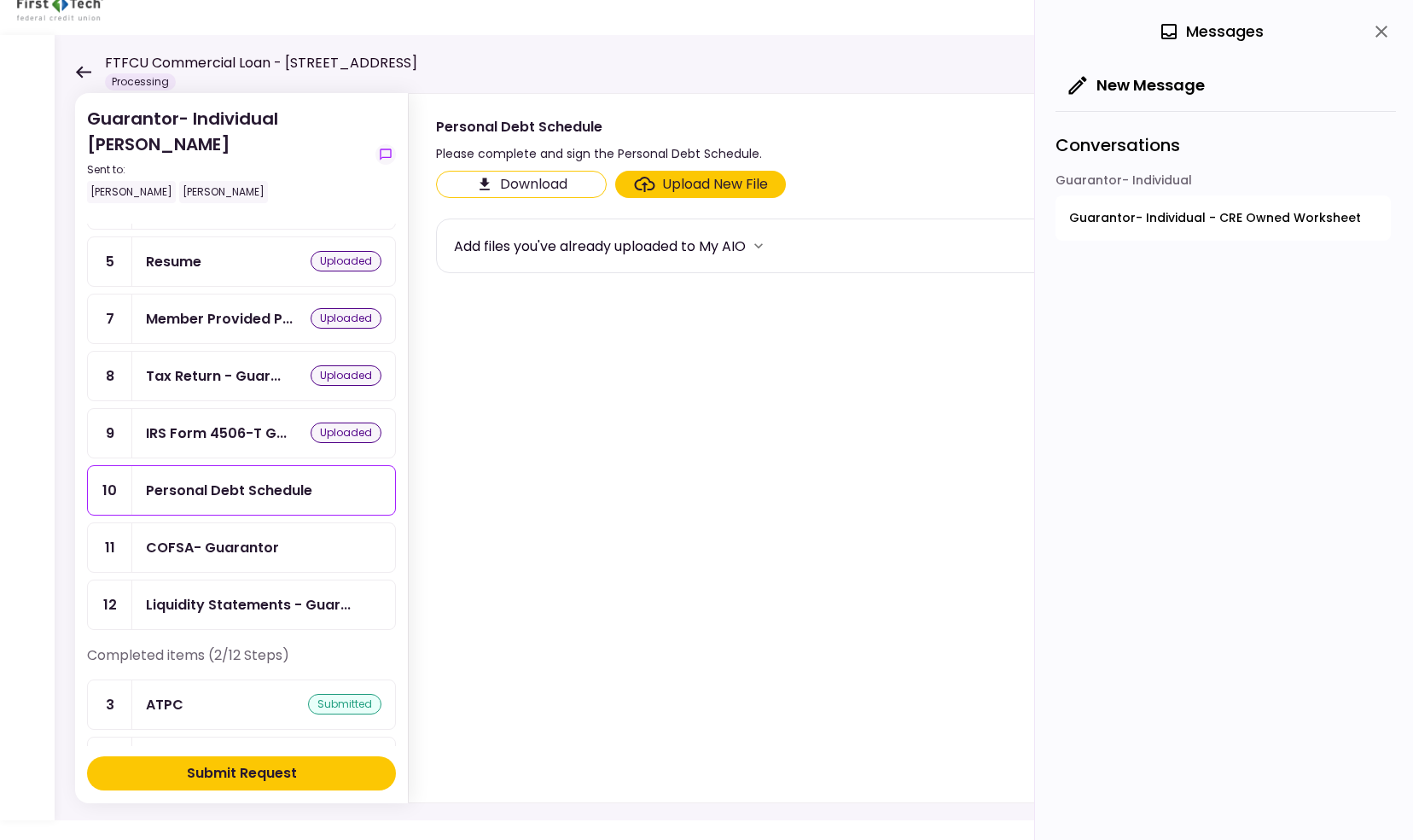
click at [696, 185] on div "Upload New File" at bounding box center [715, 184] width 105 height 21
click at [0, 0] on input "Upload New File" at bounding box center [0, 0] width 0 height 0
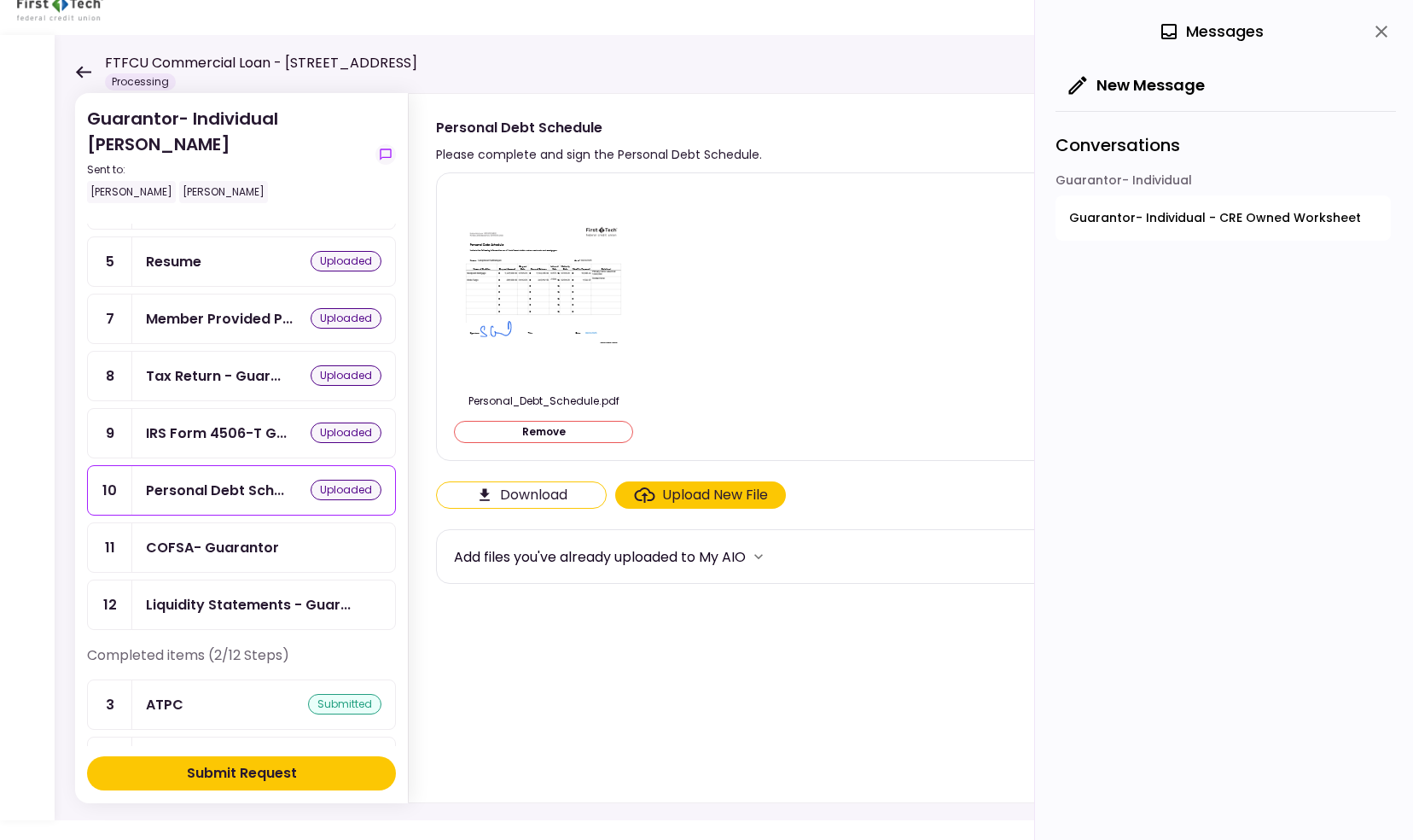
click at [269, 536] on div "COFSA- Guarantor" at bounding box center [212, 546] width 133 height 21
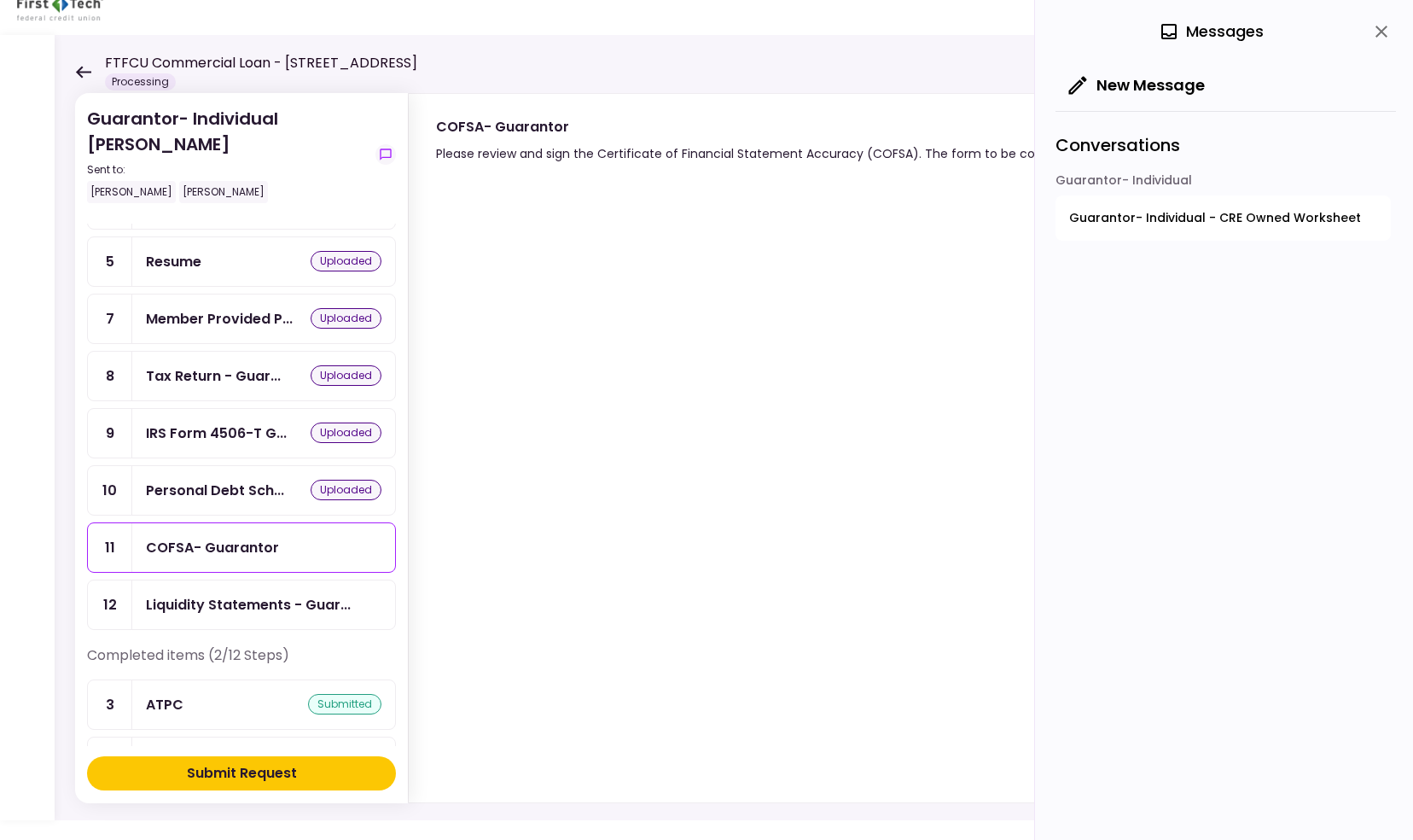
click at [1384, 37] on icon "close" at bounding box center [1381, 31] width 21 height 21
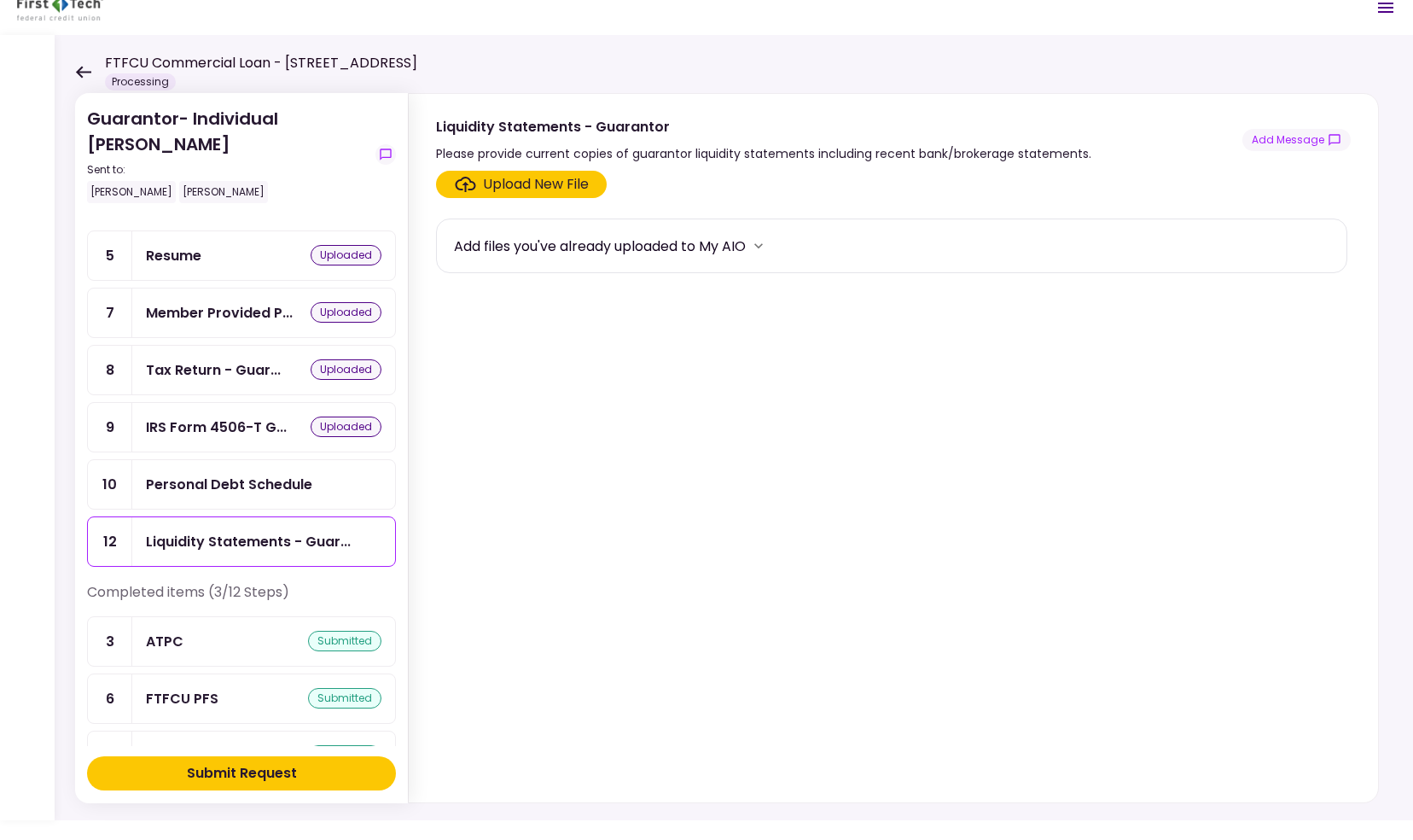
scroll to position [200, 0]
click at [297, 473] on div "Personal Debt Schedule" at bounding box center [228, 483] width 166 height 21
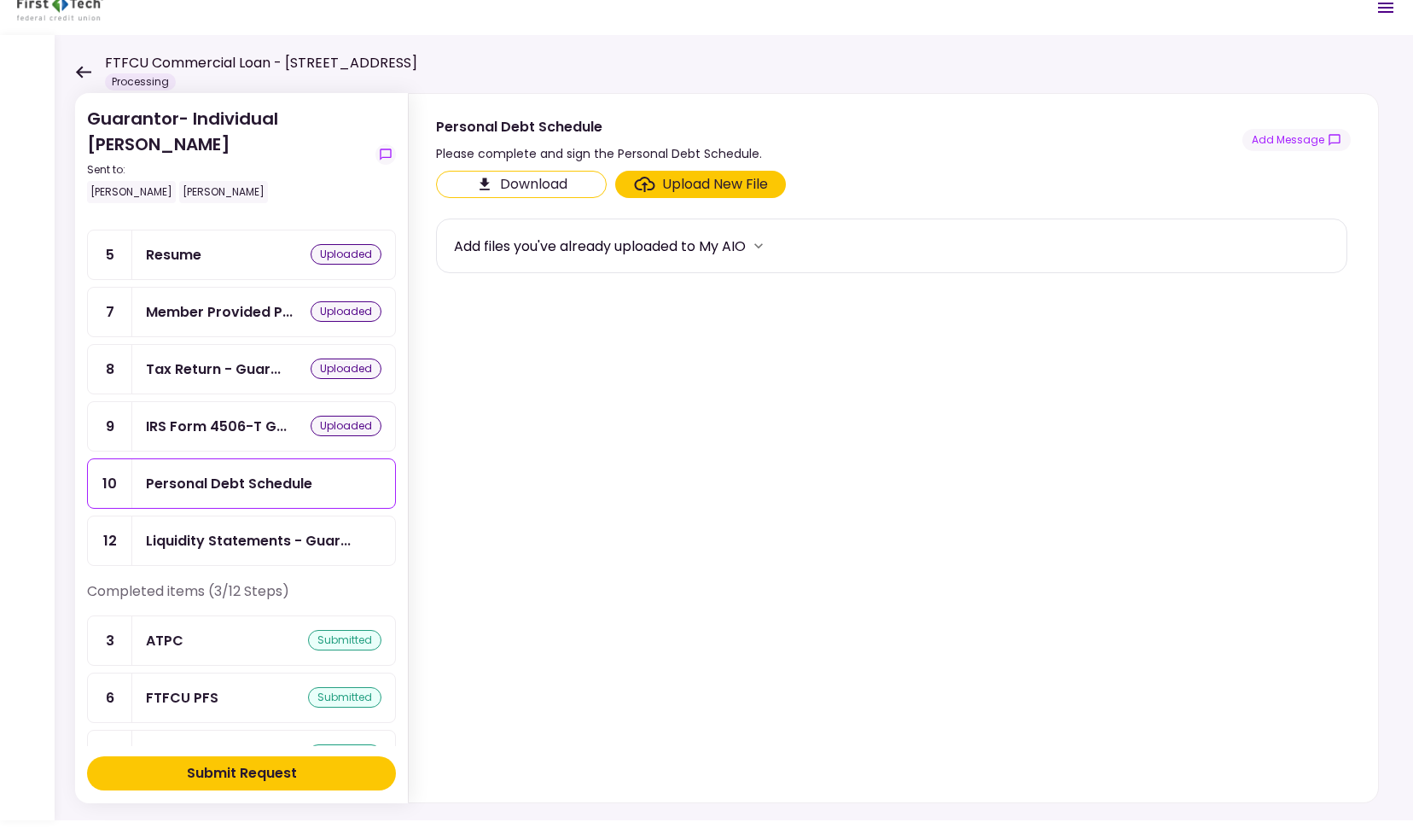
click at [717, 185] on div "Upload New File" at bounding box center [715, 184] width 105 height 21
click at [0, 0] on input "Upload New File" at bounding box center [0, 0] width 0 height 0
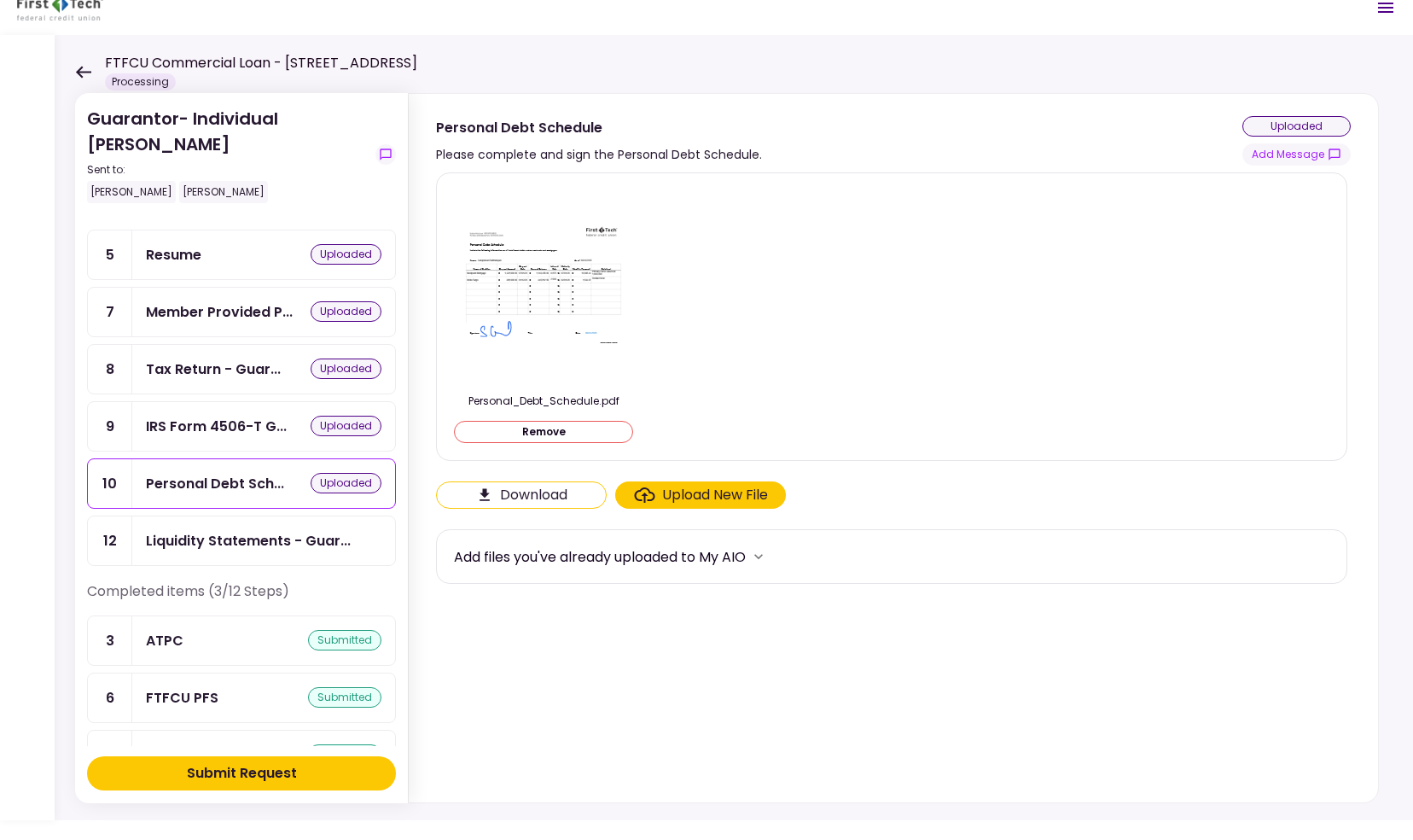
scroll to position [231, 0]
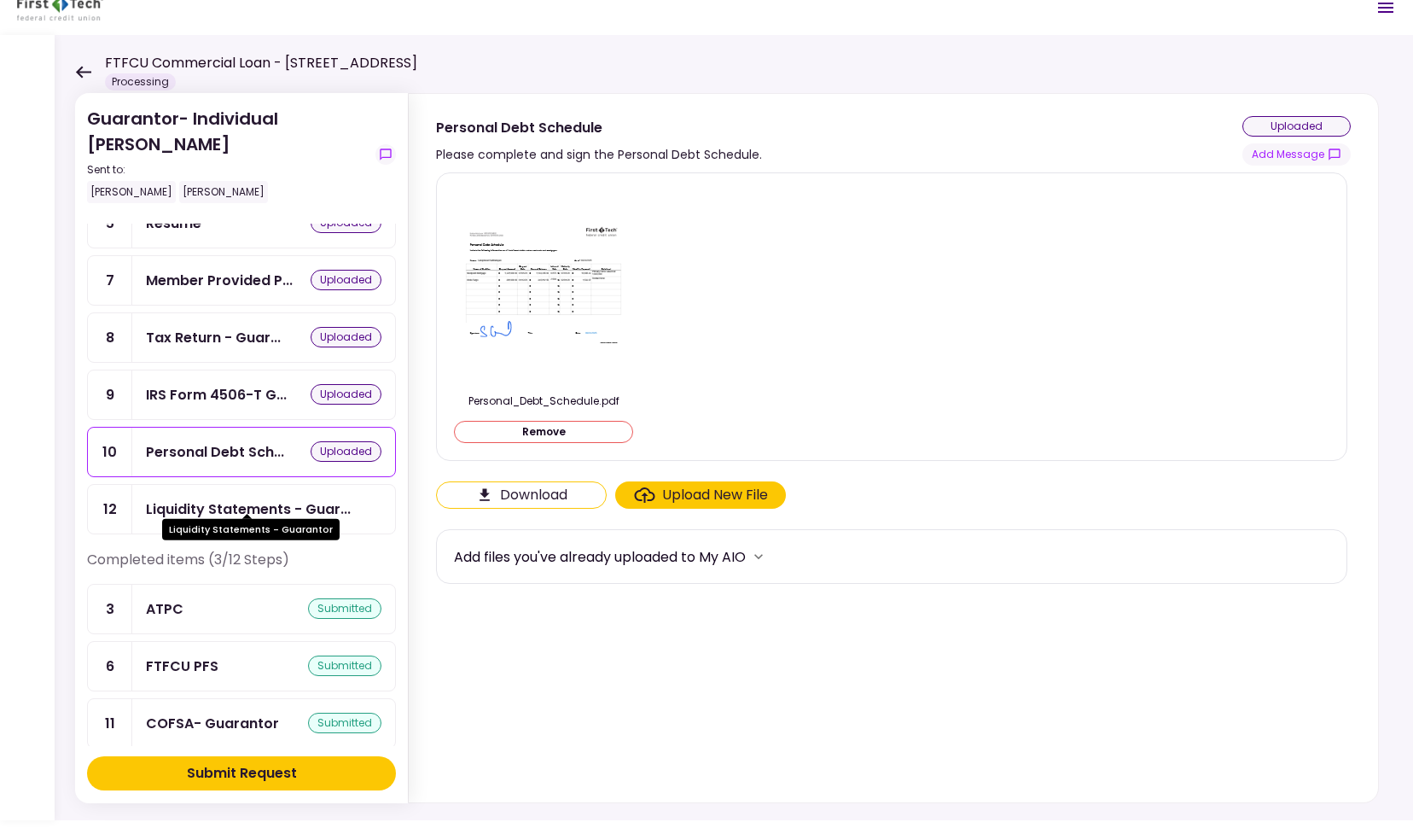
click at [256, 500] on div "Liquidity Statements - Guar..." at bounding box center [247, 508] width 205 height 21
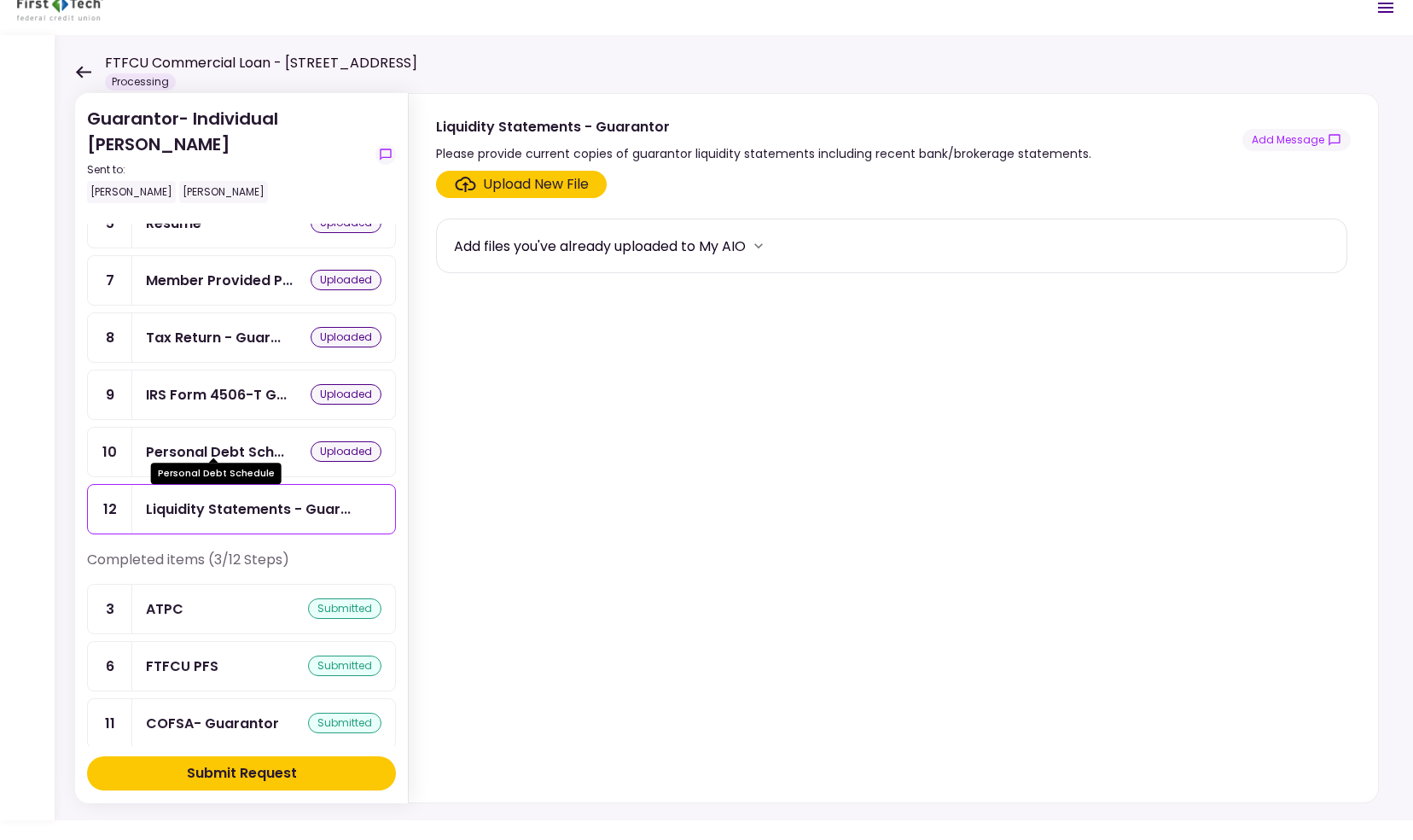
click at [216, 441] on div "Personal Debt Sch..." at bounding box center [215, 451] width 138 height 21
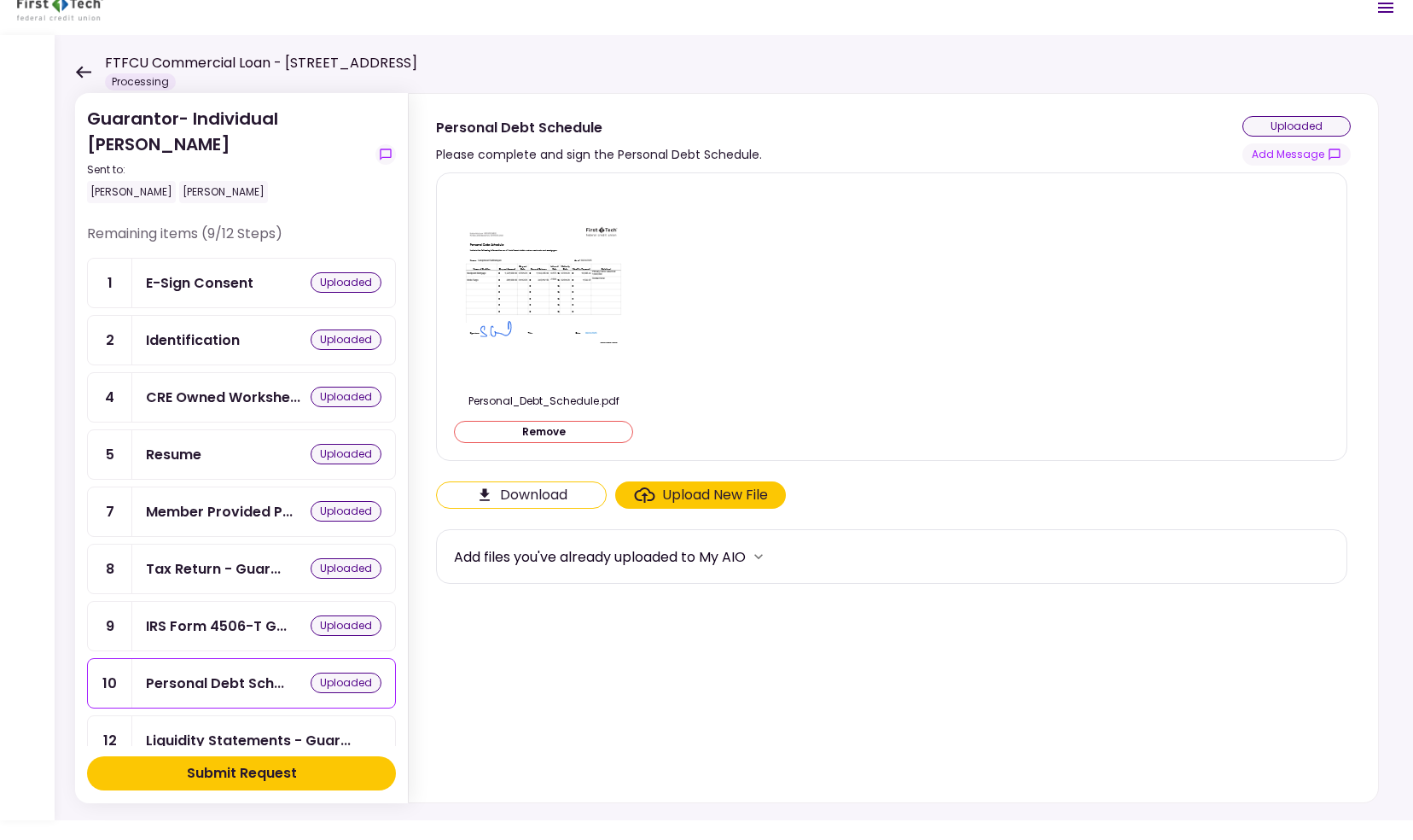
scroll to position [231, 0]
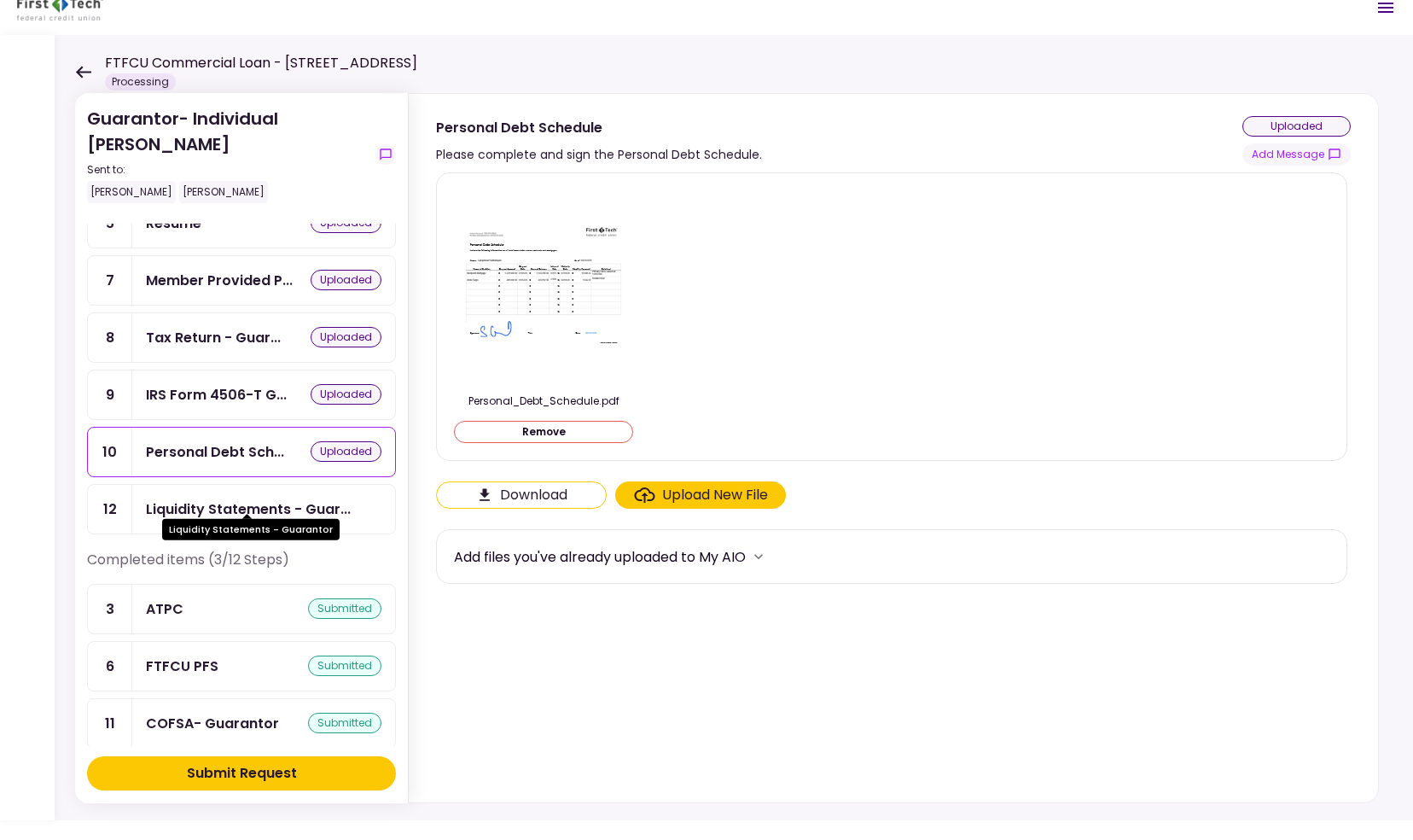
click at [227, 505] on div "Liquidity Statements - Guar..." at bounding box center [247, 508] width 205 height 21
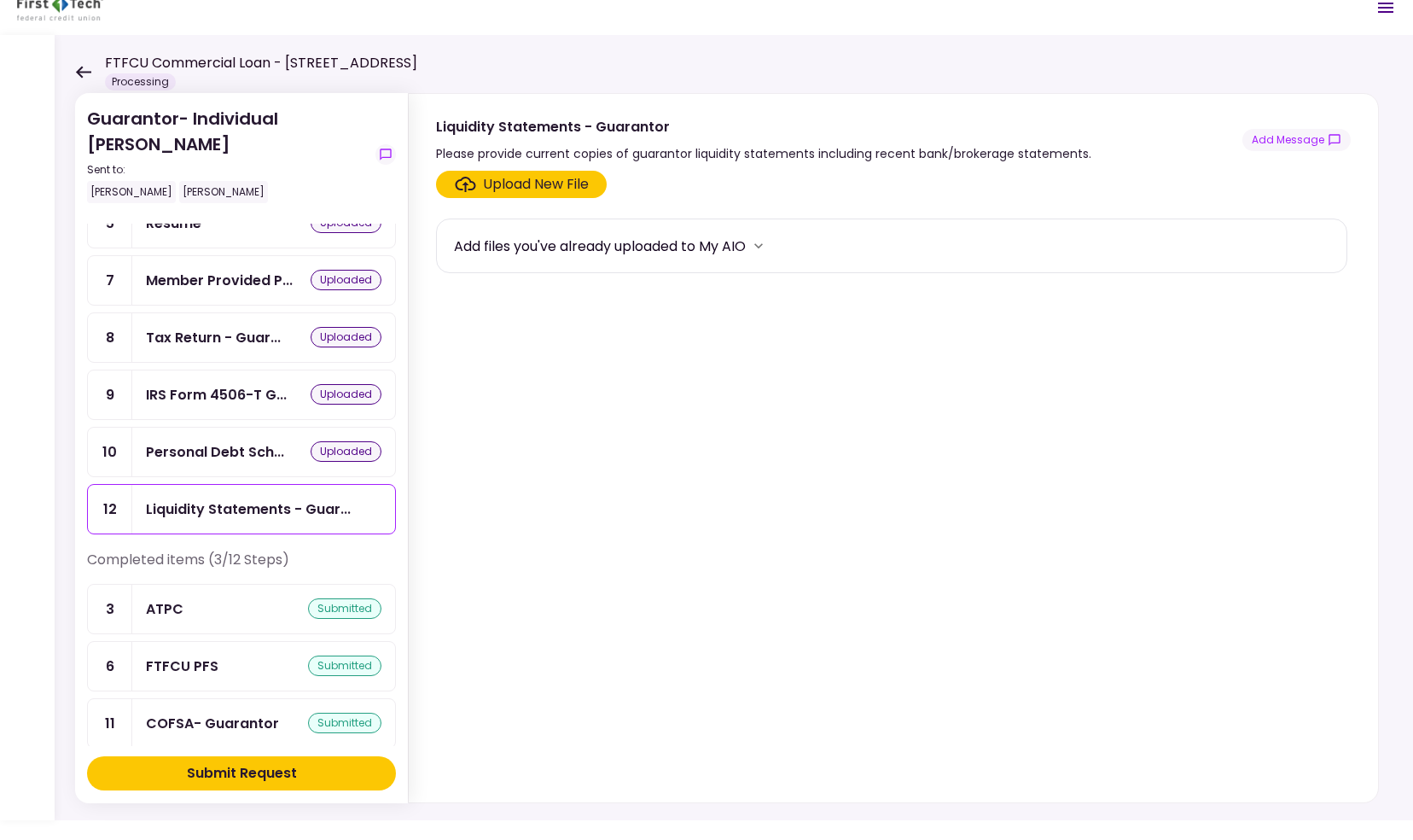
click at [504, 174] on div "Upload New File" at bounding box center [536, 184] width 105 height 21
click at [0, 0] on input "Upload New File" at bounding box center [0, 0] width 0 height 0
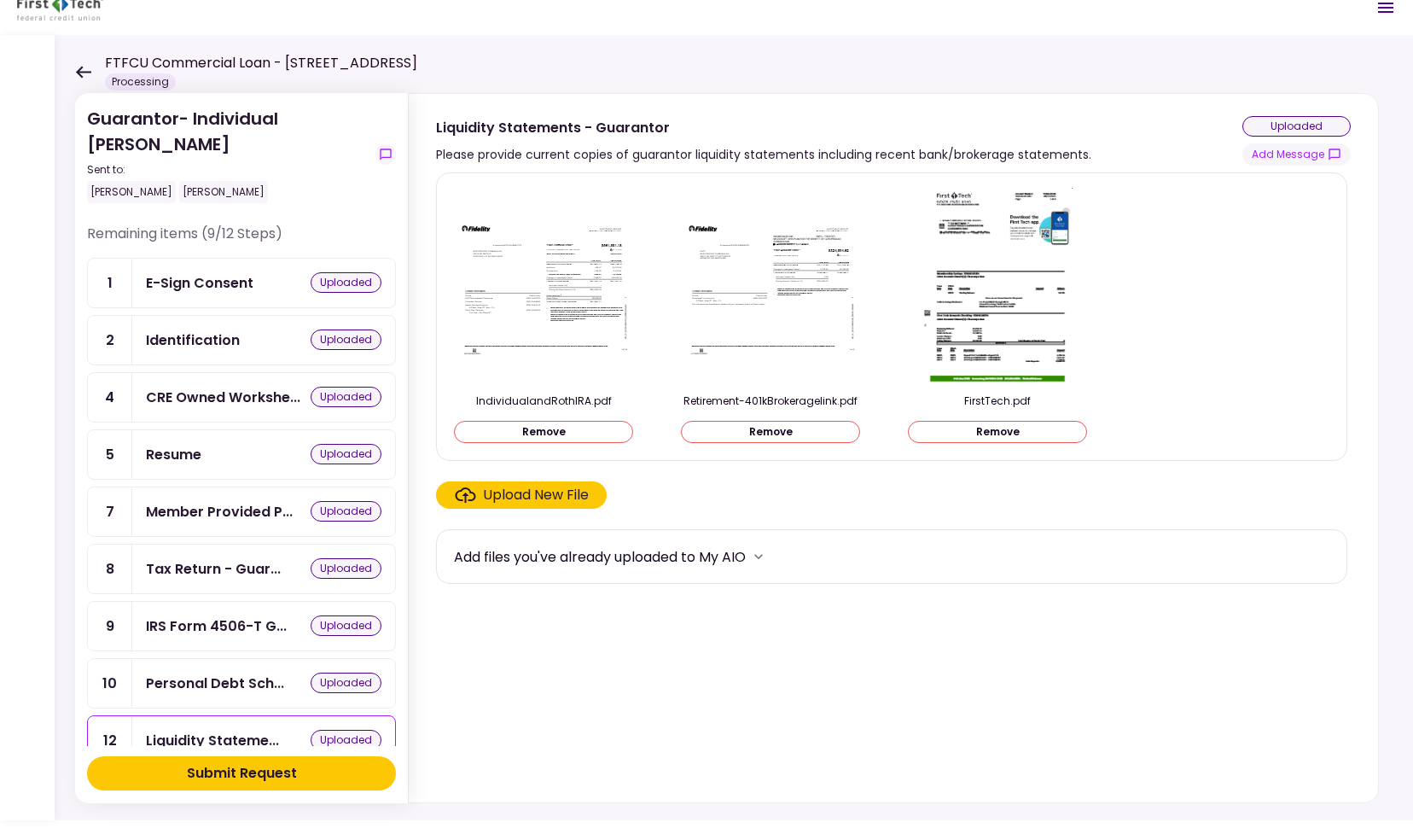
scroll to position [232, 0]
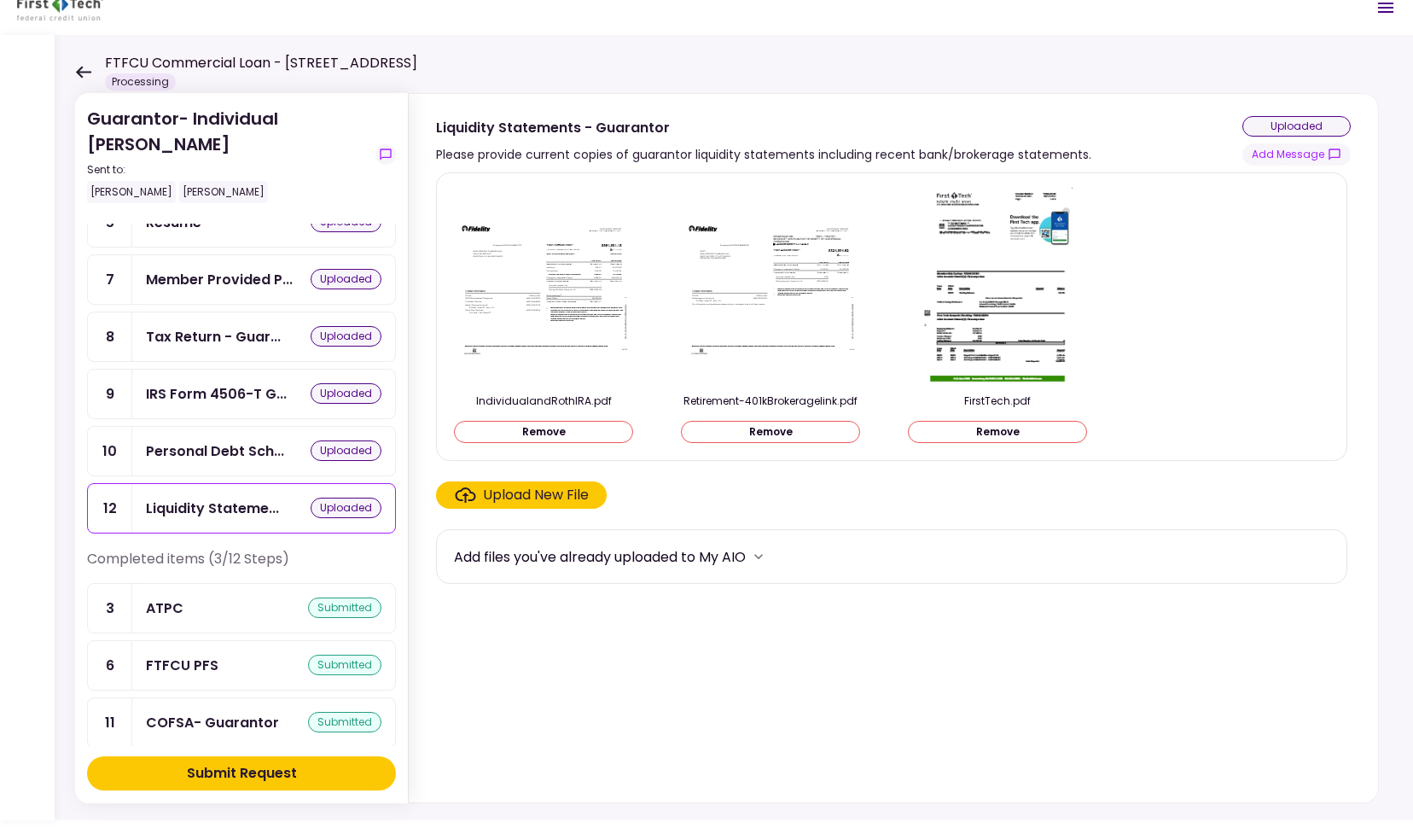
click at [256, 770] on div "Submit Request" at bounding box center [242, 773] width 110 height 21
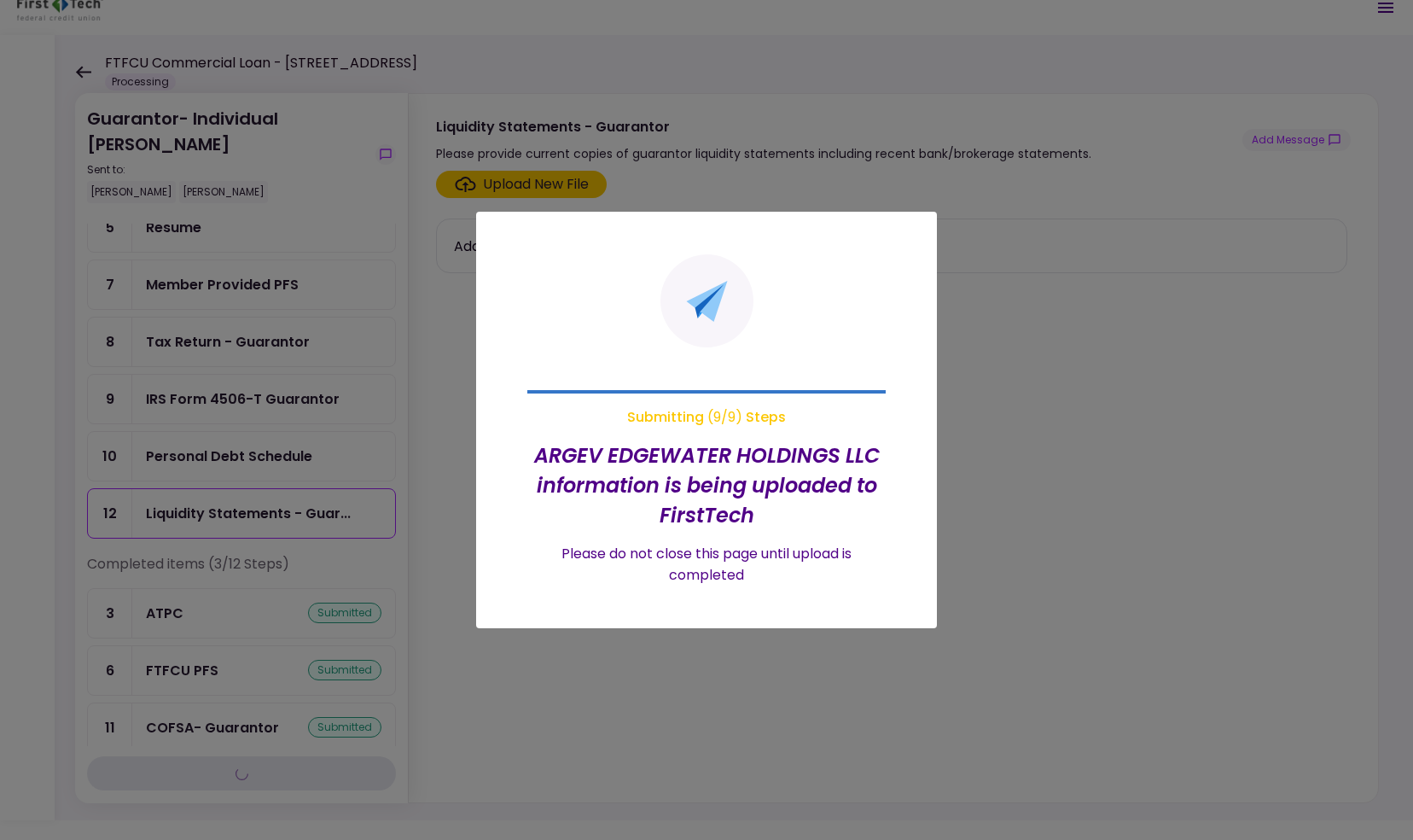
scroll to position [0, 0]
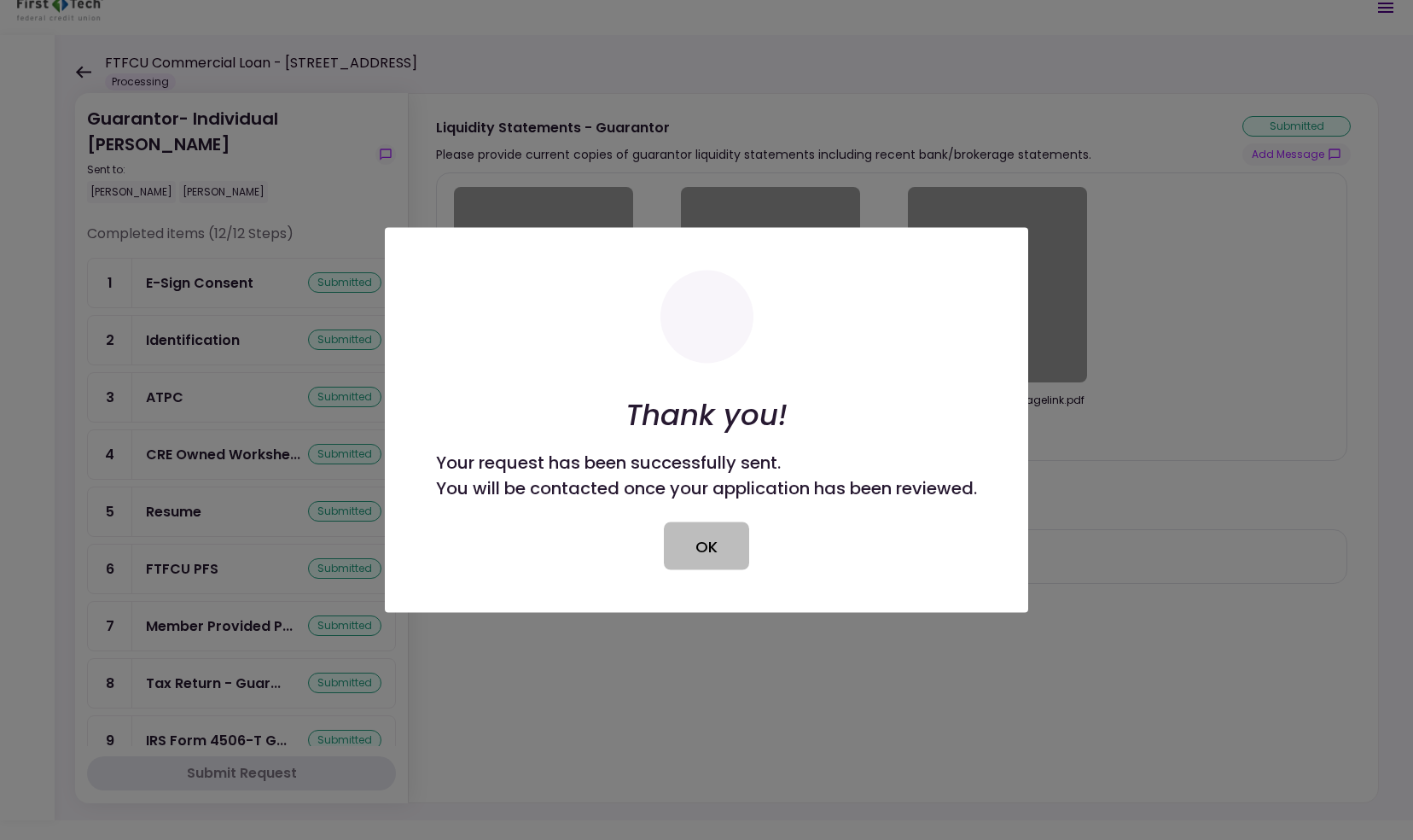
click at [724, 551] on button "OK" at bounding box center [706, 545] width 85 height 48
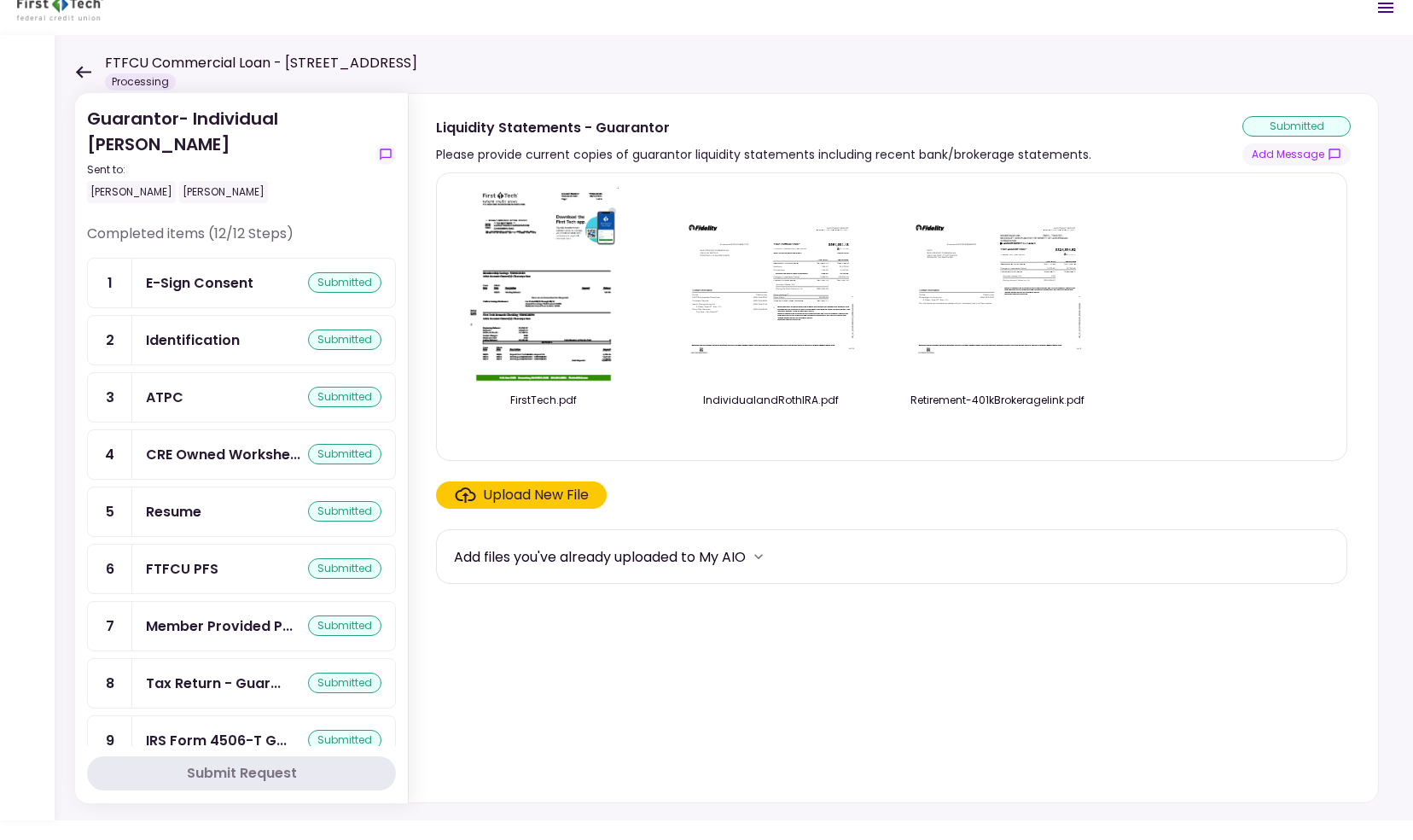
scroll to position [1, 0]
click at [78, 69] on icon at bounding box center [84, 71] width 15 height 12
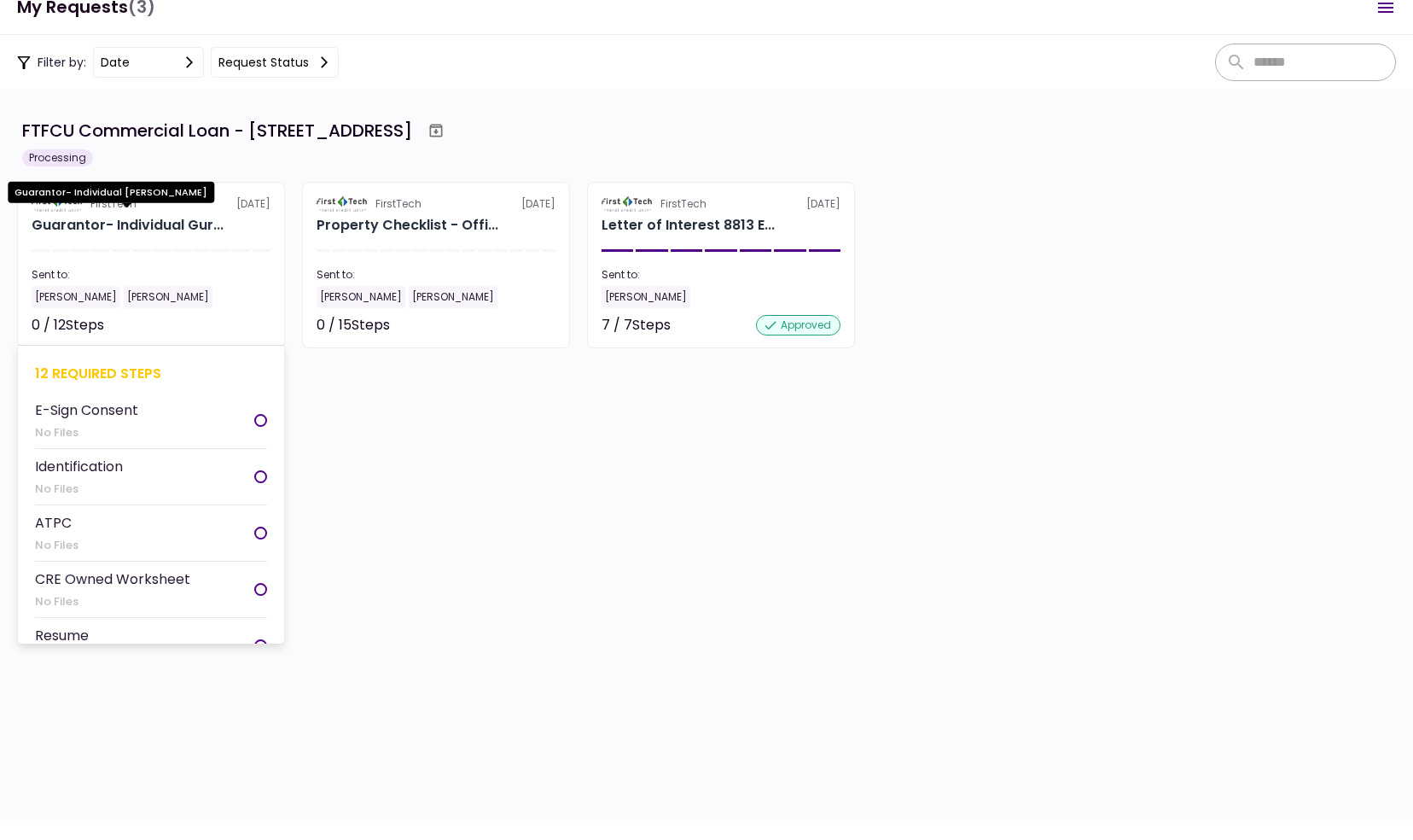
click at [157, 215] on div "Guarantor- Individual Gur..." at bounding box center [127, 225] width 192 height 21
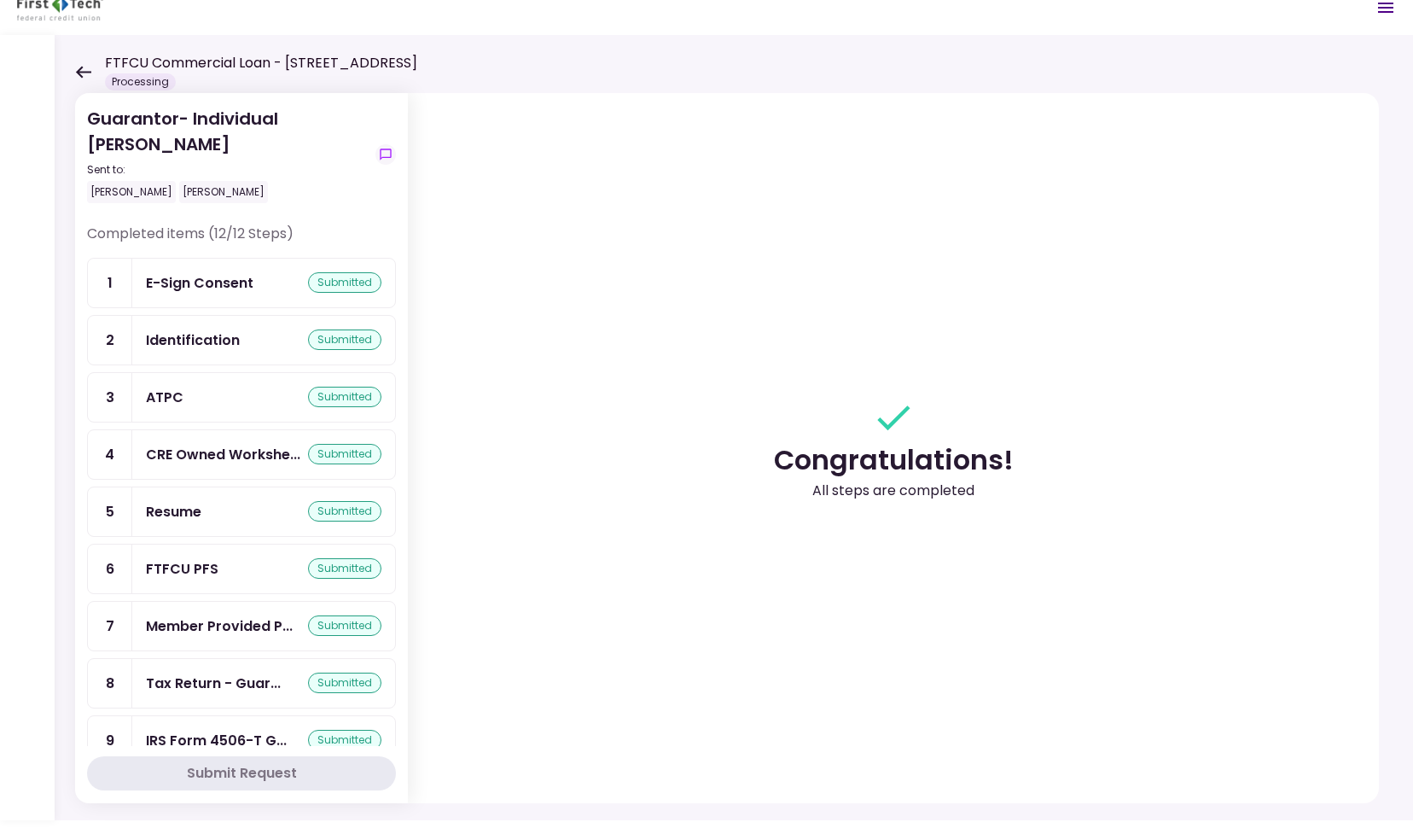
click at [157, 215] on div "Guarantor- Individual [PERSON_NAME] Sent to: [PERSON_NAME] [PERSON_NAME]" at bounding box center [242, 165] width 309 height 118
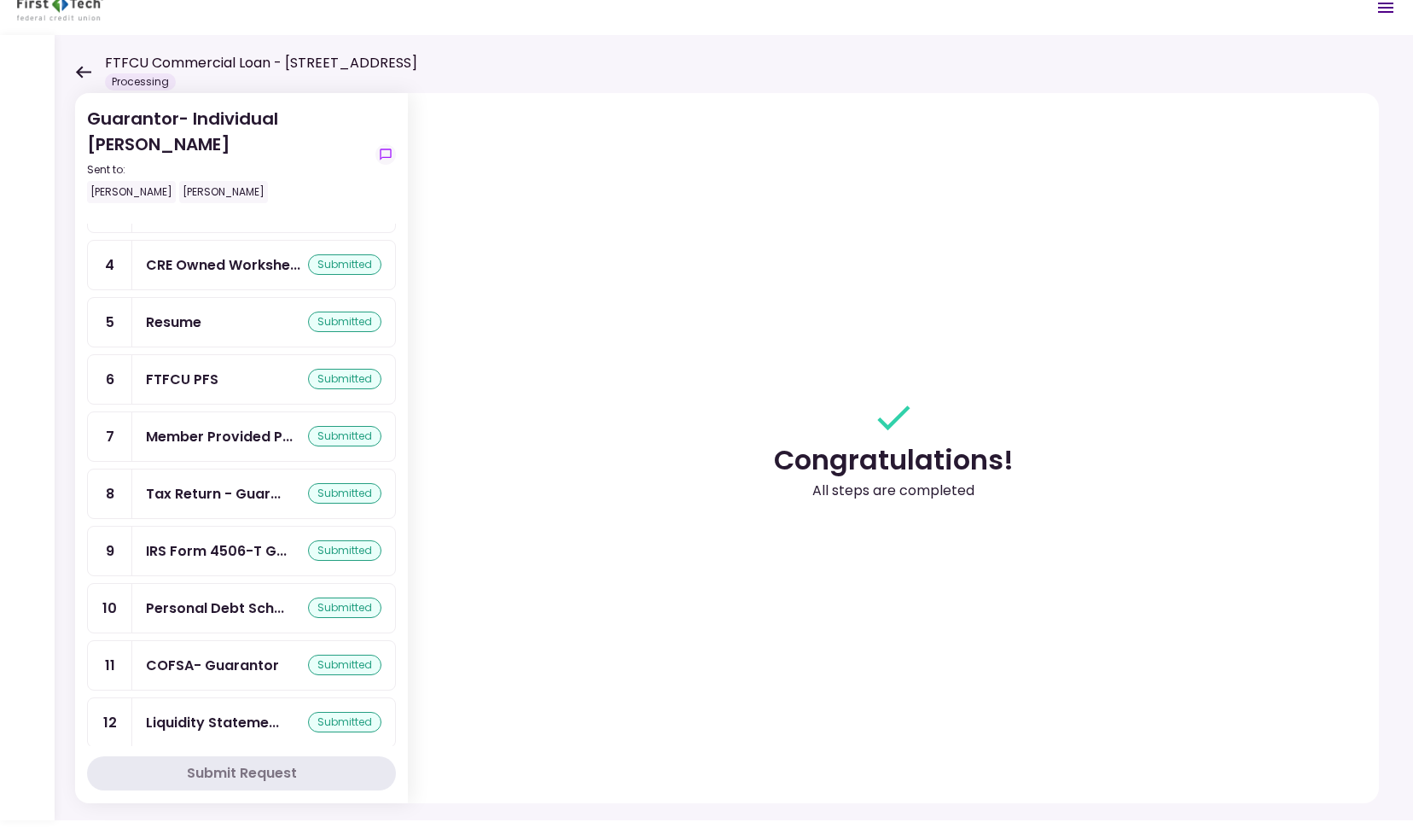
click at [82, 74] on icon at bounding box center [84, 72] width 16 height 13
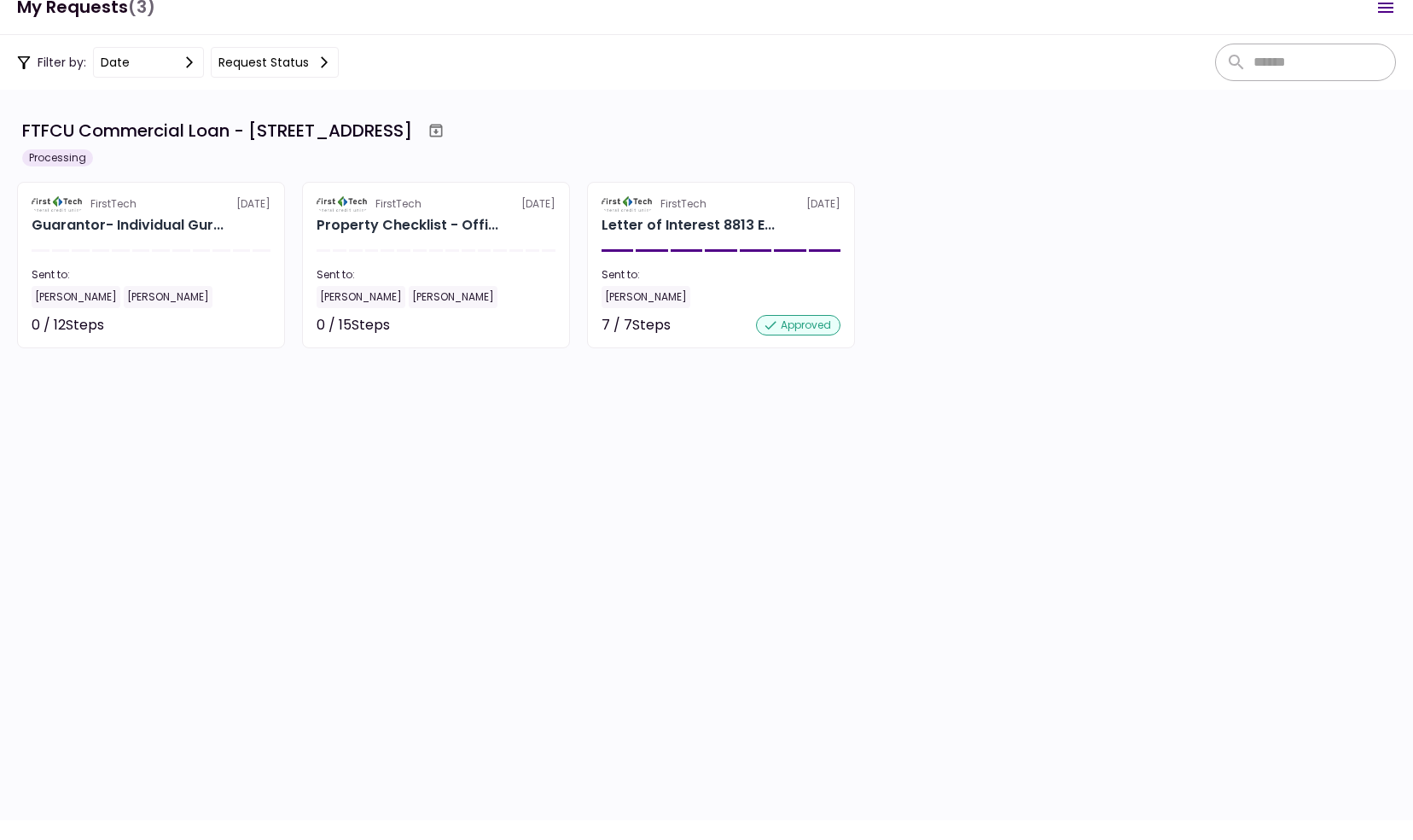
click at [260, 57] on button "Request status" at bounding box center [275, 63] width 128 height 31
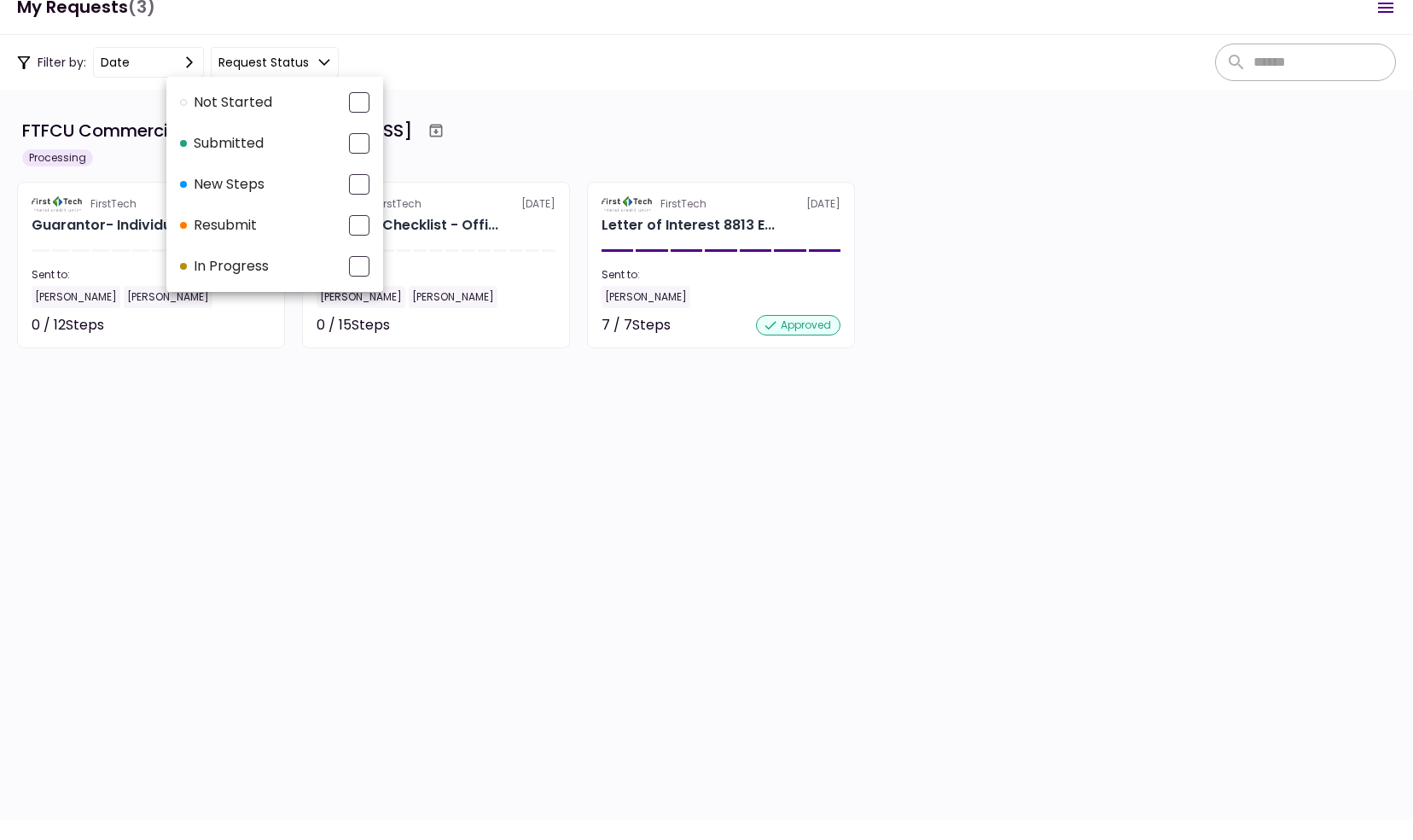
click at [58, 230] on div at bounding box center [706, 420] width 1413 height 840
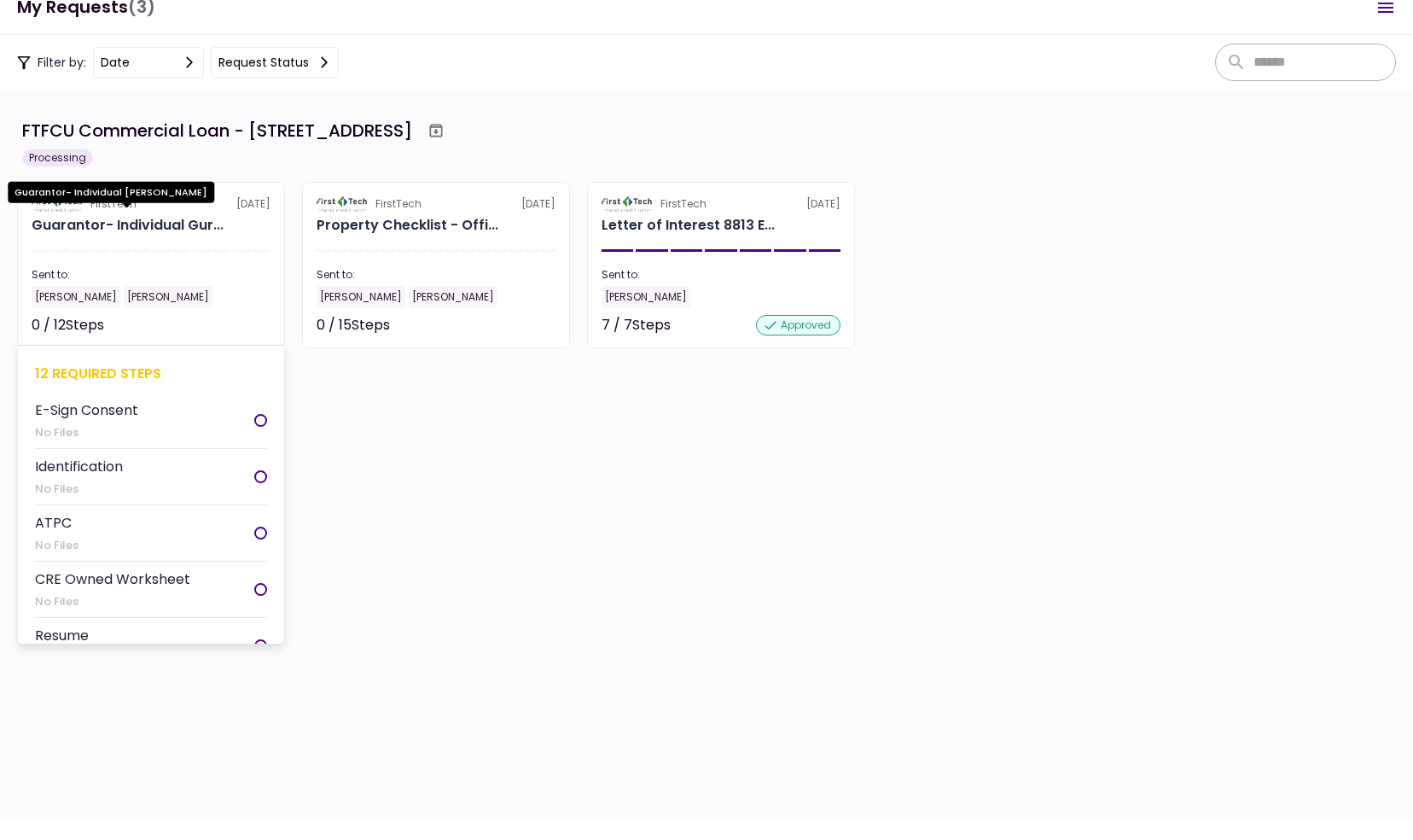
click at [90, 233] on div "Guarantor- Individual Gur..." at bounding box center [127, 225] width 192 height 21
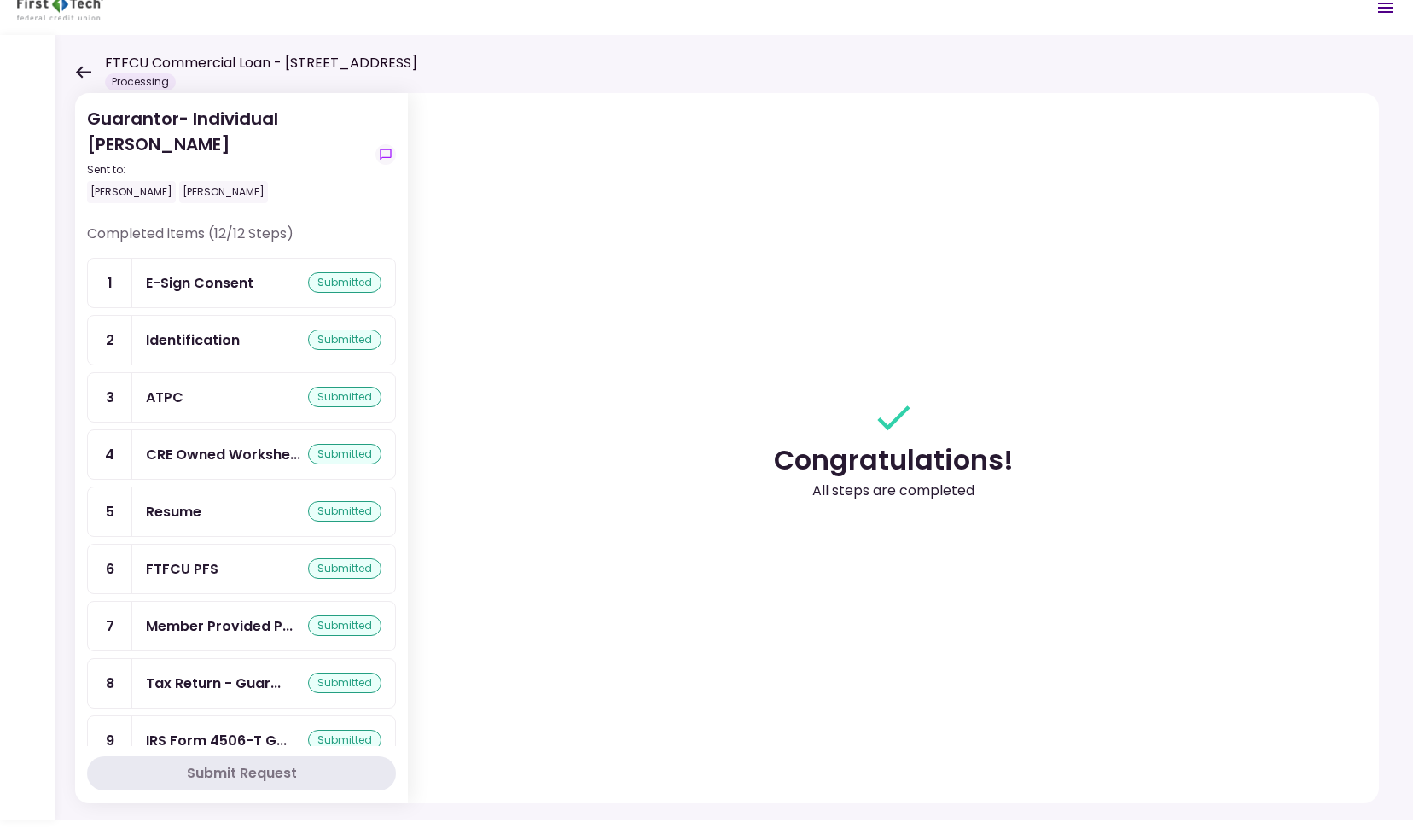
click at [82, 68] on icon at bounding box center [84, 72] width 16 height 13
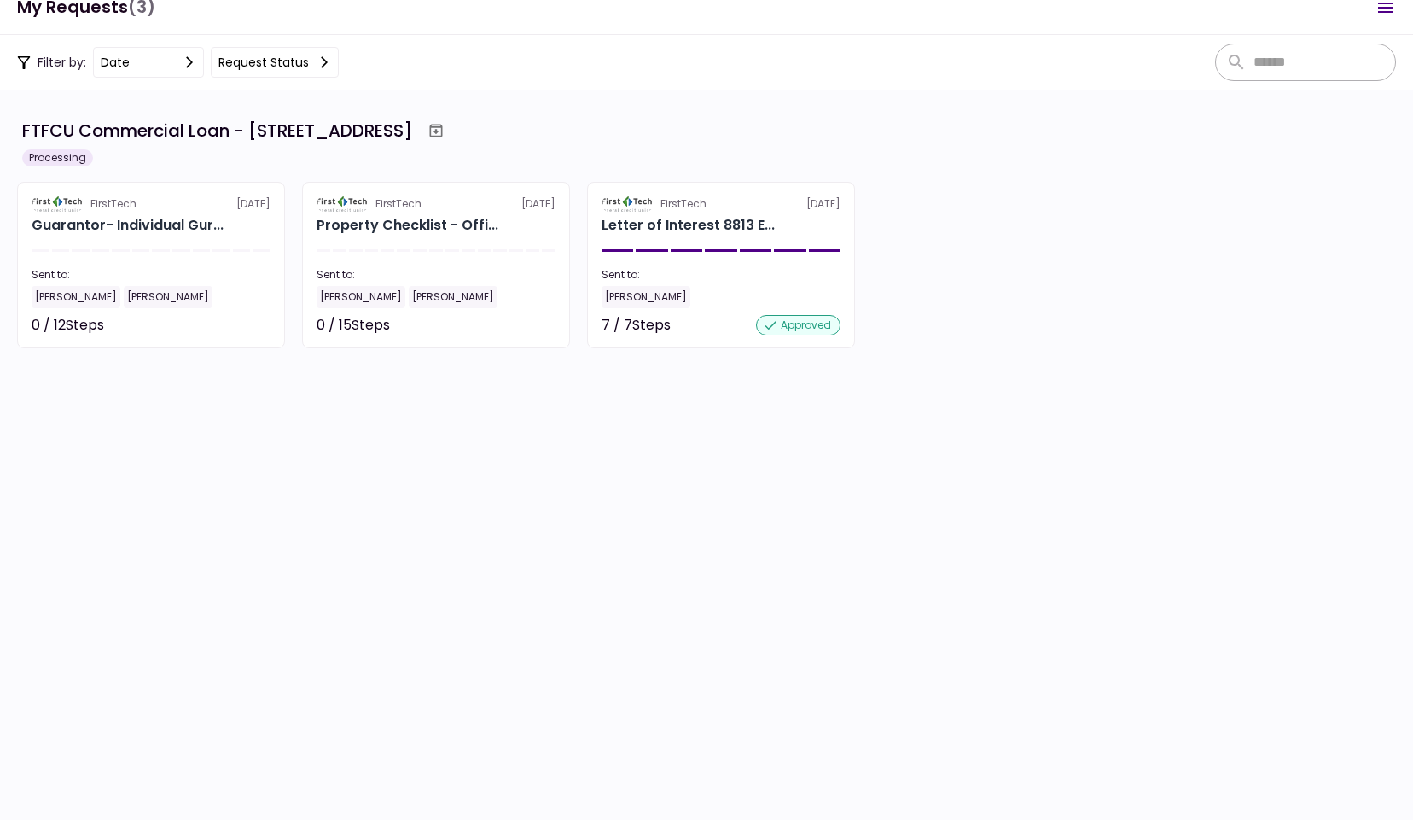
click at [434, 630] on section "FTFCU Commercial Loan - [STREET_ADDRESS] Processing FirstTech [DATE] Guarantor-…" at bounding box center [706, 455] width 1413 height 730
click at [86, 10] on h1 "My Requests (3)" at bounding box center [86, 7] width 138 height 35
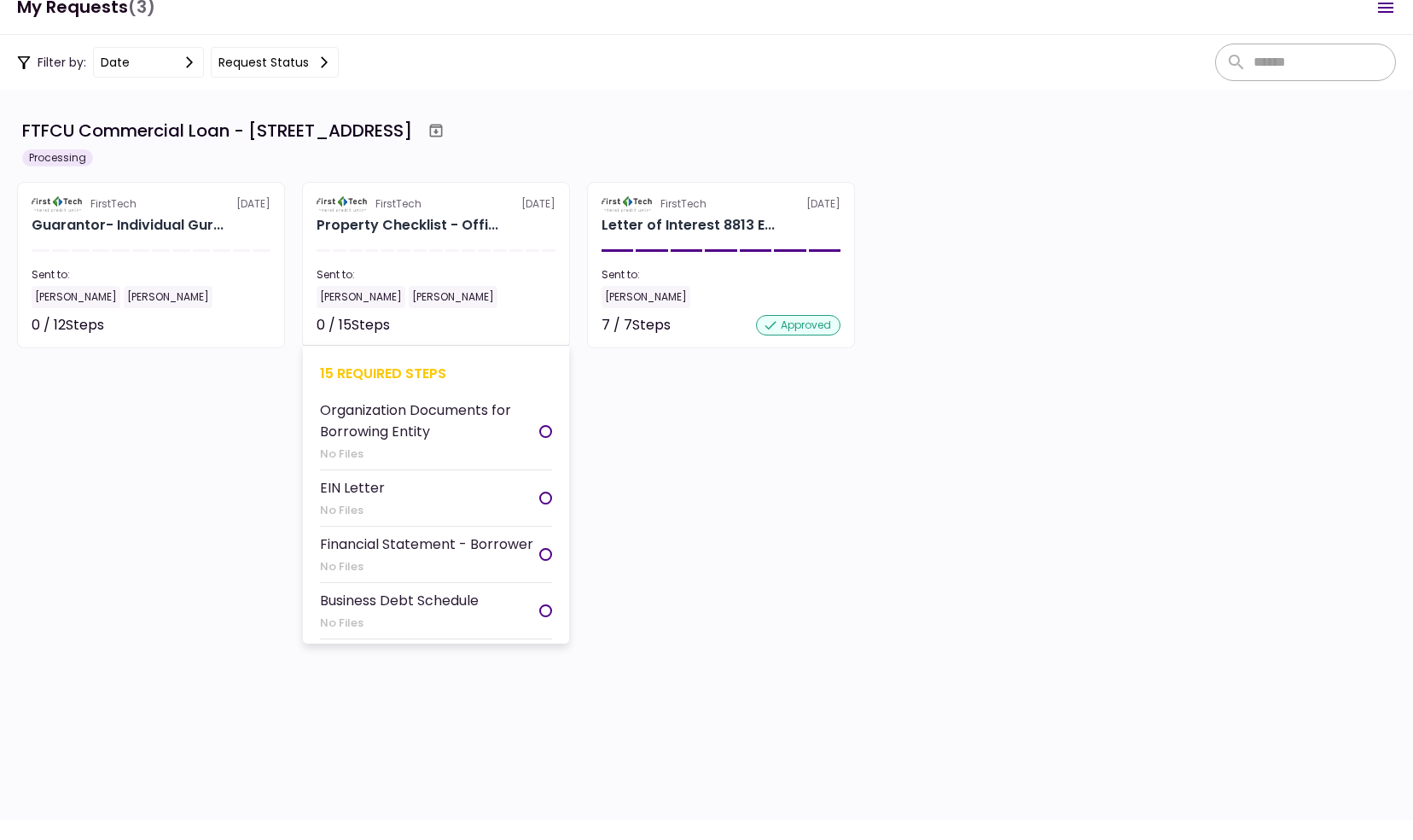
click at [437, 215] on div "Property Checklist - Offi..." at bounding box center [407, 225] width 182 height 21
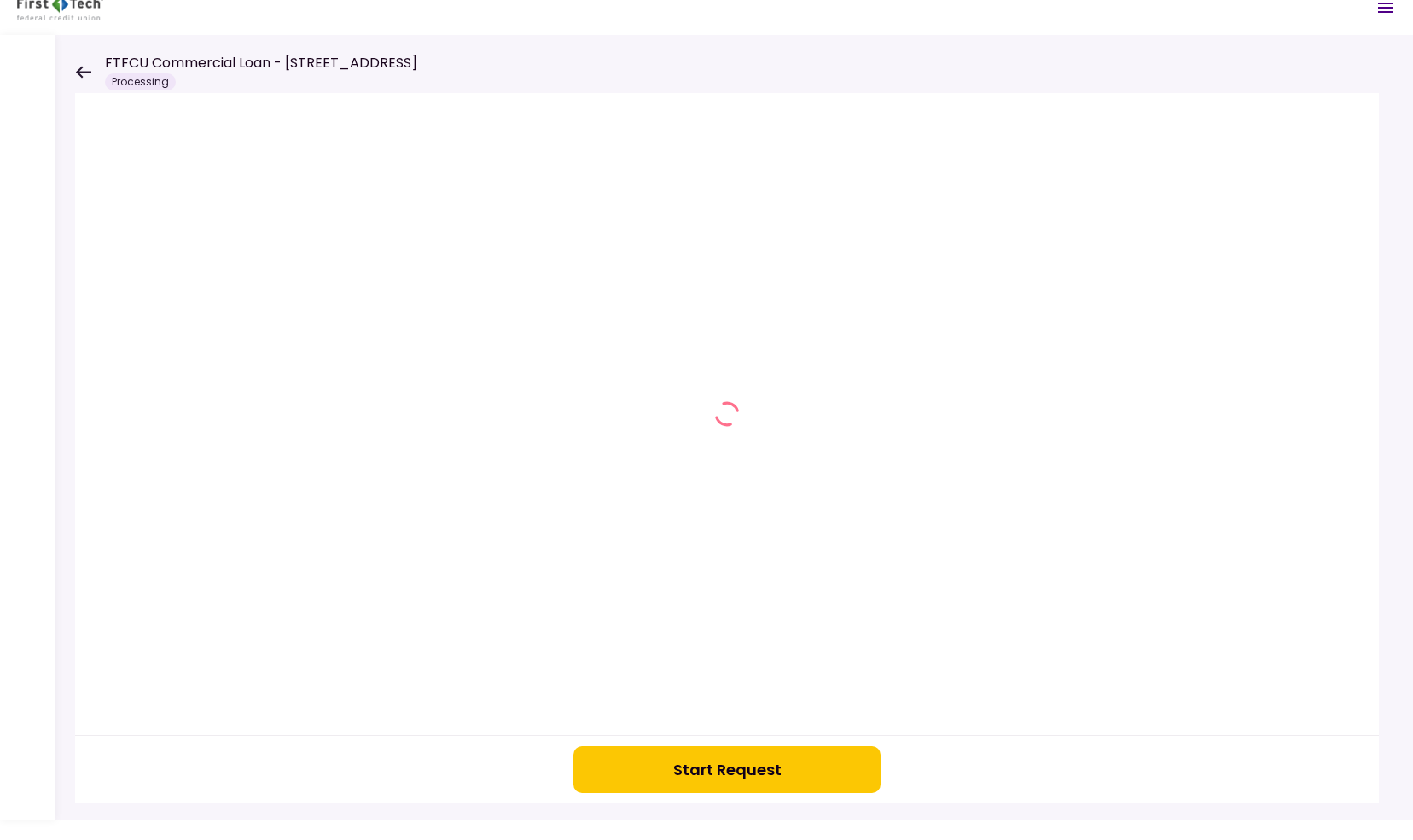
click at [79, 64] on div "FTFCU Commercial Loan - [STREET_ADDRESS] Processing" at bounding box center [246, 71] width 342 height 37
click at [80, 66] on icon at bounding box center [84, 71] width 15 height 12
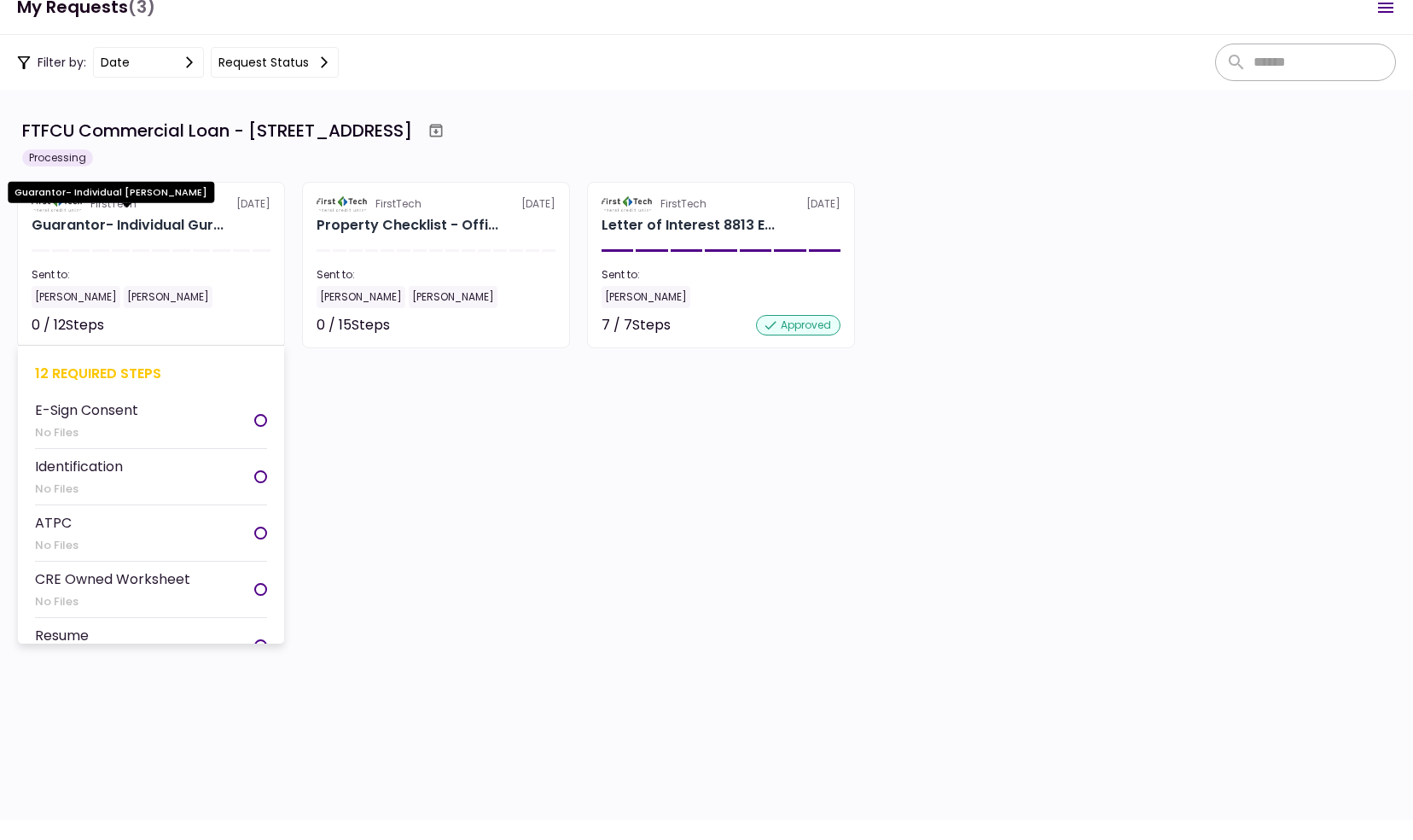
click at [121, 218] on div "Guarantor- Individual Gur..." at bounding box center [127, 225] width 192 height 21
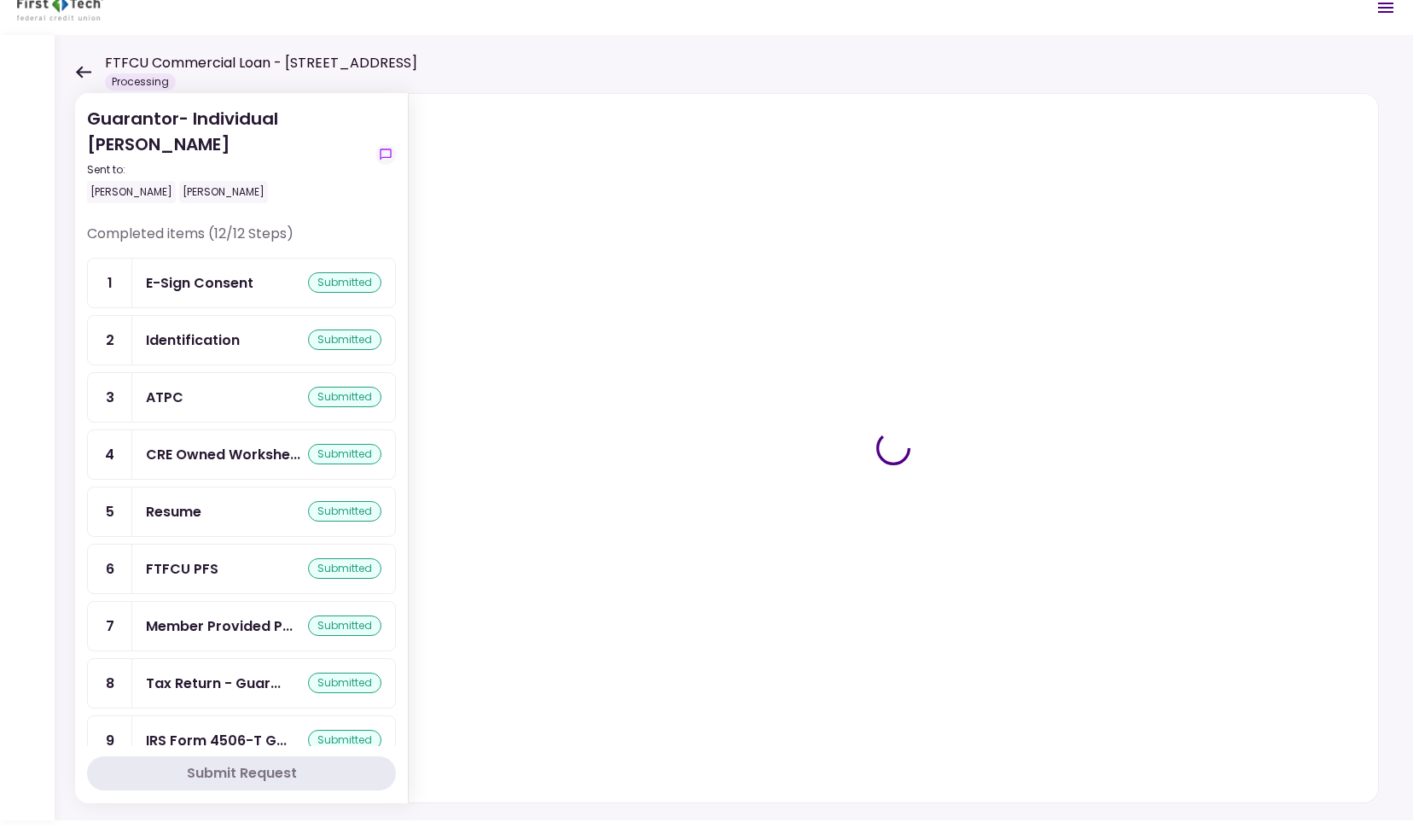
scroll to position [189, 0]
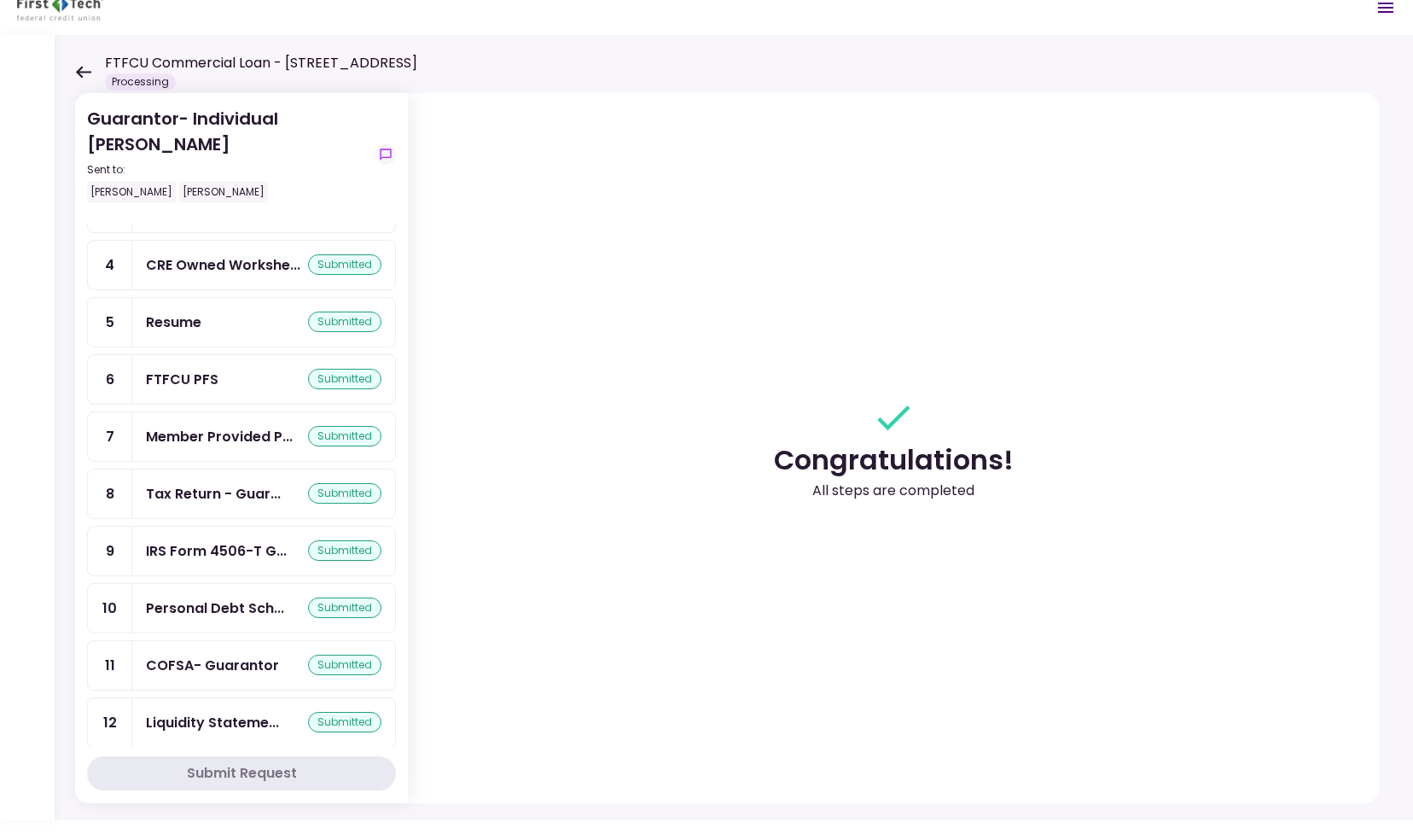
click at [220, 775] on div "Submit Request" at bounding box center [242, 773] width 110 height 21
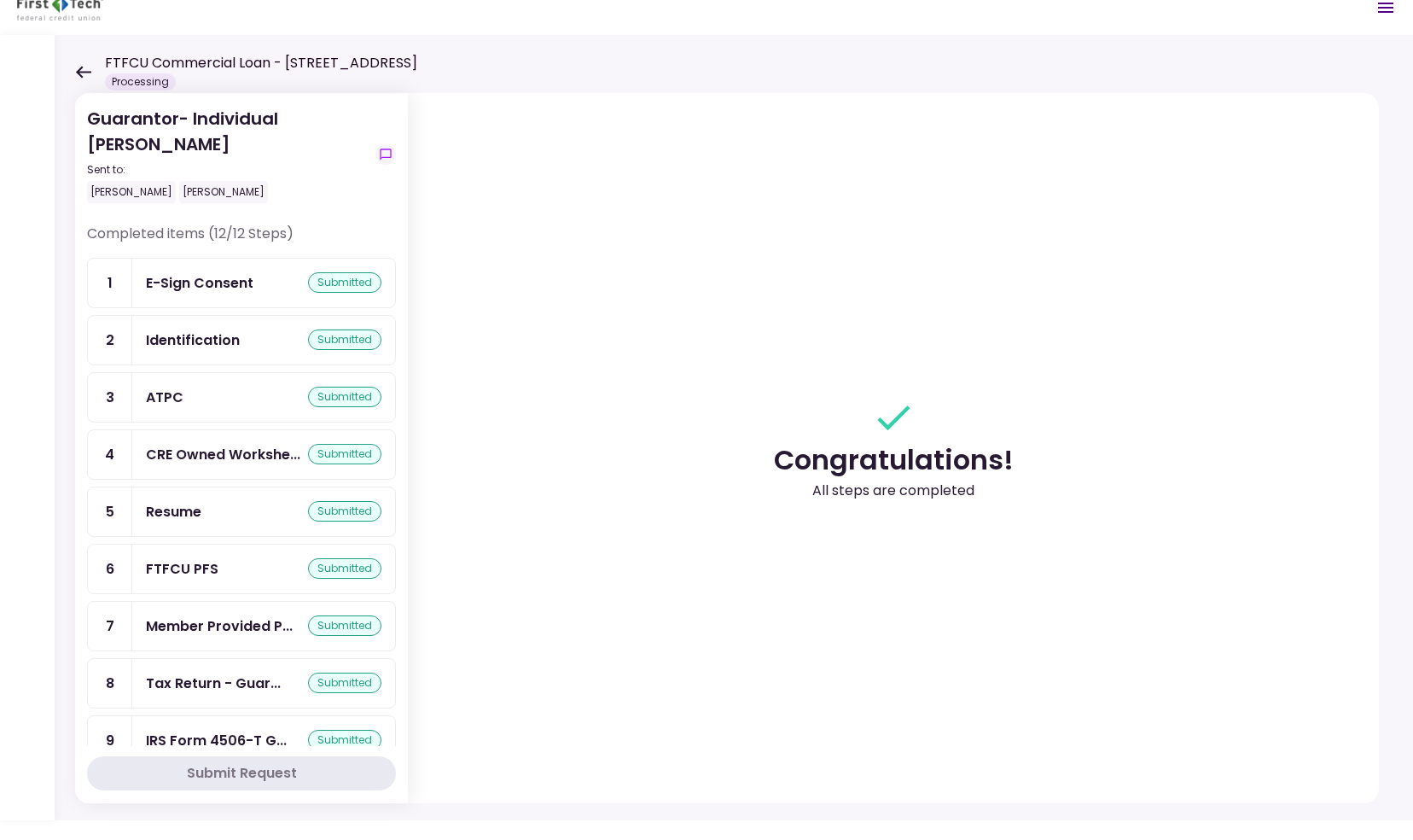
click at [80, 71] on icon at bounding box center [84, 71] width 15 height 12
